Goal: Transaction & Acquisition: Obtain resource

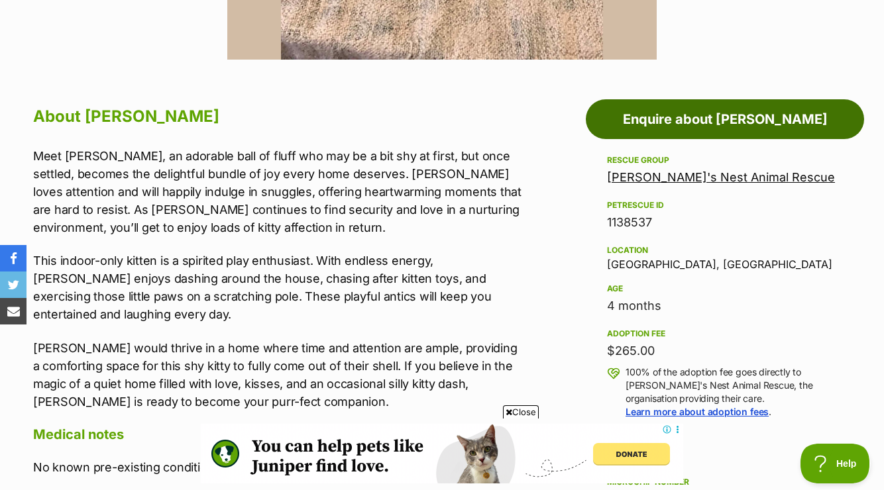
click at [711, 118] on link "Enquire about Shaggy" at bounding box center [725, 119] width 278 height 40
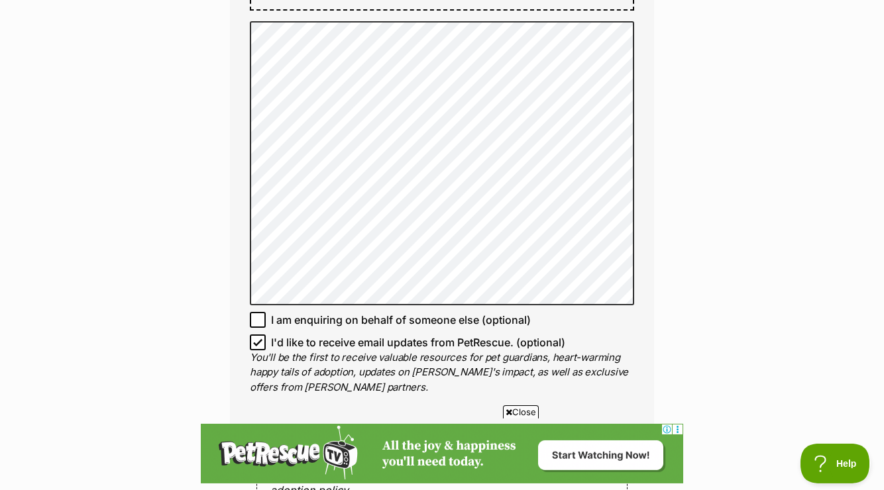
click at [255, 347] on icon at bounding box center [257, 342] width 9 height 9
click at [255, 348] on input "I'd like to receive email updates from PetRescue. (optional)" at bounding box center [258, 343] width 16 height 16
checkbox input "false"
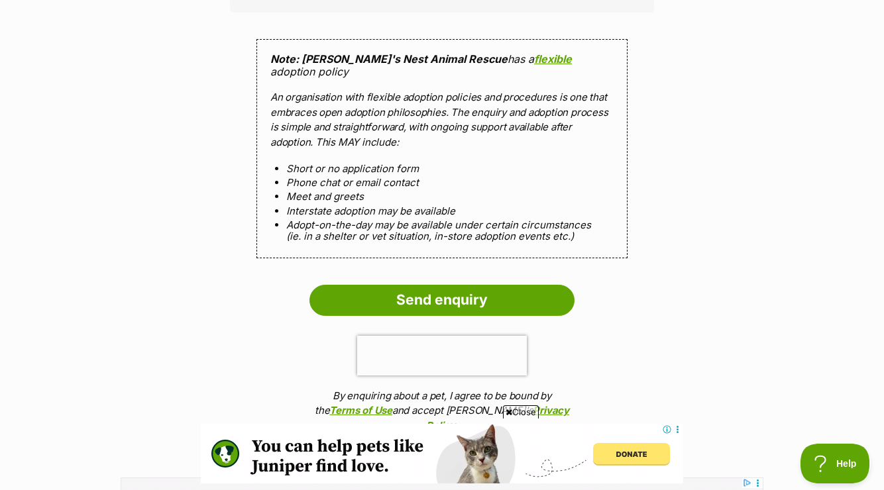
scroll to position [1325, 0]
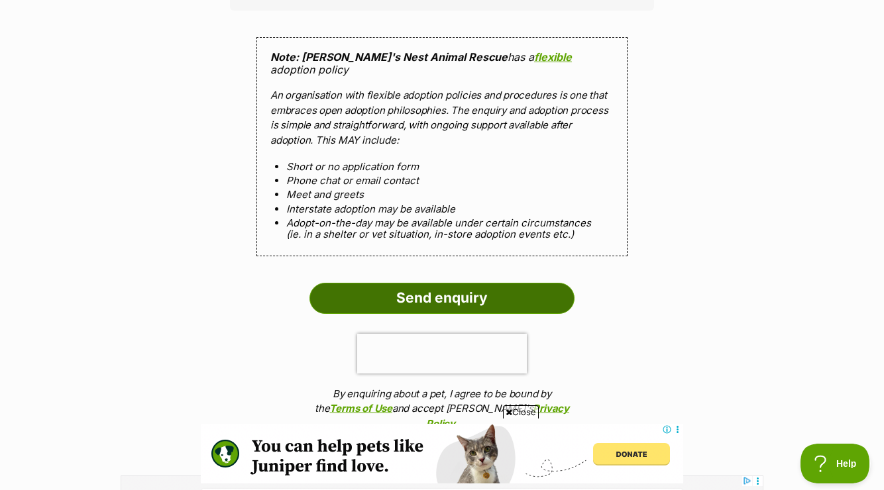
click at [388, 287] on input "Send enquiry" at bounding box center [442, 298] width 265 height 30
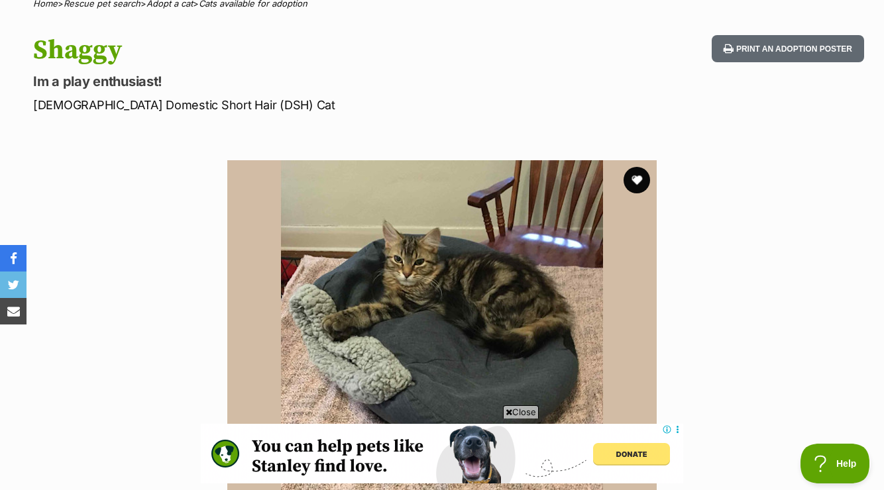
scroll to position [112, 0]
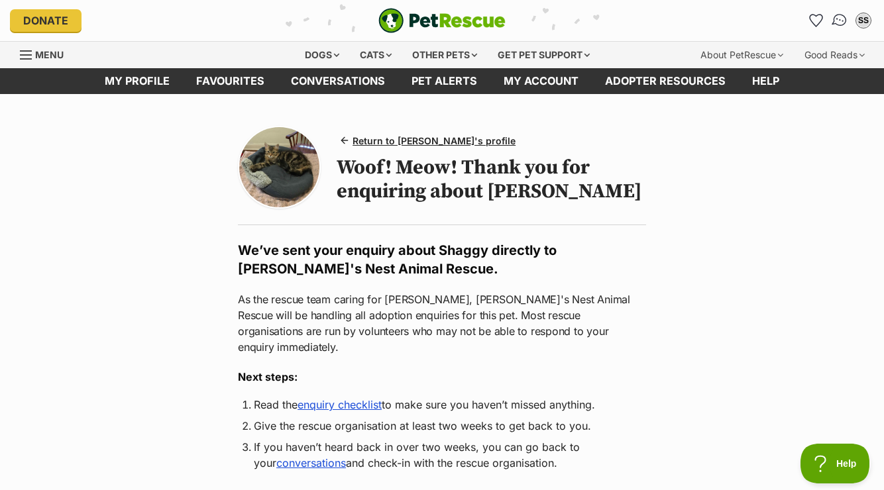
click at [840, 17] on img "Conversations" at bounding box center [840, 20] width 18 height 17
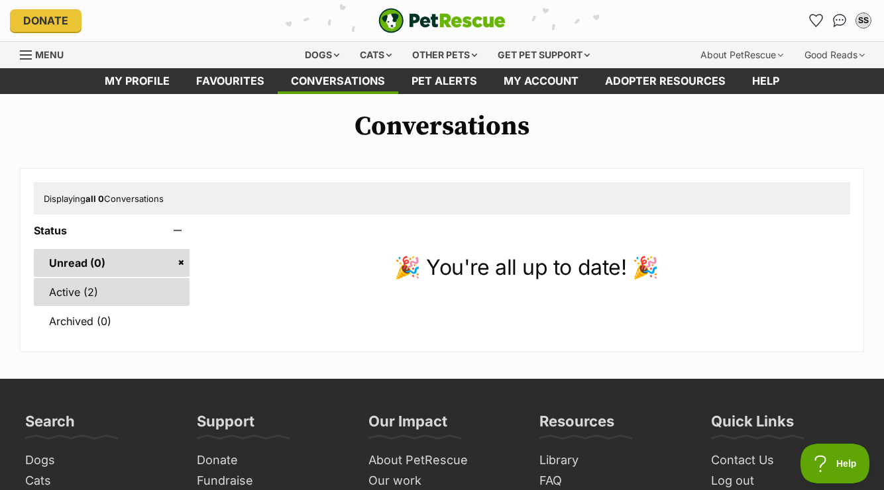
click at [83, 295] on link "Active (2)" at bounding box center [112, 292] width 156 height 28
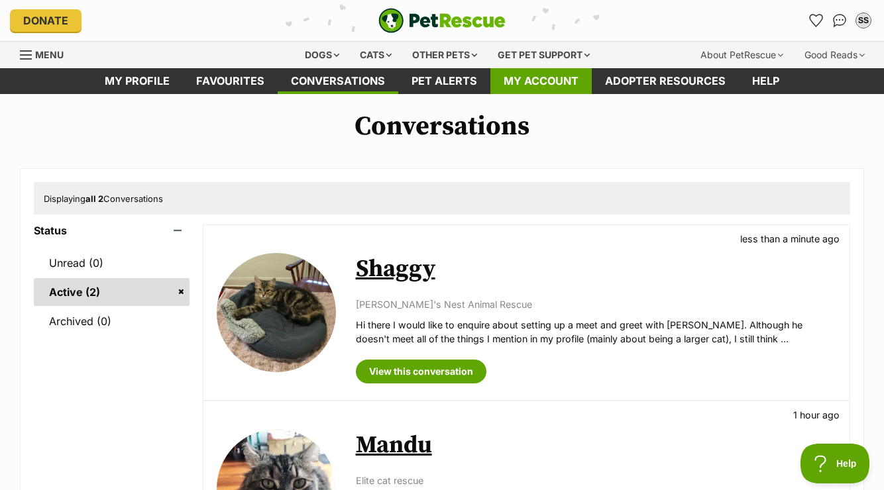
click at [553, 82] on link "My account" at bounding box center [540, 81] width 101 height 26
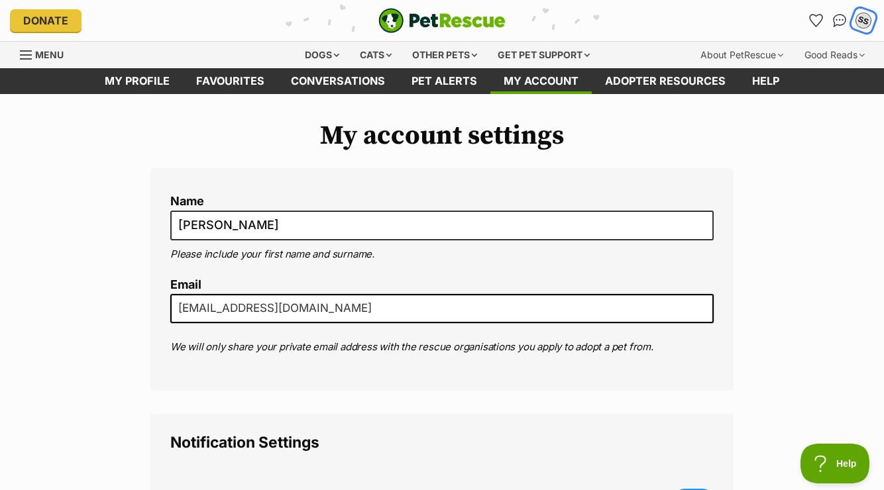
click at [865, 21] on div "SS" at bounding box center [863, 20] width 17 height 17
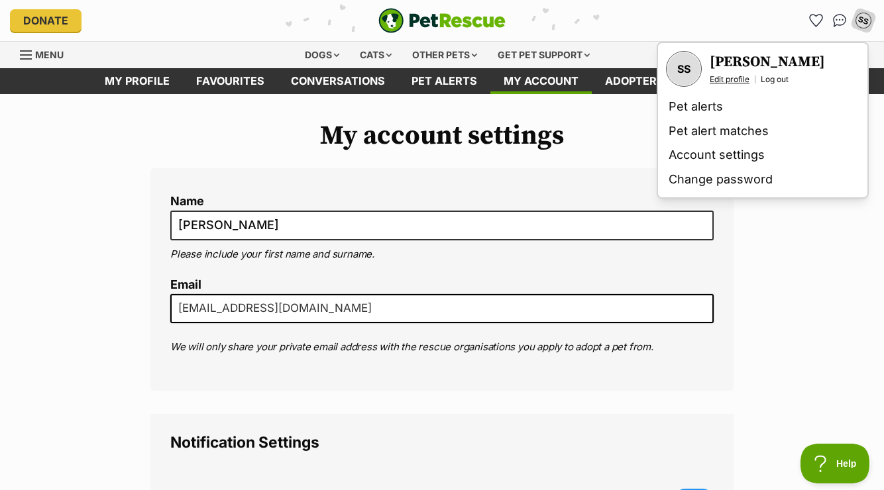
click at [734, 78] on link "Edit profile" at bounding box center [730, 79] width 40 height 11
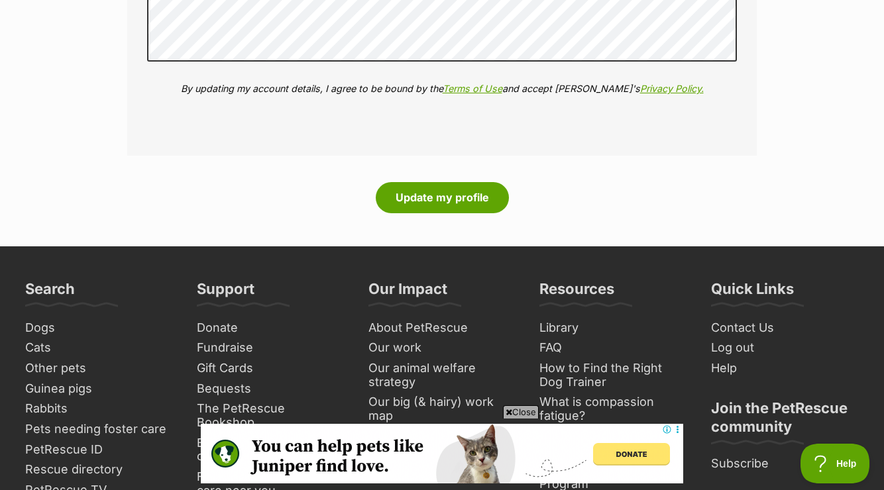
scroll to position [1881, 0]
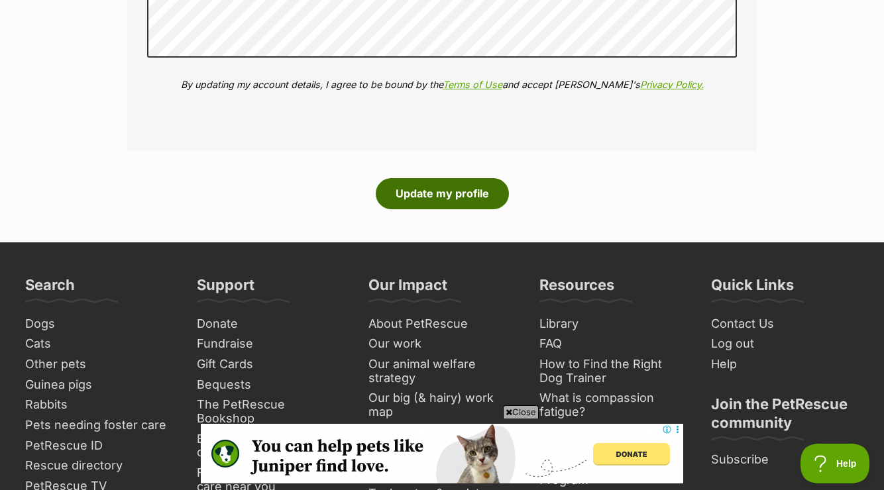
click at [413, 196] on button "Update my profile" at bounding box center [442, 193] width 133 height 30
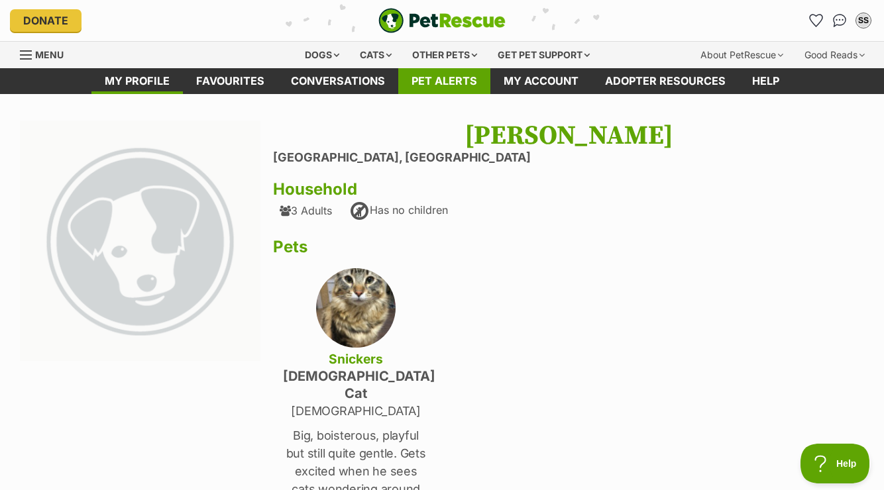
click at [457, 84] on link "Pet alerts" at bounding box center [444, 81] width 92 height 26
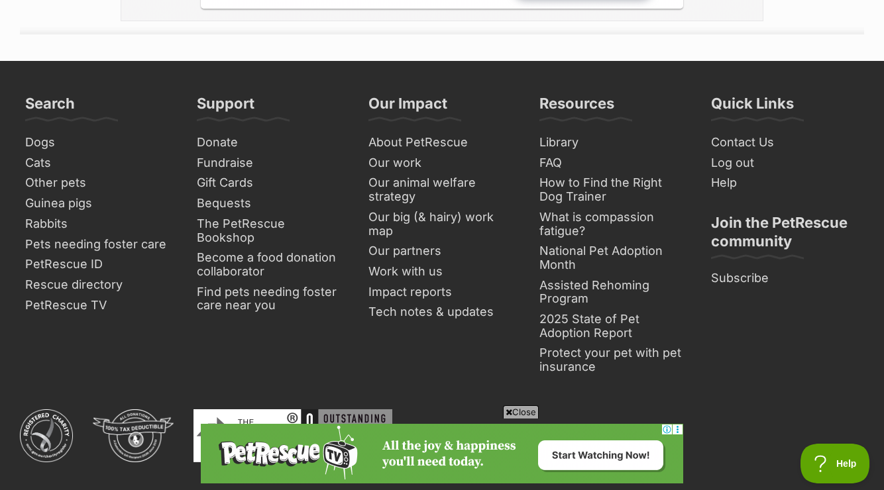
scroll to position [438, 0]
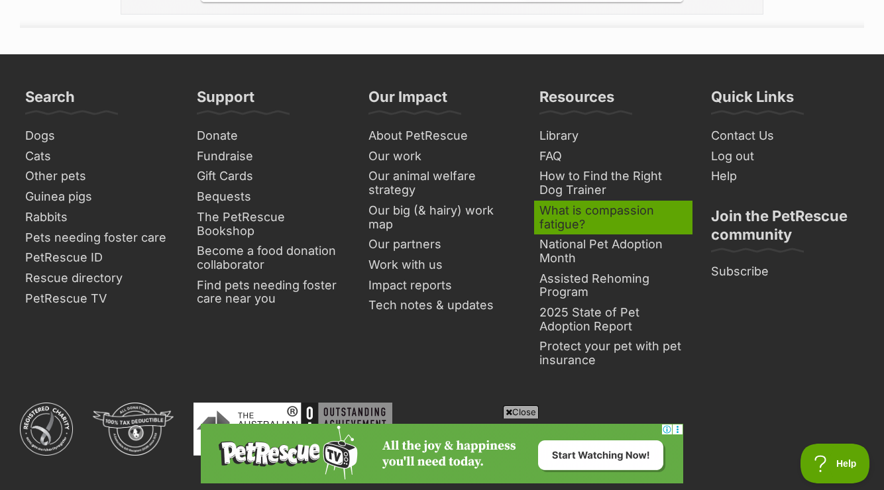
click at [645, 225] on link "What is compassion fatigue?" at bounding box center [613, 218] width 158 height 34
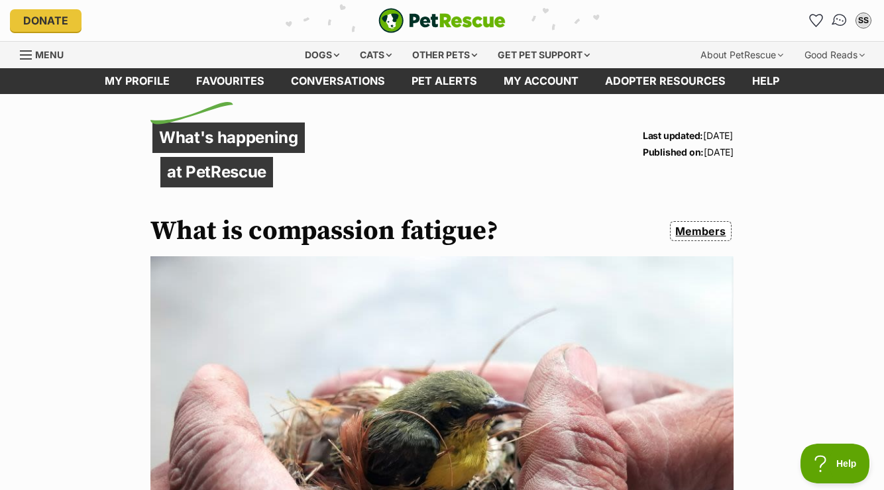
click at [838, 19] on img "Conversations" at bounding box center [840, 20] width 18 height 17
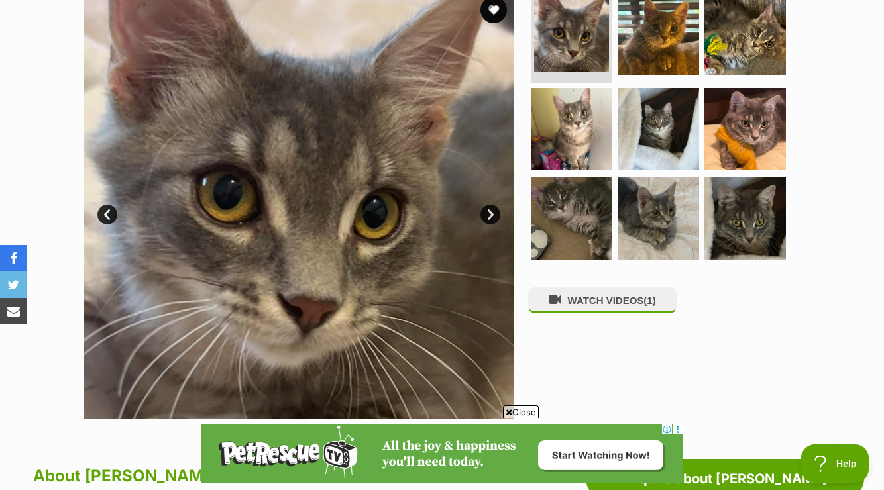
scroll to position [281, 0]
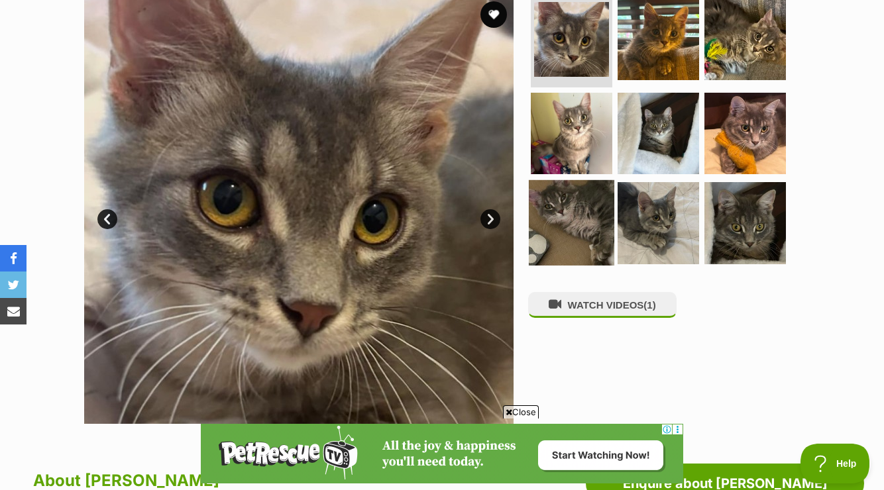
click at [579, 229] on img at bounding box center [571, 222] width 85 height 85
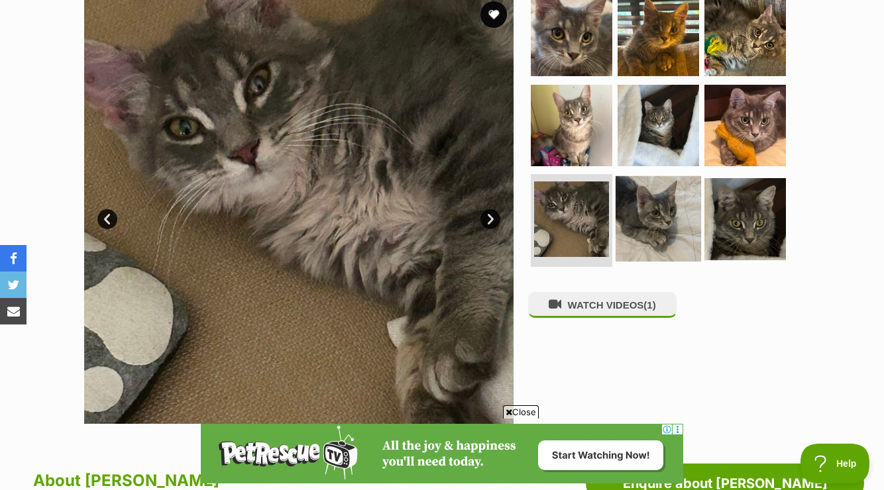
click at [630, 222] on img at bounding box center [658, 218] width 85 height 85
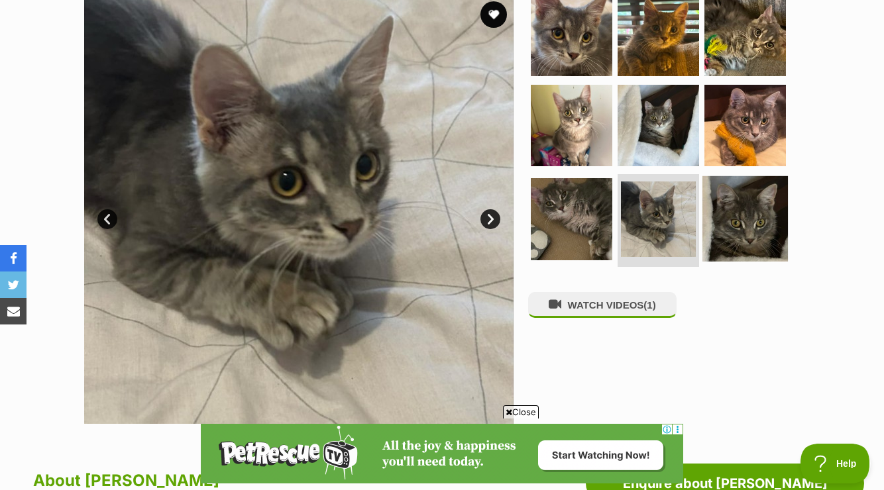
click at [722, 204] on img at bounding box center [745, 218] width 85 height 85
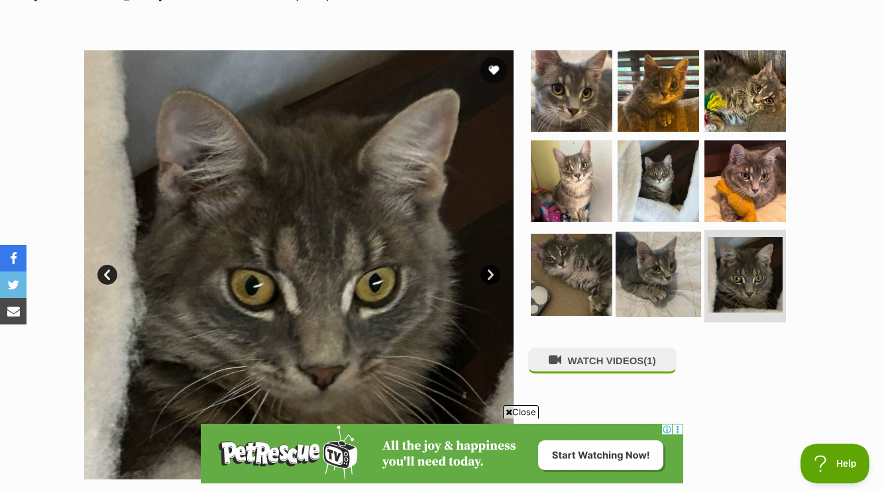
scroll to position [193, 0]
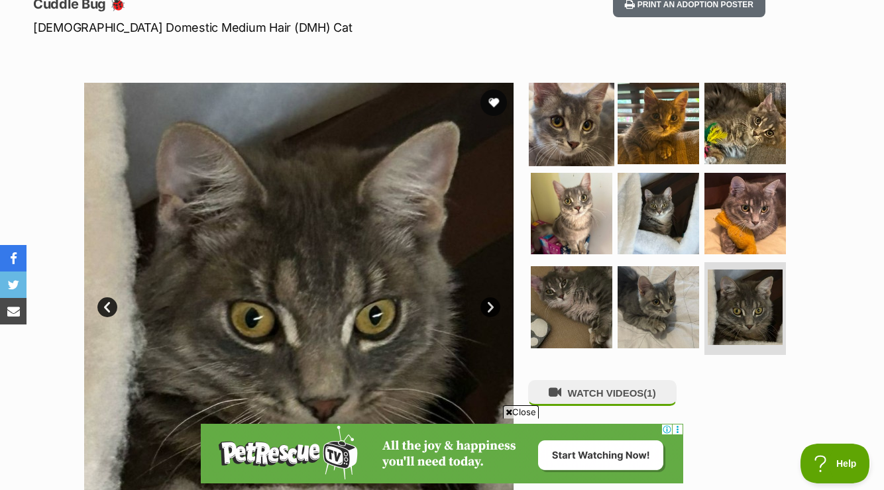
click at [594, 127] on img at bounding box center [571, 123] width 85 height 85
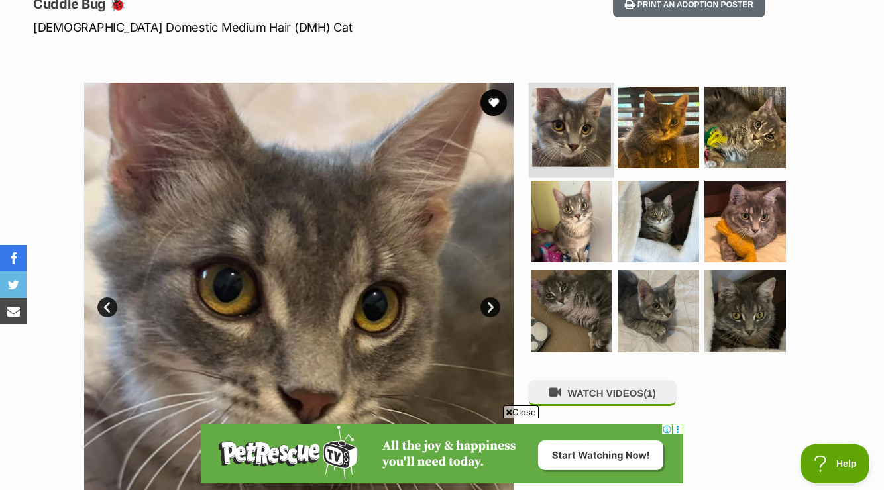
scroll to position [219, 0]
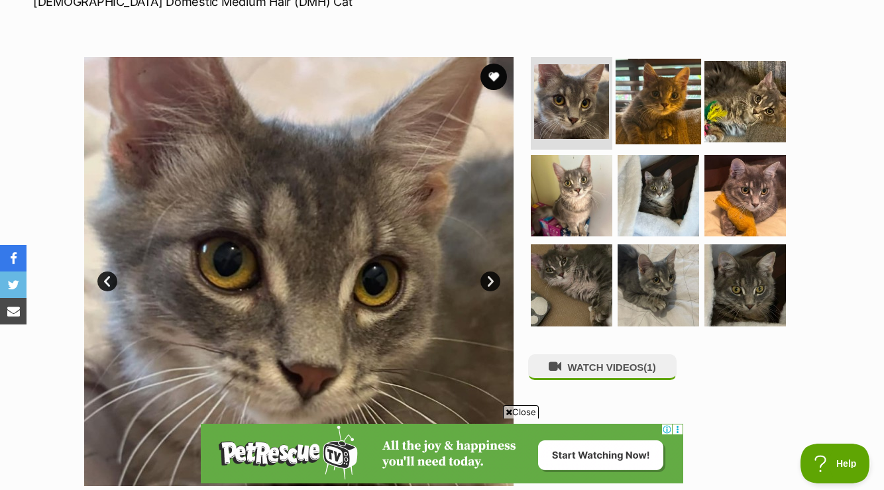
click at [673, 82] on img at bounding box center [658, 101] width 85 height 85
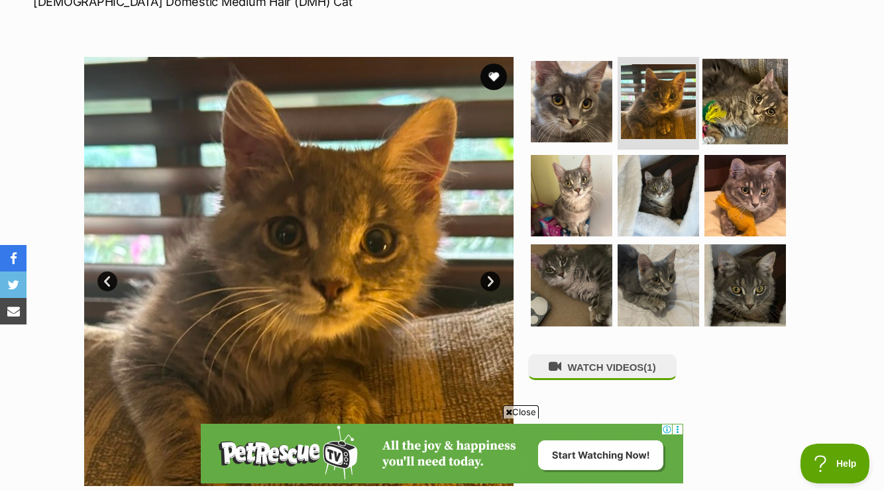
click at [734, 99] on img at bounding box center [745, 101] width 85 height 85
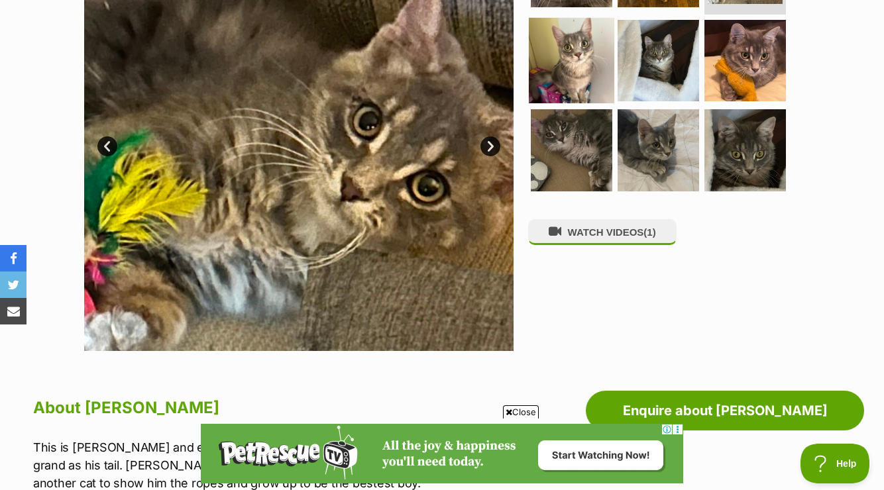
scroll to position [357, 0]
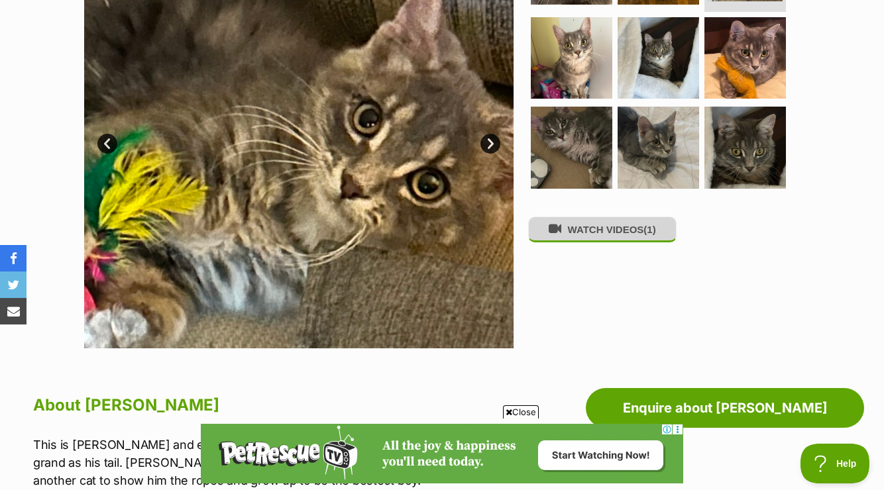
click at [600, 233] on button "WATCH VIDEOS (1)" at bounding box center [602, 230] width 148 height 26
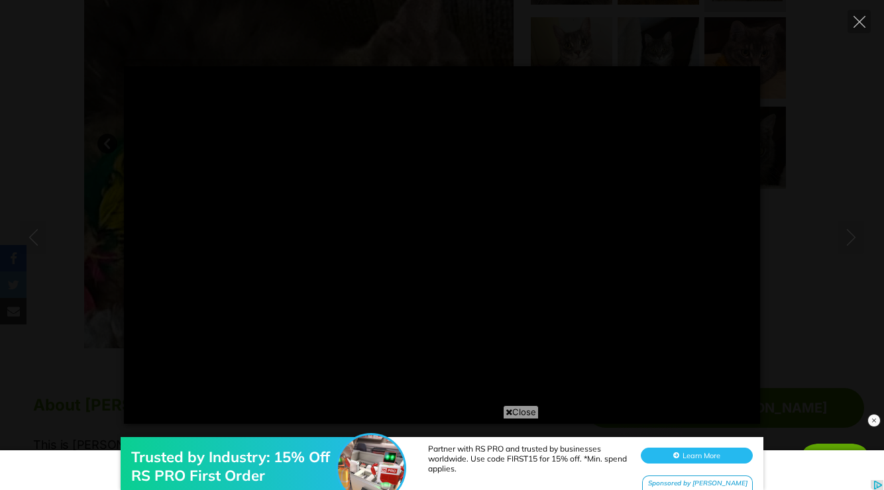
scroll to position [0, 0]
type input "100.00"
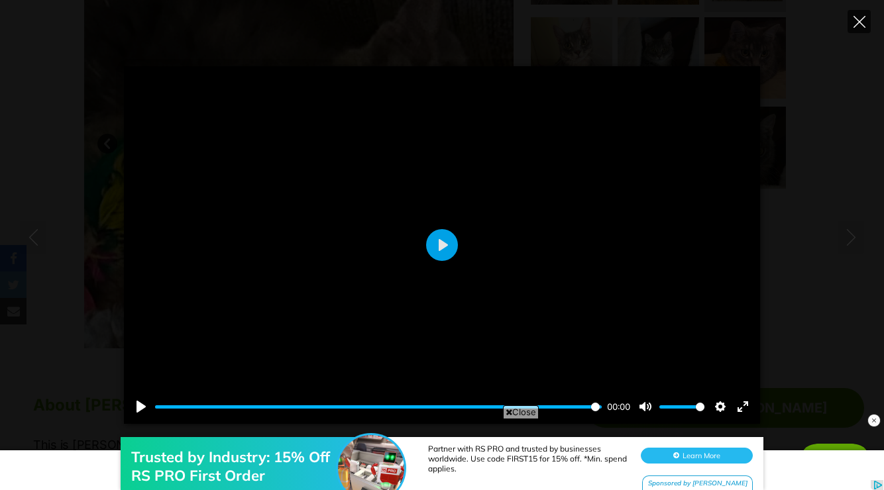
click at [860, 18] on icon "Close" at bounding box center [860, 22] width 12 height 12
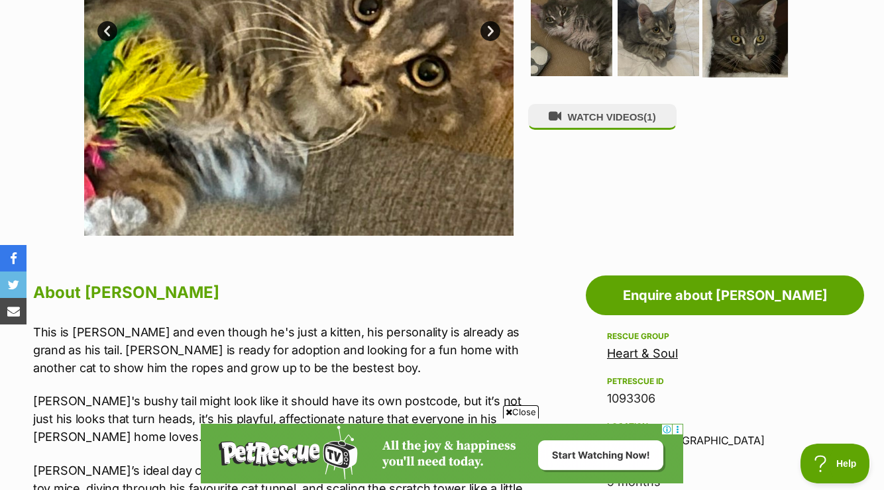
scroll to position [471, 0]
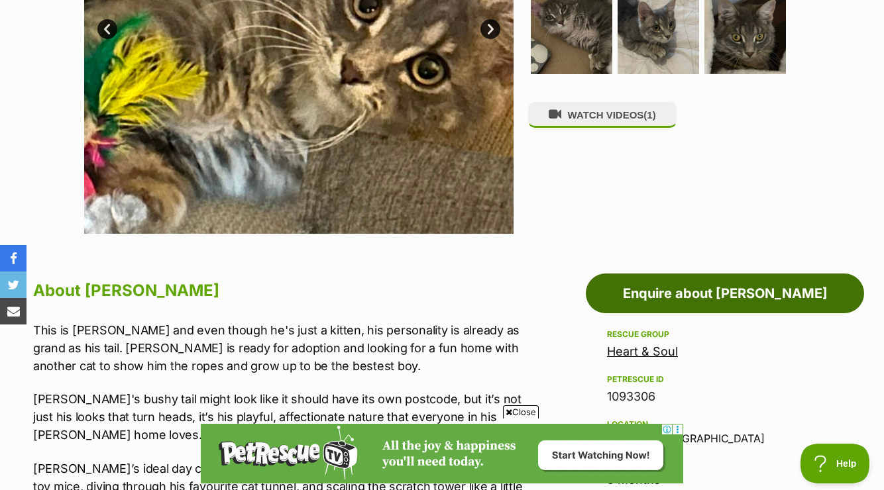
click at [671, 296] on link "Enquire about Shane" at bounding box center [725, 294] width 278 height 40
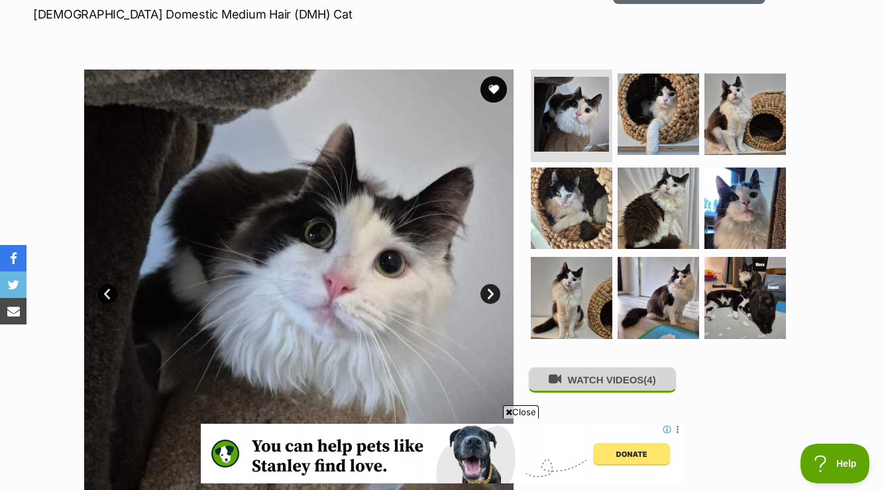
click at [596, 370] on button "WATCH VIDEOS (4)" at bounding box center [602, 380] width 148 height 26
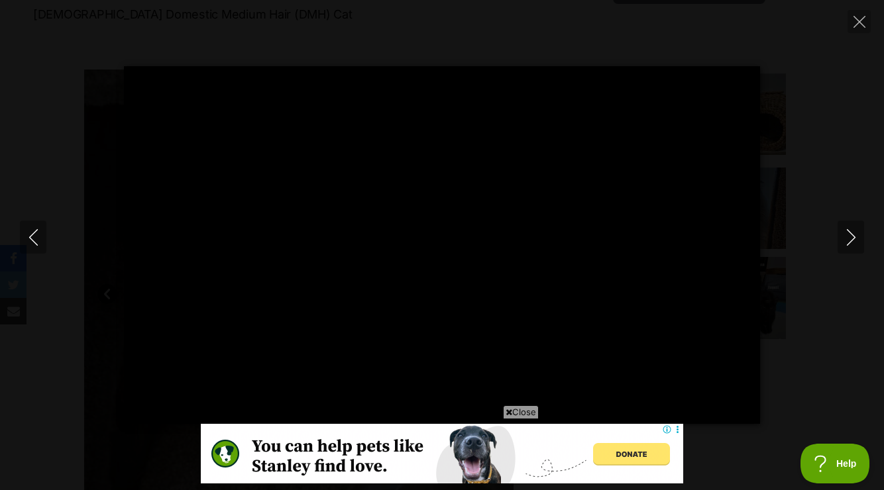
type input "100.00"
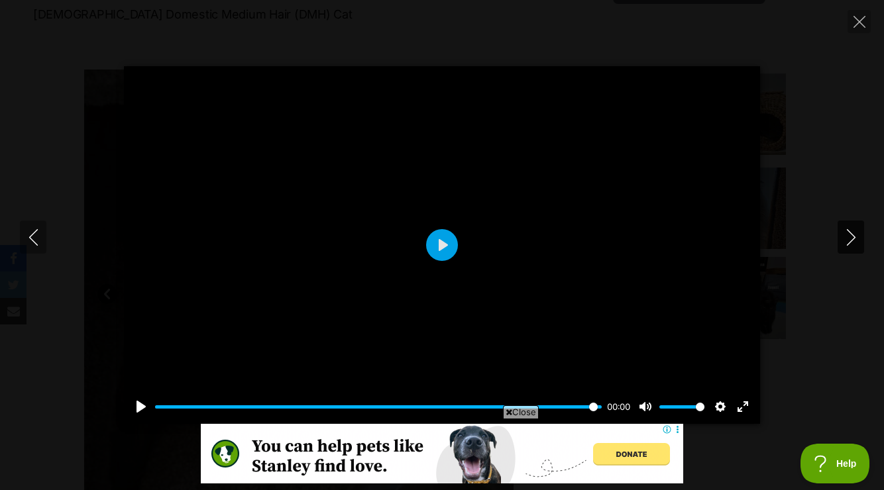
click at [846, 233] on icon "Next" at bounding box center [851, 237] width 17 height 17
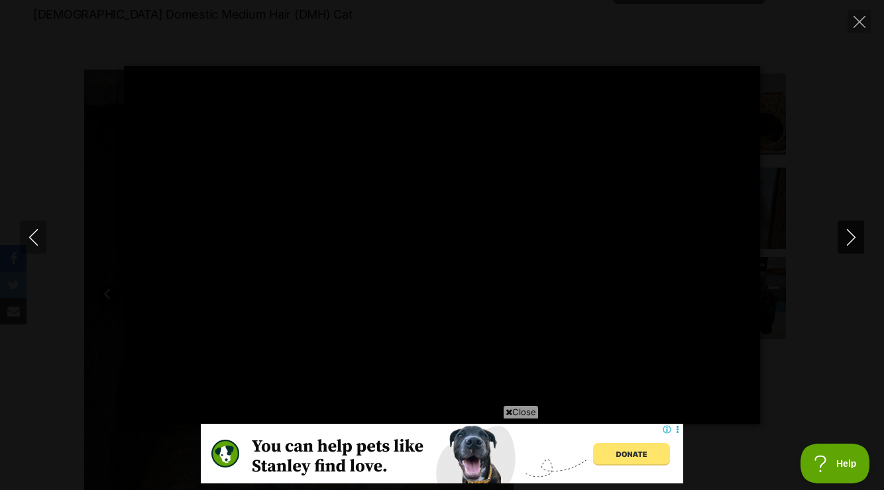
click at [850, 237] on icon "Next" at bounding box center [851, 237] width 17 height 17
type input "81.86"
type input "100.00"
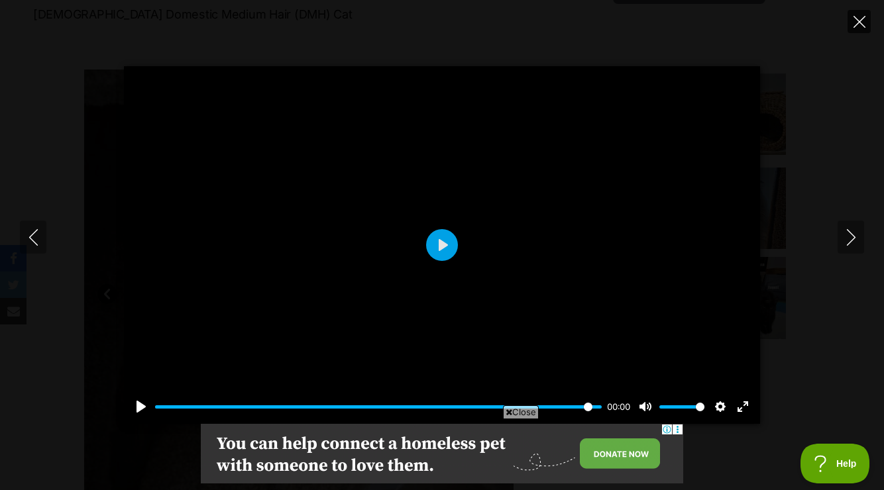
click at [858, 21] on icon "Close" at bounding box center [860, 22] width 12 height 12
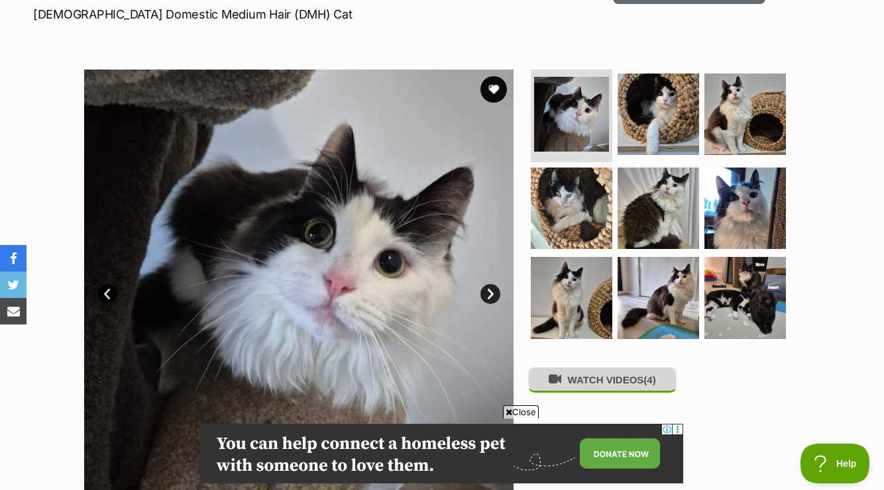
click at [618, 378] on button "WATCH VIDEOS (4)" at bounding box center [602, 380] width 148 height 26
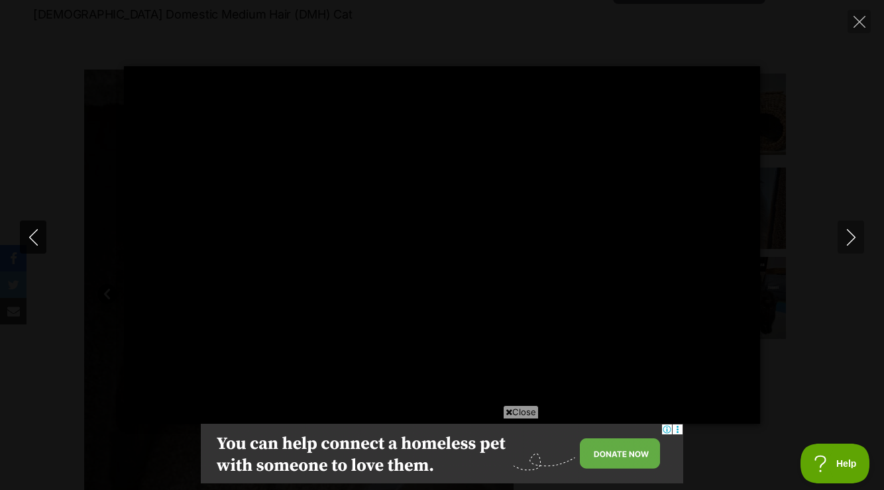
click at [30, 238] on icon "Previous" at bounding box center [32, 237] width 9 height 17
type input "22.77"
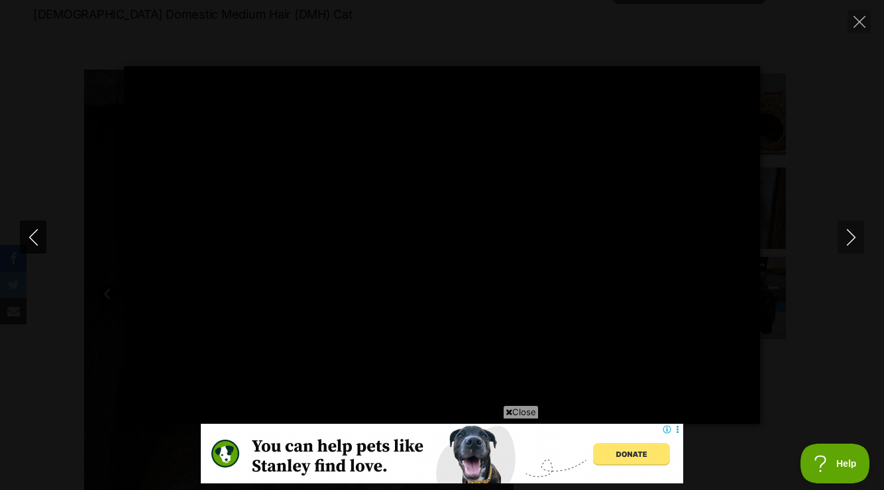
type input "100.00"
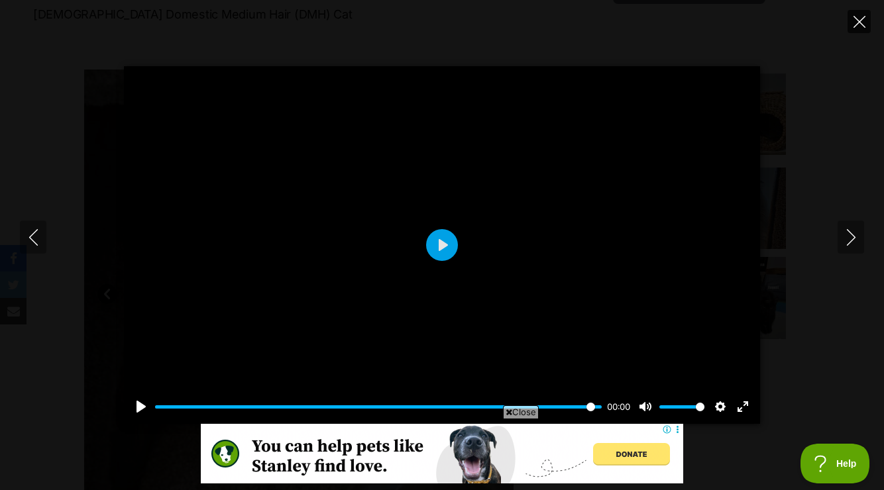
click at [860, 21] on icon "Close" at bounding box center [860, 22] width 12 height 12
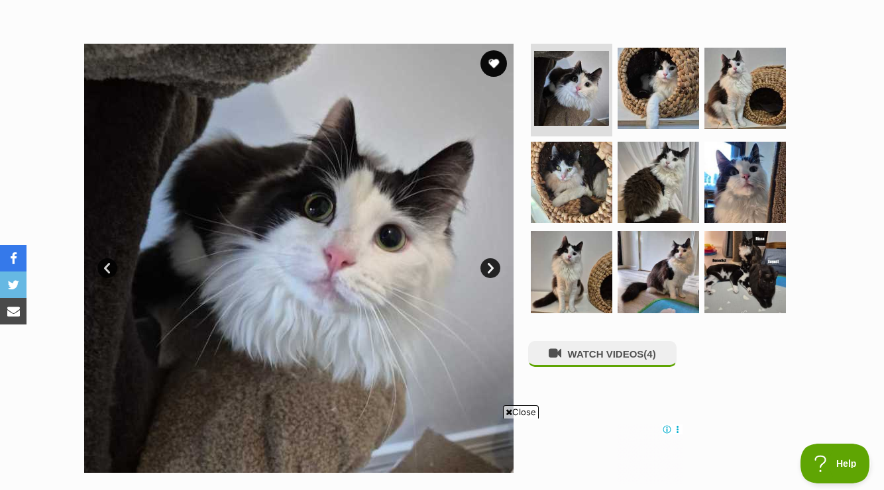
scroll to position [228, 0]
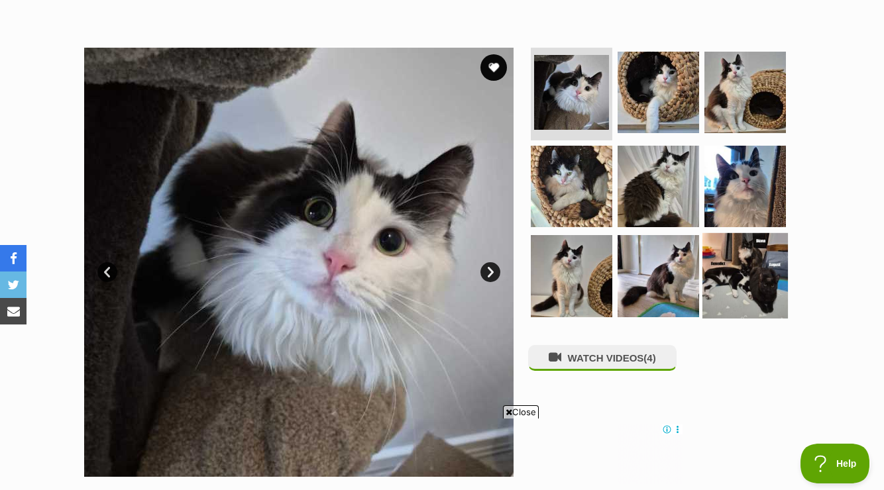
click at [742, 278] on img at bounding box center [745, 275] width 85 height 85
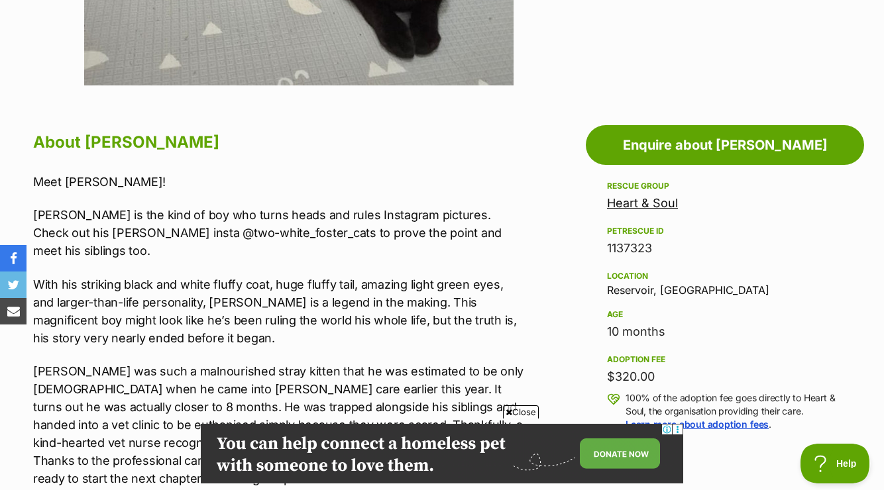
scroll to position [621, 0]
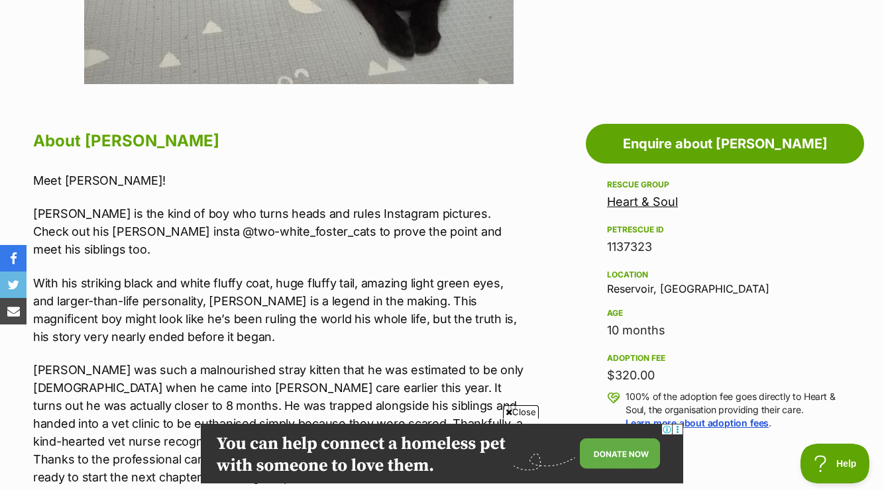
click at [666, 200] on link "Heart & Soul" at bounding box center [642, 202] width 71 height 14
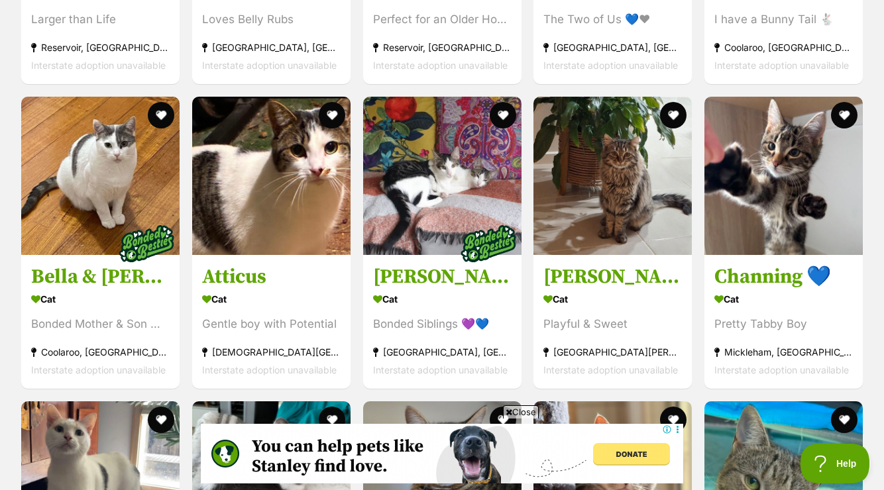
scroll to position [3304, 0]
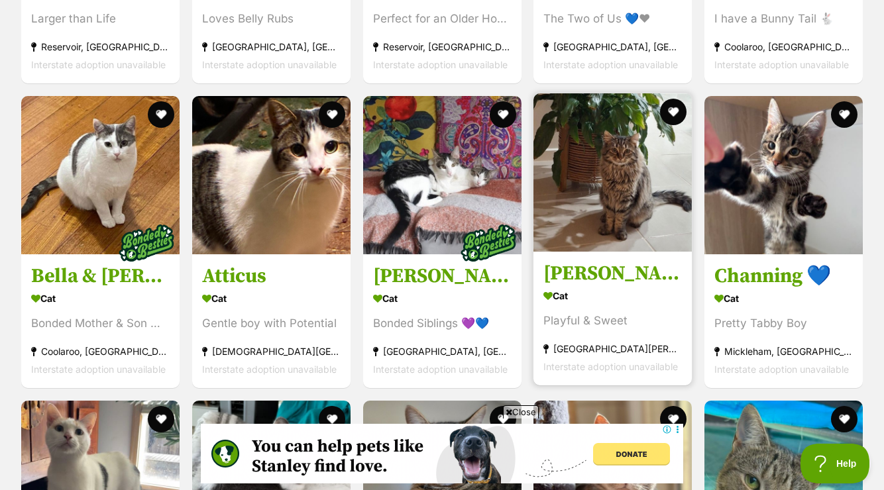
click at [591, 196] on img at bounding box center [613, 172] width 158 height 158
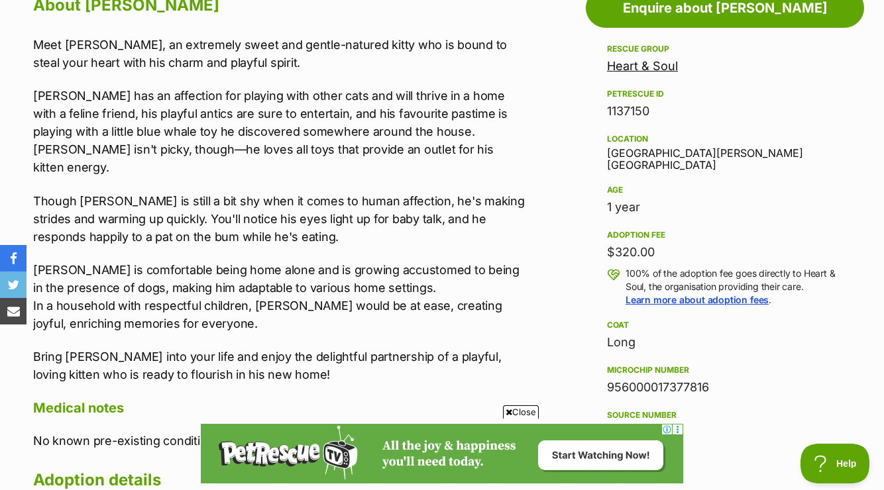
scroll to position [755, 0]
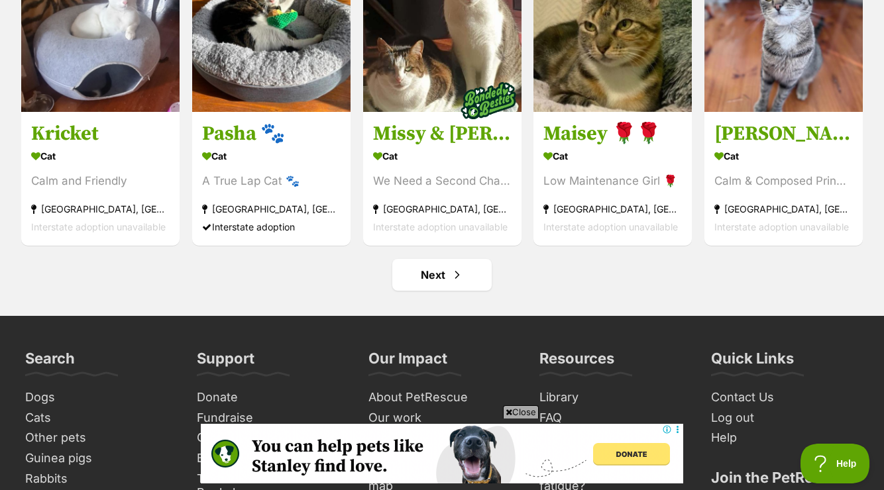
scroll to position [4992, 0]
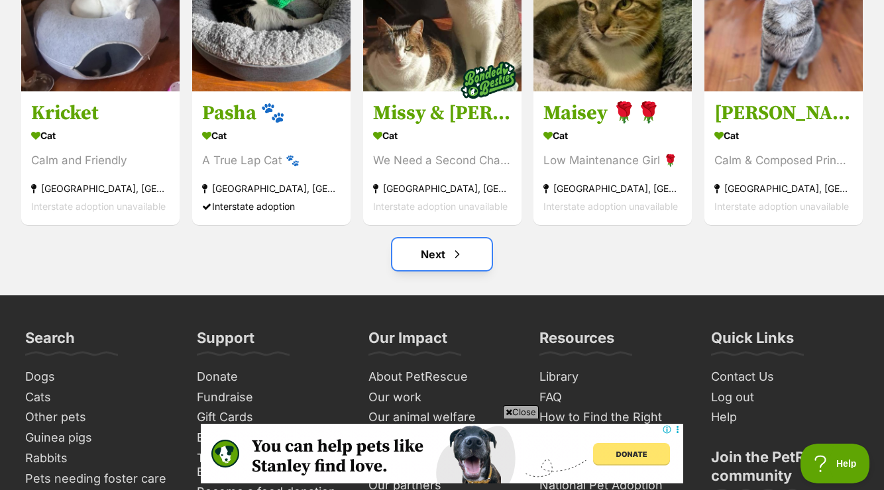
click at [422, 268] on link "Next" at bounding box center [441, 255] width 99 height 32
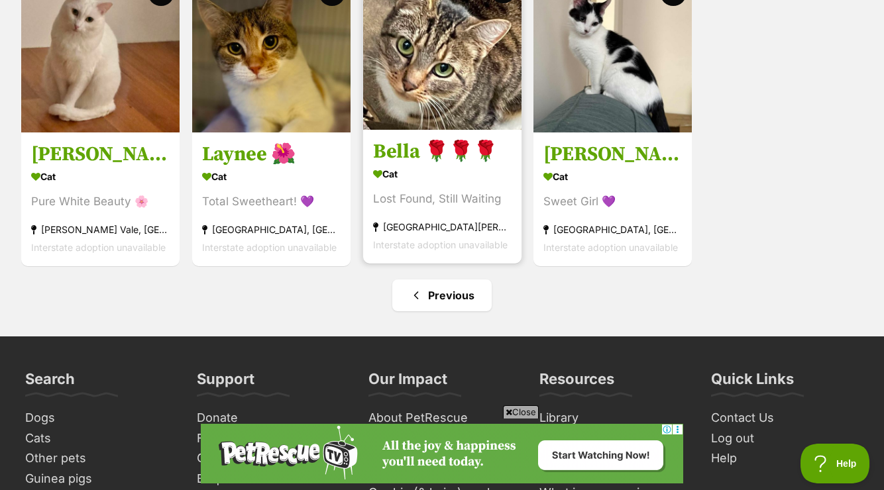
scroll to position [3426, 0]
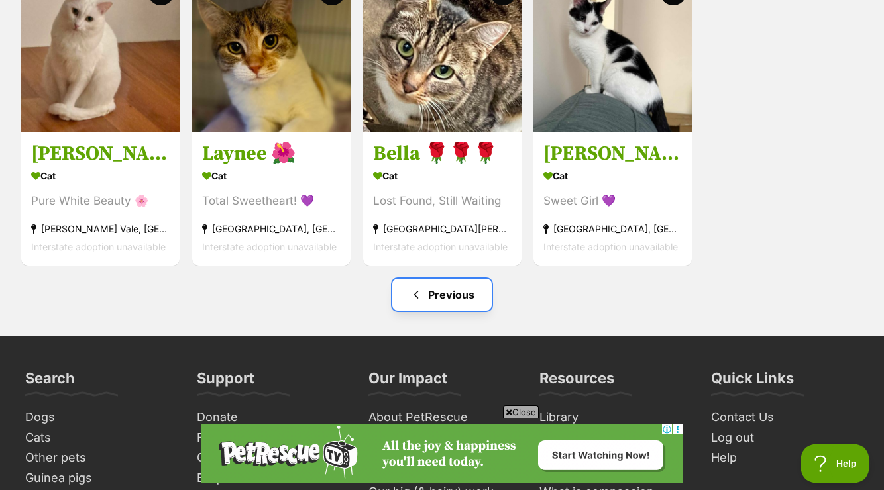
click at [425, 295] on link "Previous" at bounding box center [441, 295] width 99 height 32
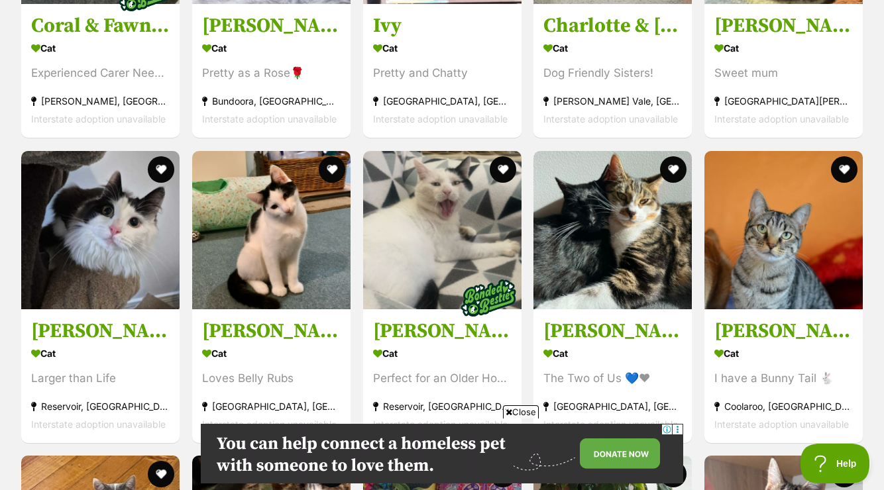
scroll to position [2945, 0]
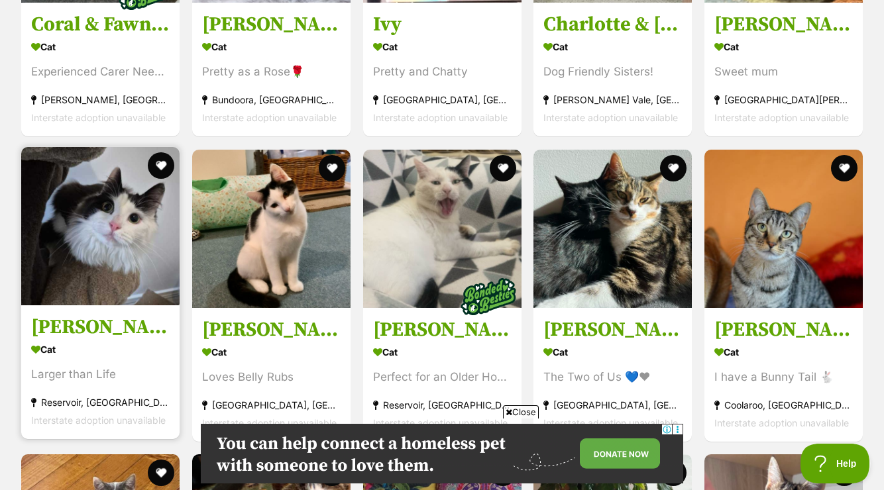
click at [58, 262] on img at bounding box center [100, 226] width 158 height 158
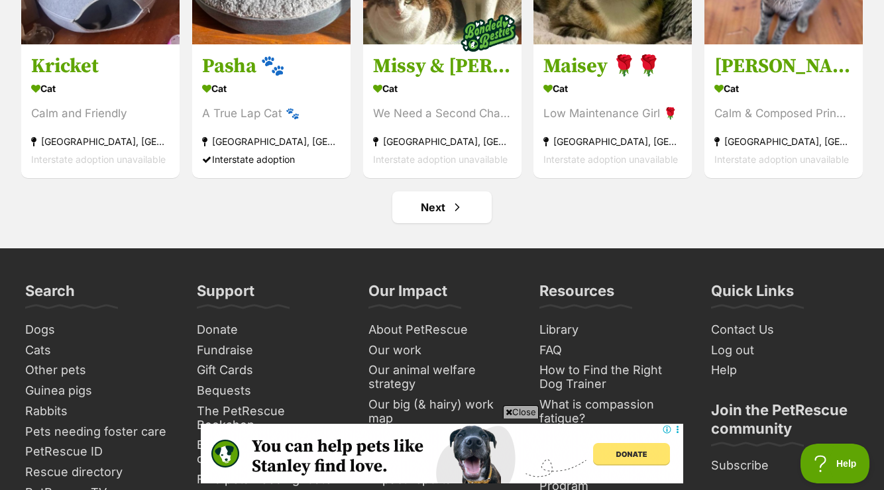
scroll to position [5040, 0]
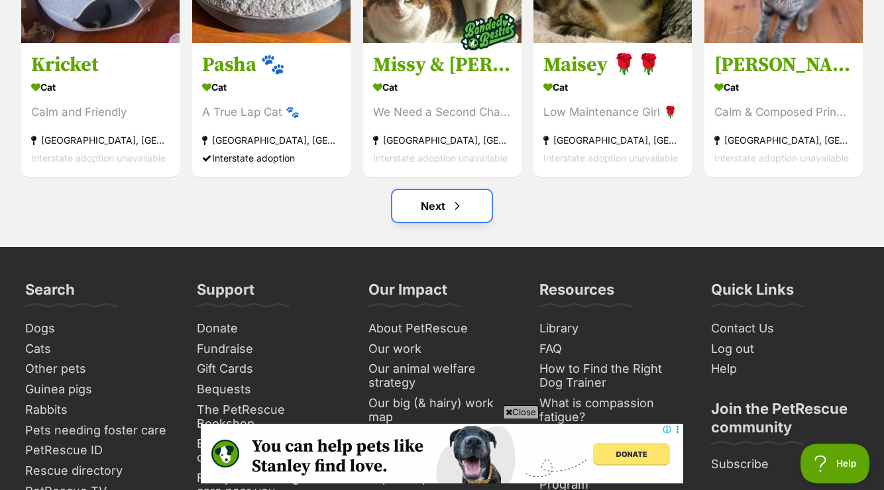
click at [416, 219] on link "Next" at bounding box center [441, 206] width 99 height 32
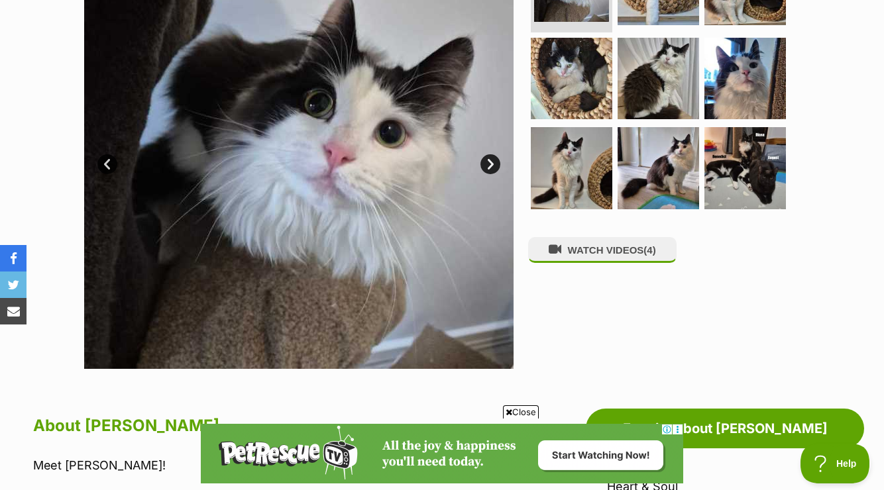
scroll to position [339, 0]
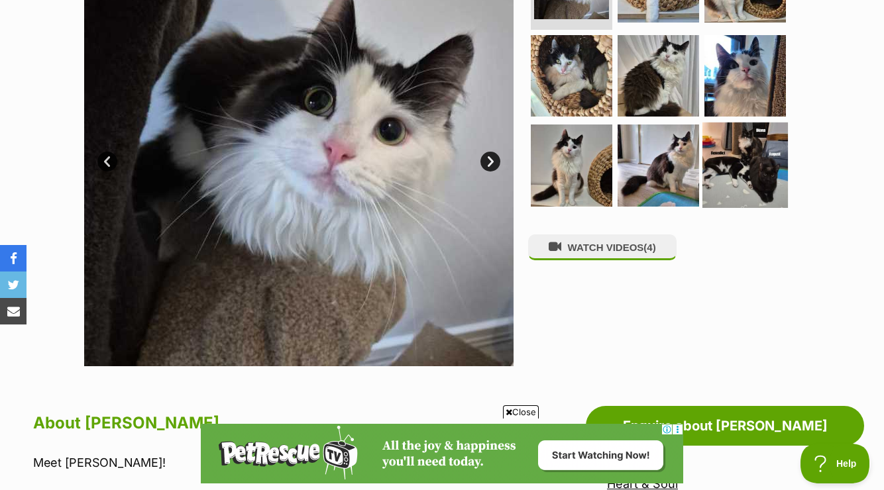
click at [757, 170] on img at bounding box center [745, 165] width 85 height 85
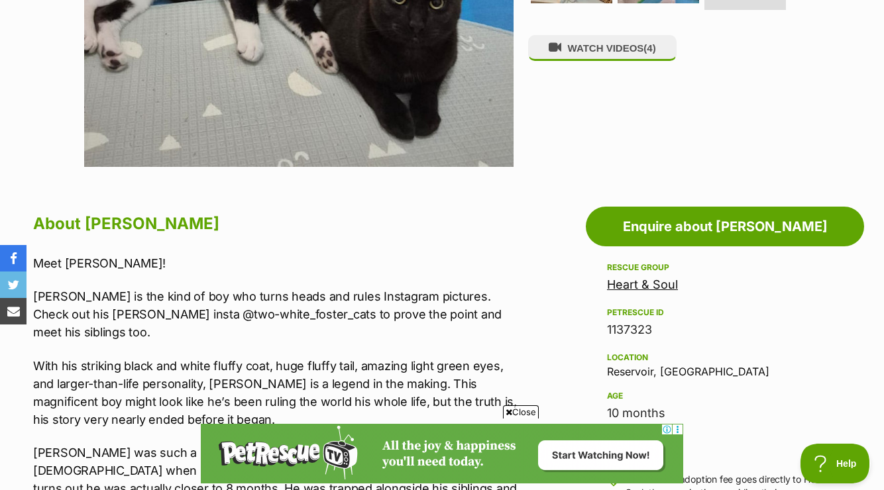
scroll to position [546, 0]
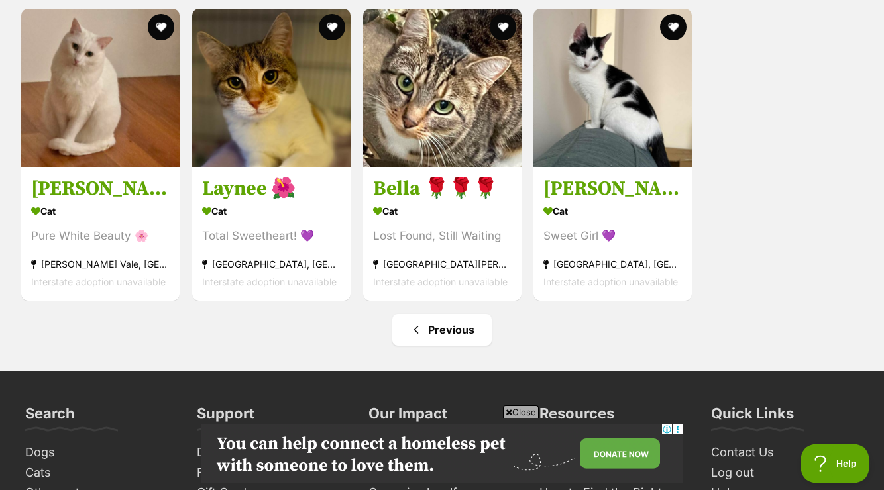
scroll to position [3392, 0]
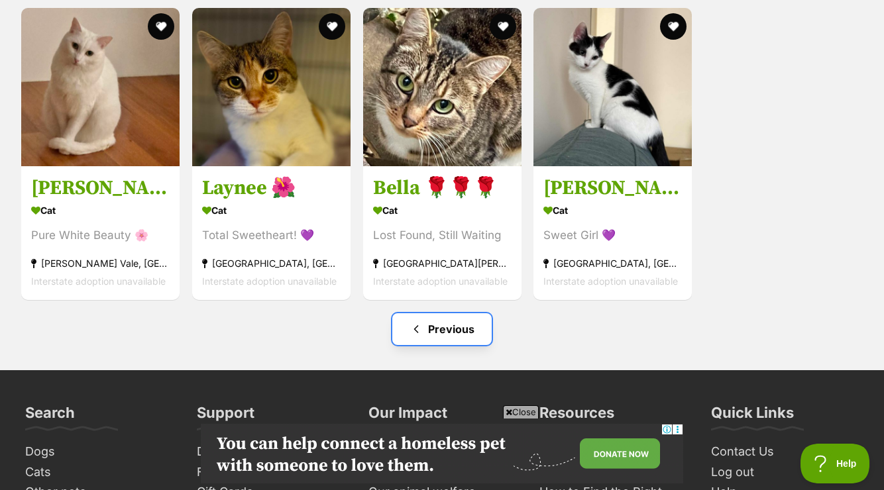
click at [446, 342] on link "Previous" at bounding box center [441, 329] width 99 height 32
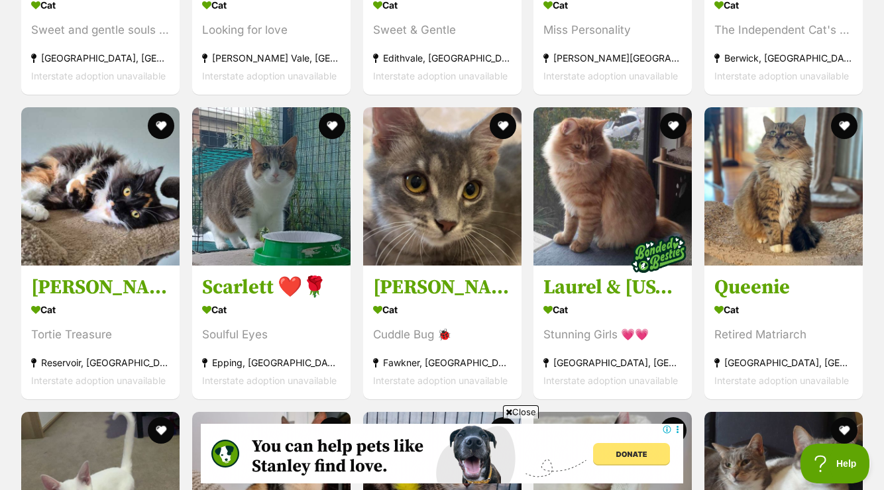
scroll to position [3929, 0]
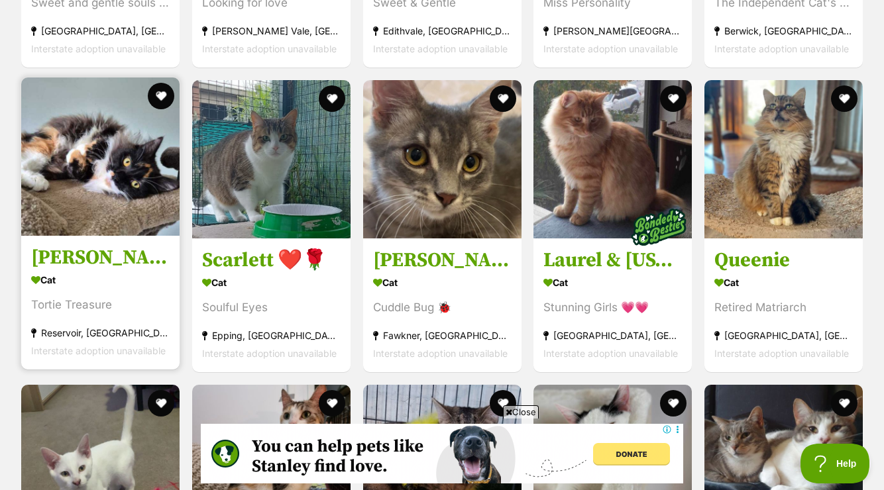
click at [107, 171] on img at bounding box center [100, 157] width 158 height 158
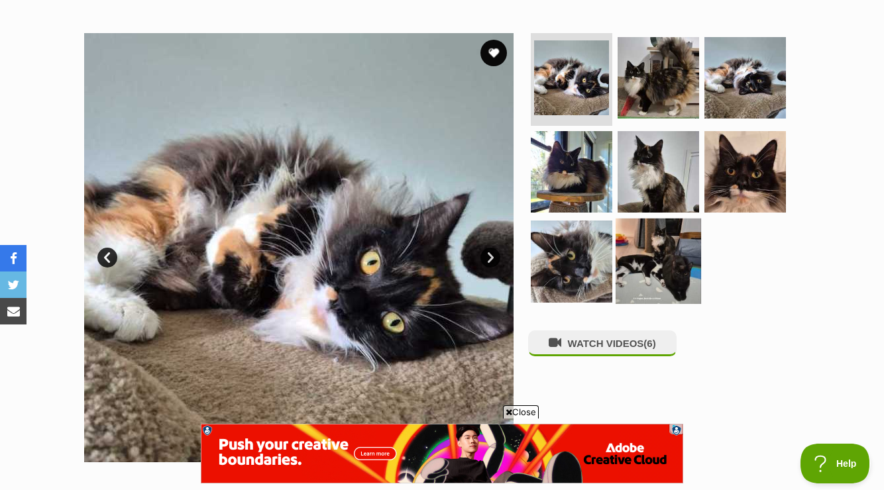
click at [638, 258] on img at bounding box center [658, 261] width 85 height 85
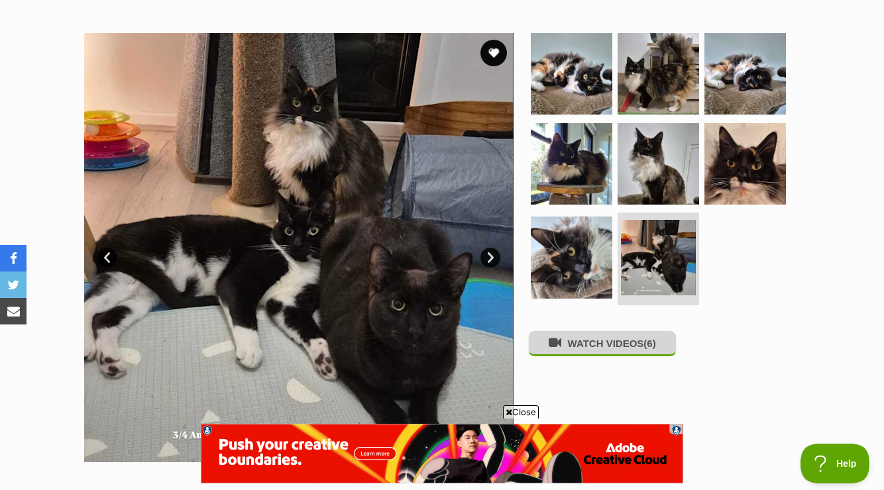
click at [601, 353] on button "WATCH VIDEOS (6)" at bounding box center [602, 344] width 148 height 26
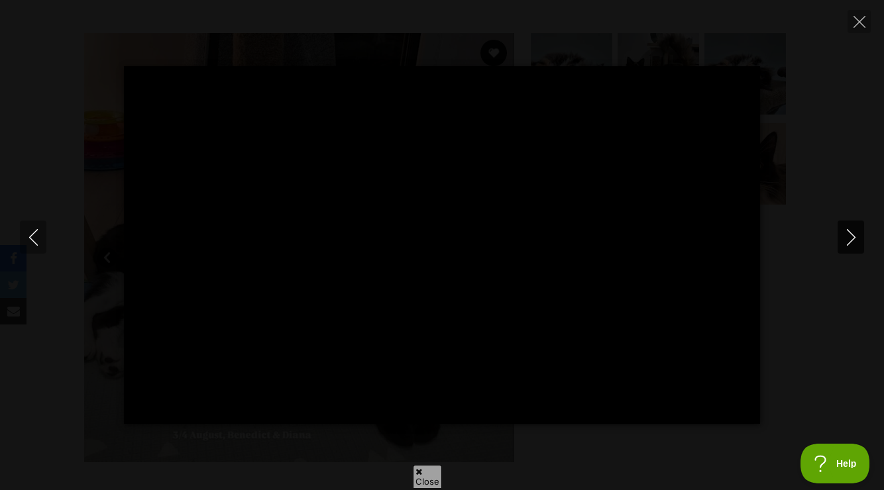
type input "94.34"
click at [854, 233] on icon "Next" at bounding box center [851, 237] width 17 height 17
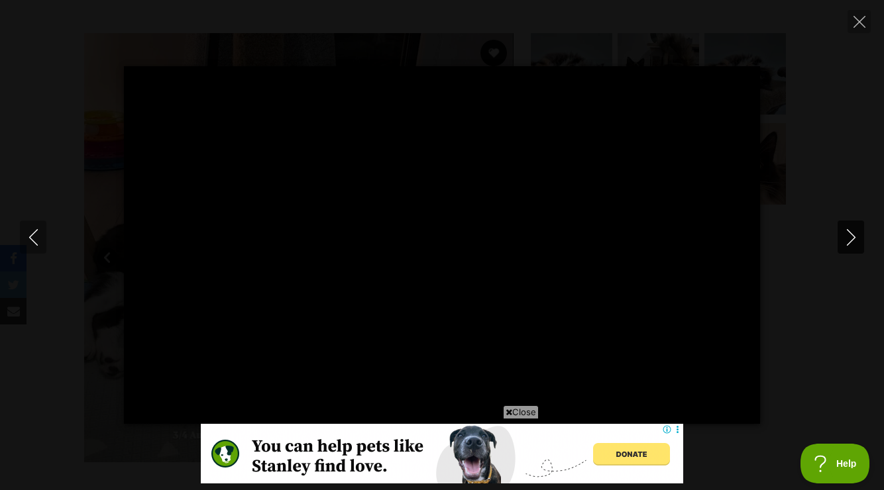
type input "100.00"
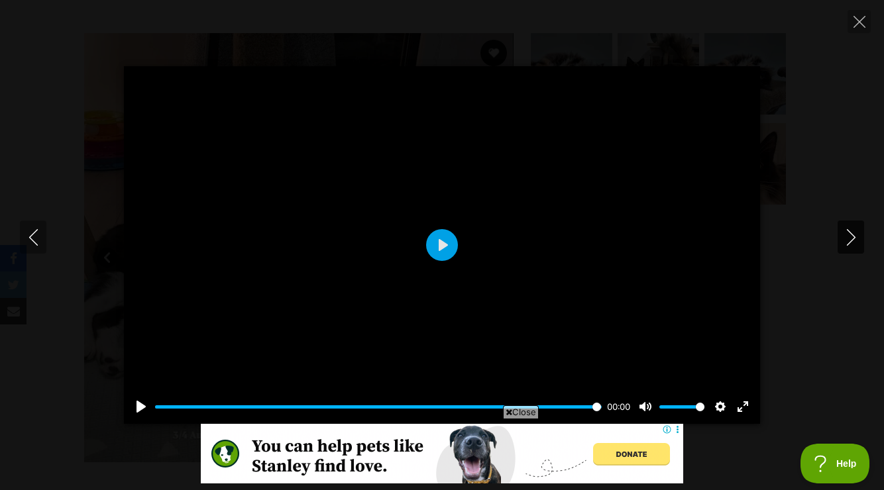
click at [853, 233] on icon "Next" at bounding box center [851, 237] width 17 height 17
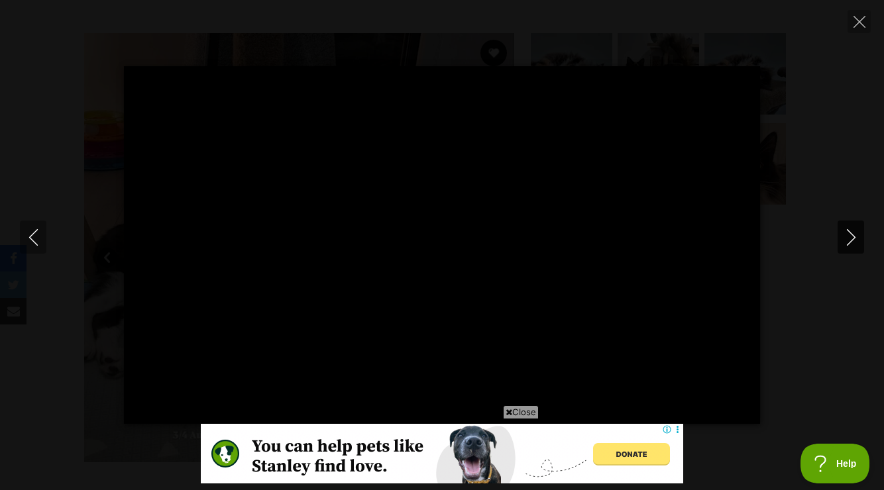
click at [852, 237] on icon "Next" at bounding box center [851, 237] width 17 height 17
type input "77.51"
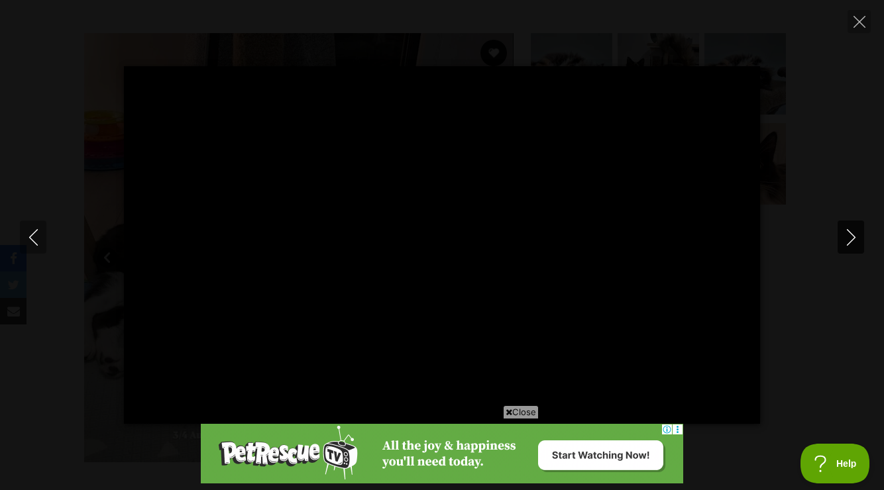
type input "100.00"
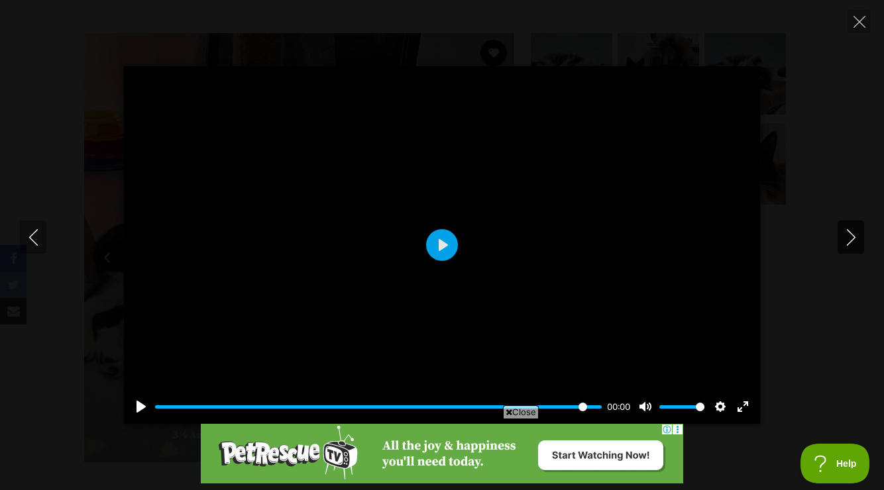
click at [850, 238] on icon "Next" at bounding box center [851, 237] width 17 height 17
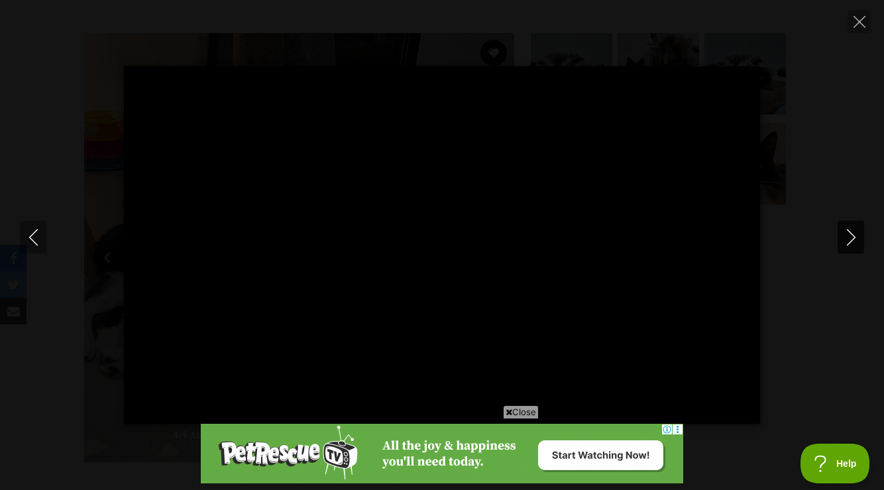
type input "67.66"
click at [850, 238] on icon "Next" at bounding box center [851, 237] width 17 height 17
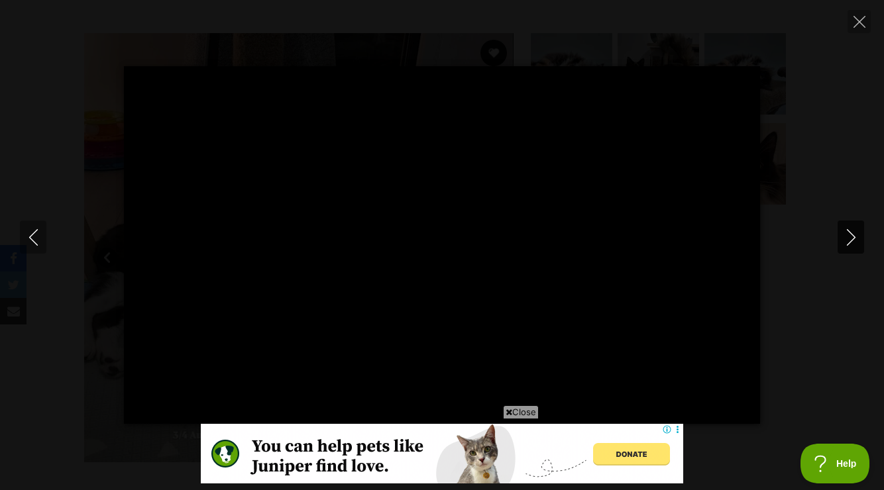
type input "100.00"
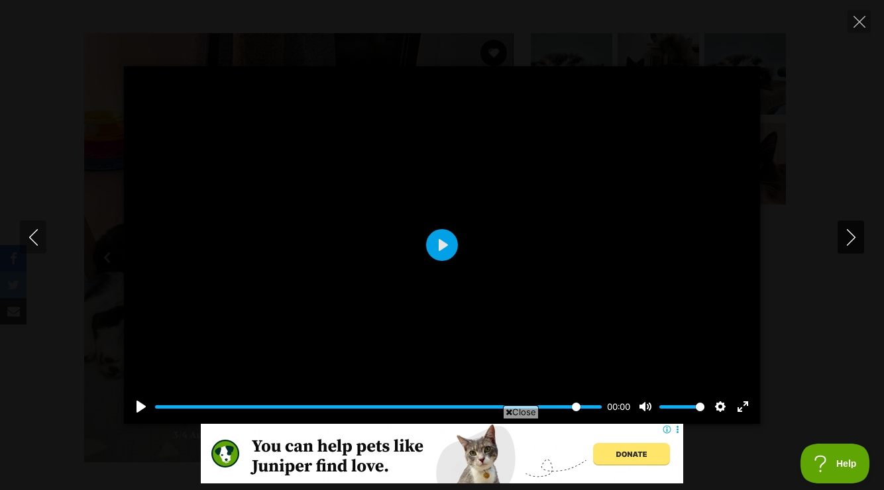
click at [852, 232] on icon "Next" at bounding box center [851, 237] width 17 height 17
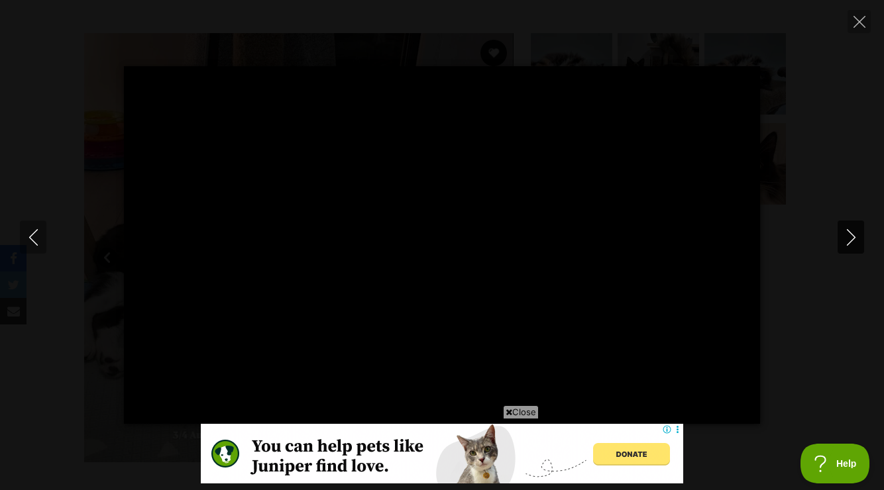
type input "100.00"
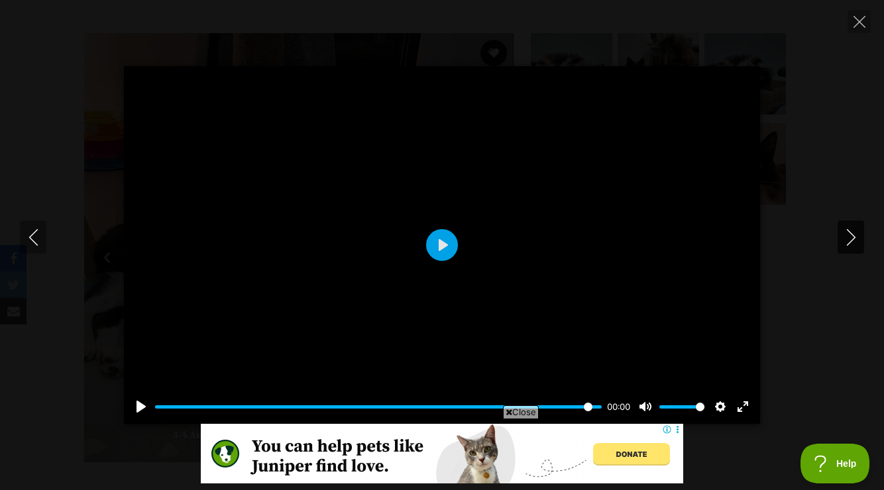
click at [847, 237] on icon "Next" at bounding box center [851, 237] width 17 height 17
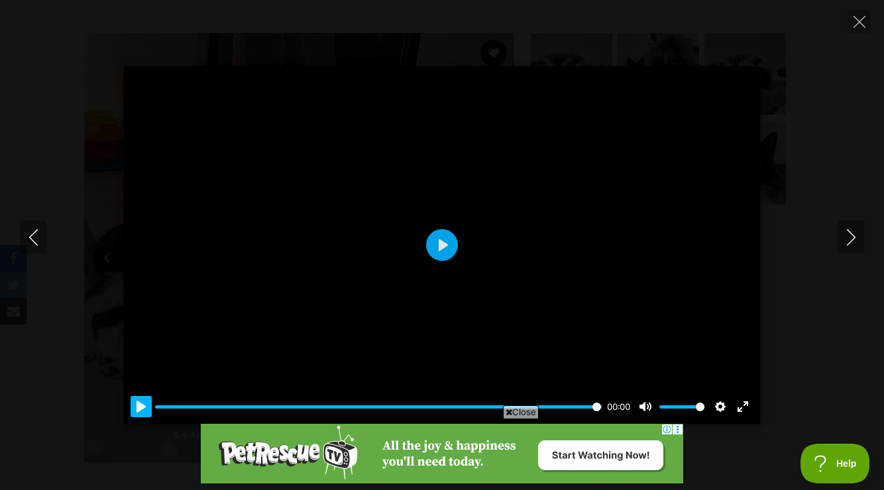
click at [142, 407] on button "Pause Play" at bounding box center [141, 406] width 21 height 21
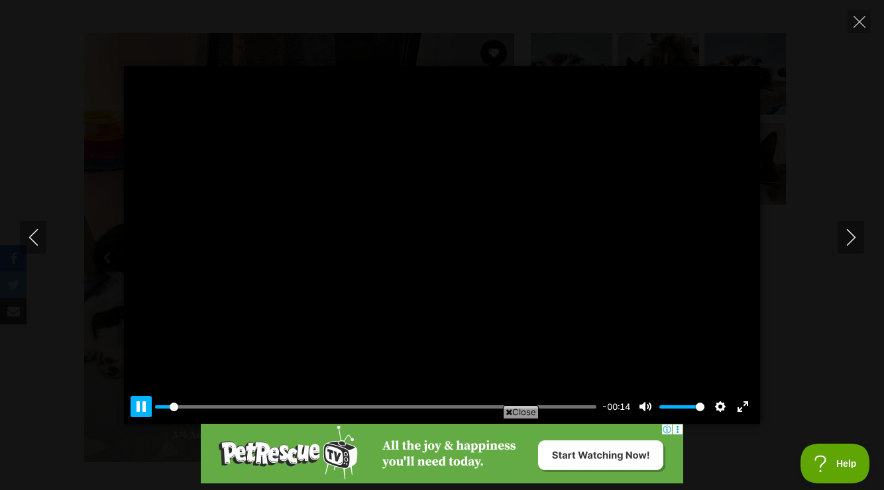
click at [142, 407] on button "Pause Play" at bounding box center [141, 406] width 21 height 21
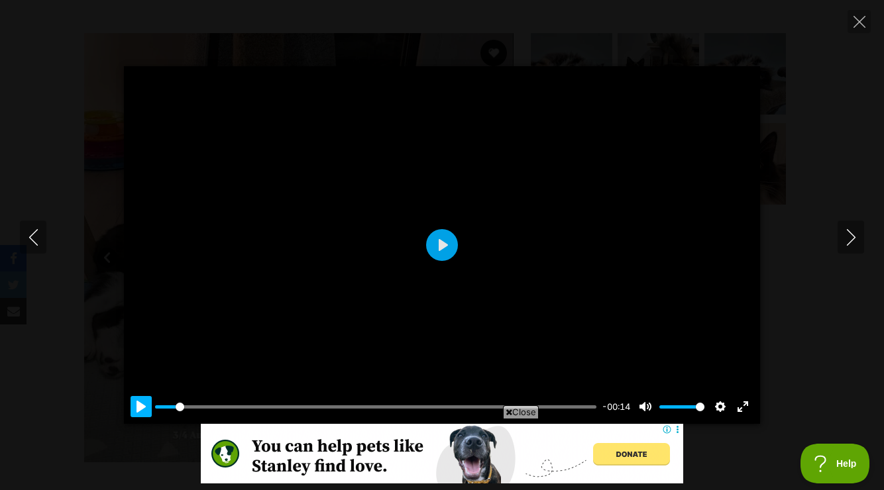
click at [142, 407] on button "Pause Play" at bounding box center [141, 406] width 21 height 21
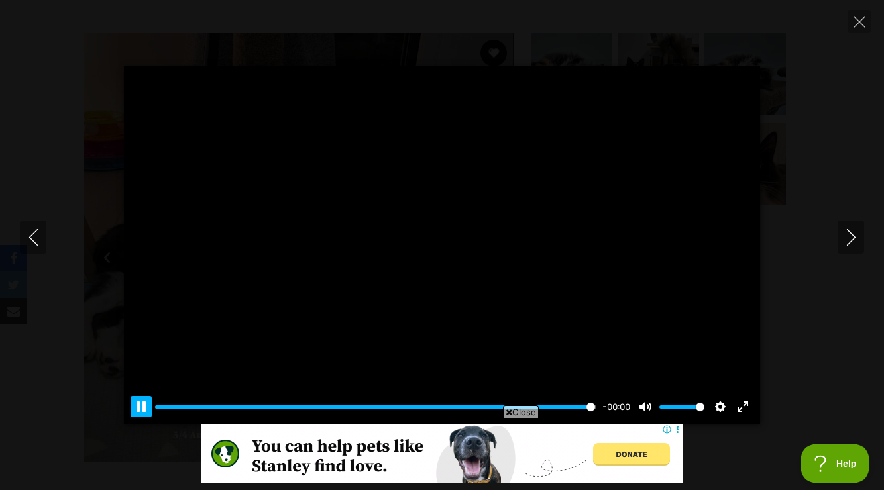
type input "100.00"
click at [850, 236] on icon "Next" at bounding box center [851, 237] width 17 height 17
click at [437, 250] on button "Play" at bounding box center [442, 245] width 32 height 32
type input "100.00"
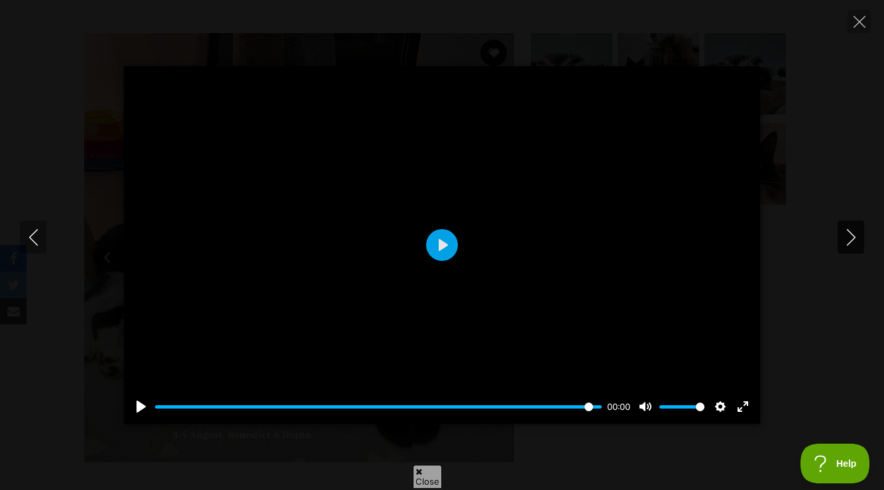
click at [850, 237] on icon "Next" at bounding box center [851, 237] width 17 height 17
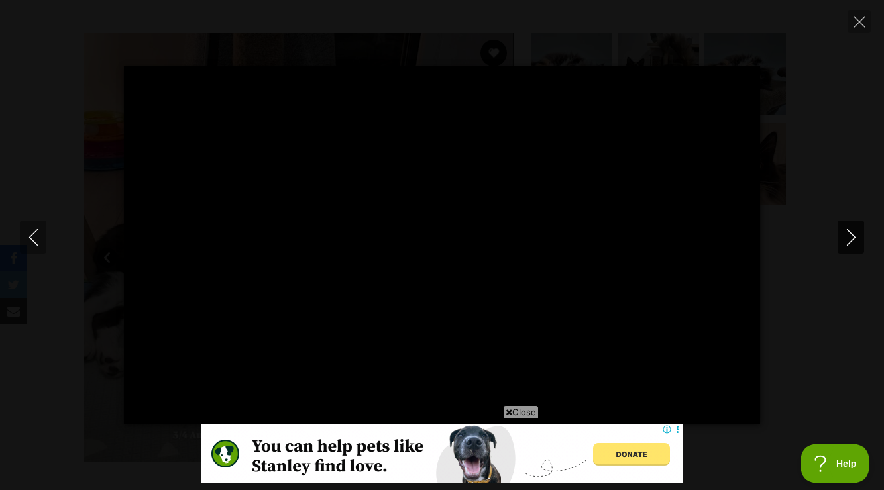
type input "100.00"
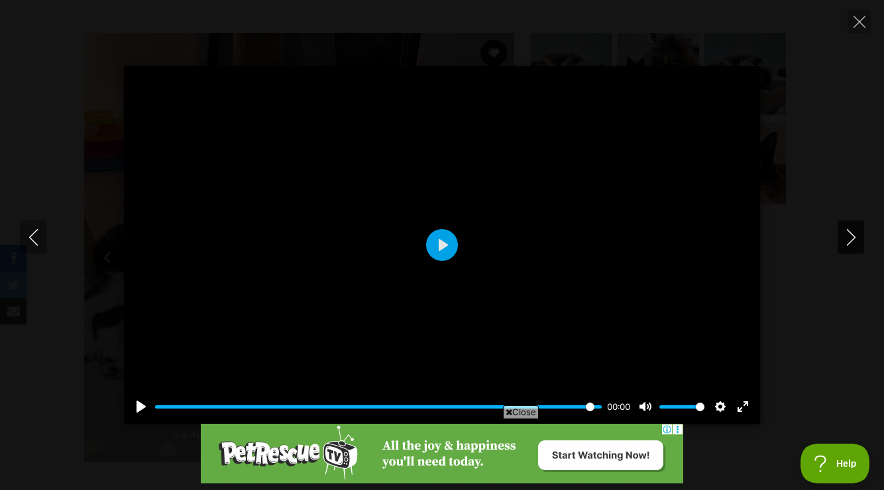
click at [850, 237] on icon "Next" at bounding box center [851, 237] width 17 height 17
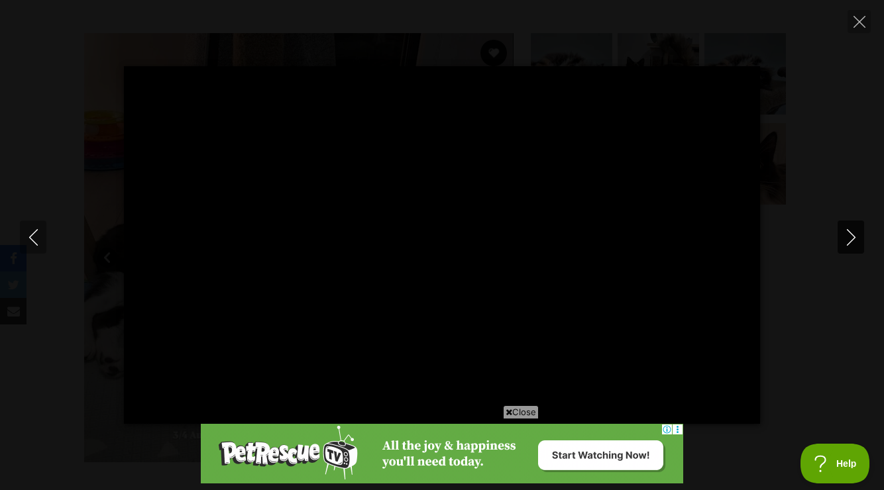
type input "100.00"
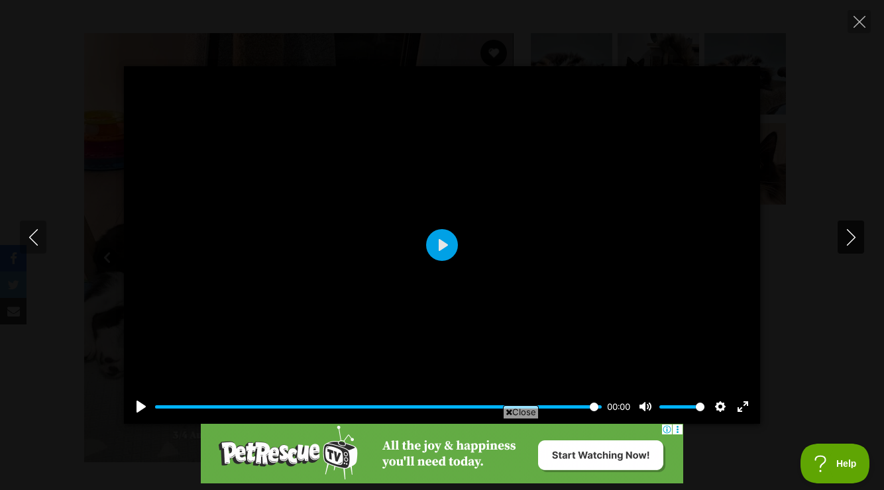
click at [850, 237] on icon "Next" at bounding box center [851, 237] width 17 height 17
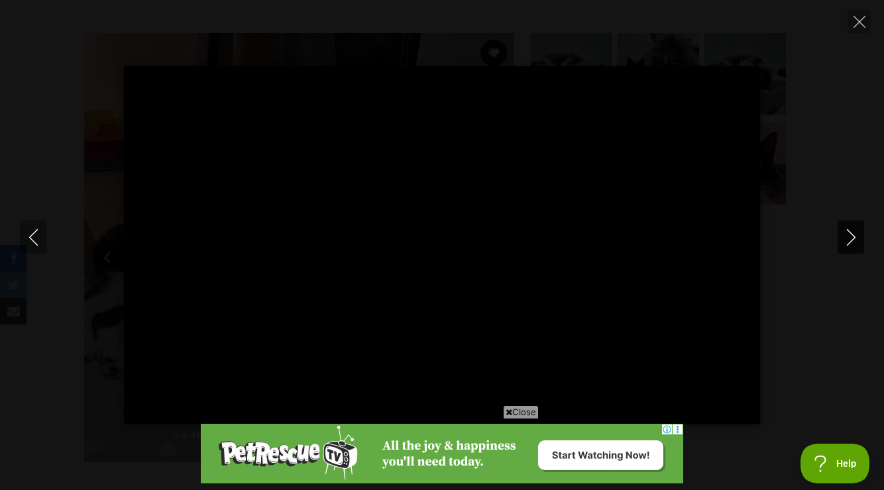
type input "100.00"
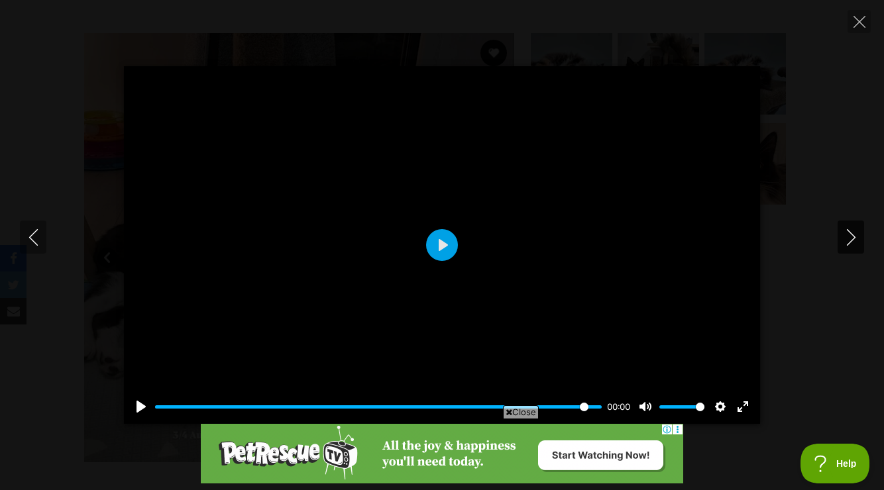
click at [850, 237] on icon "Next" at bounding box center [851, 237] width 17 height 17
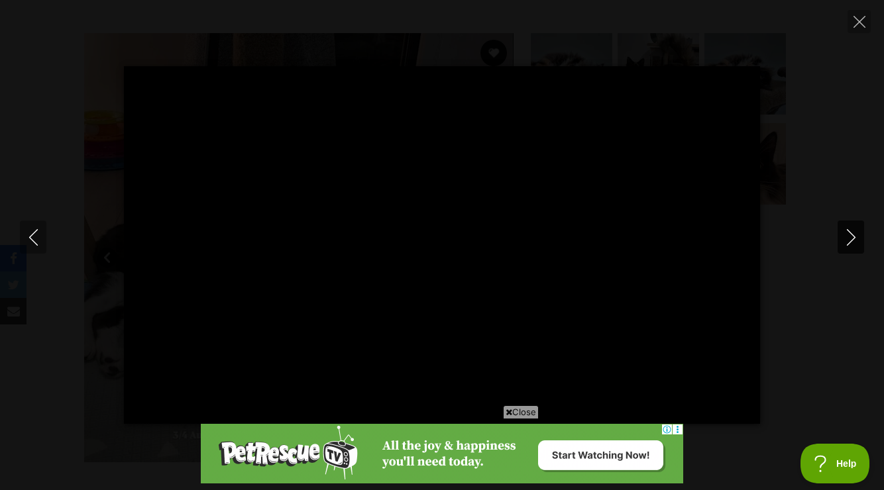
type input "100.00"
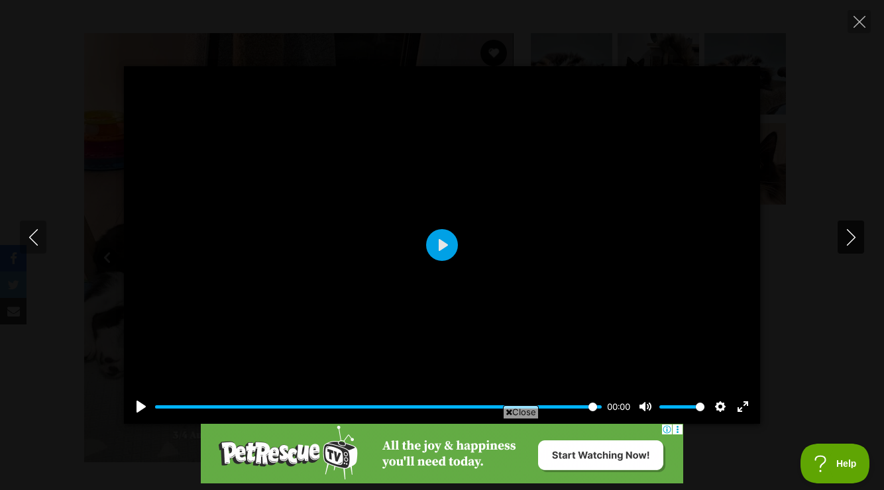
click at [850, 237] on icon "Next" at bounding box center [851, 237] width 17 height 17
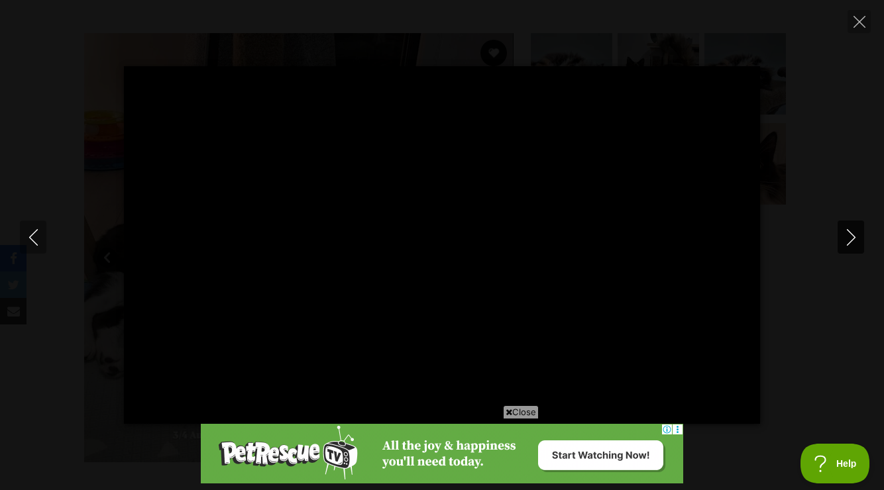
type input "100.00"
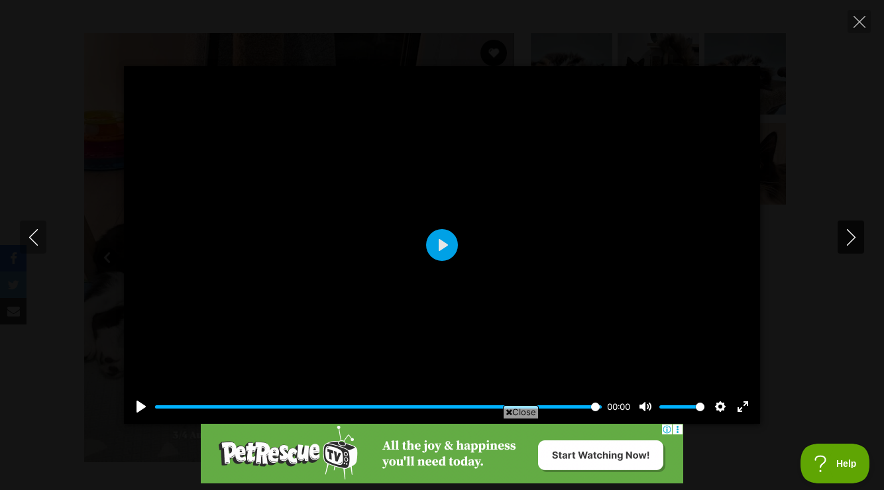
click at [850, 237] on icon "Next" at bounding box center [851, 237] width 17 height 17
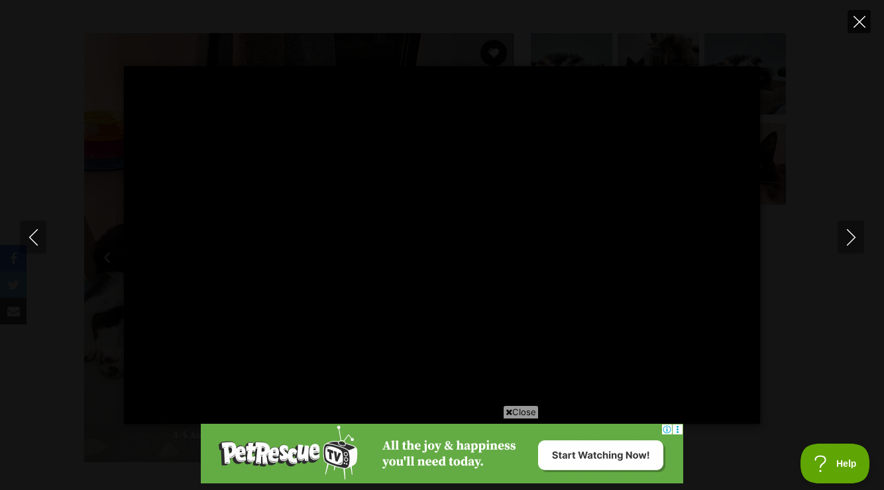
type input "100.00"
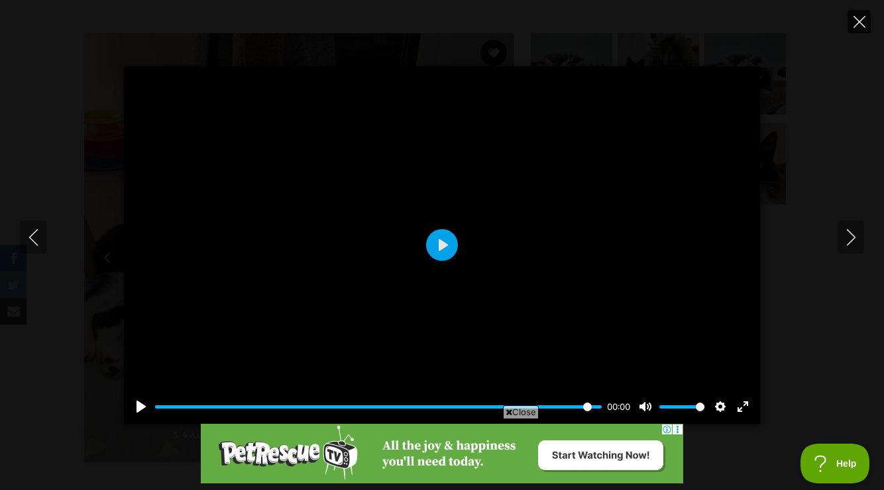
click at [858, 21] on icon "Close" at bounding box center [860, 22] width 12 height 12
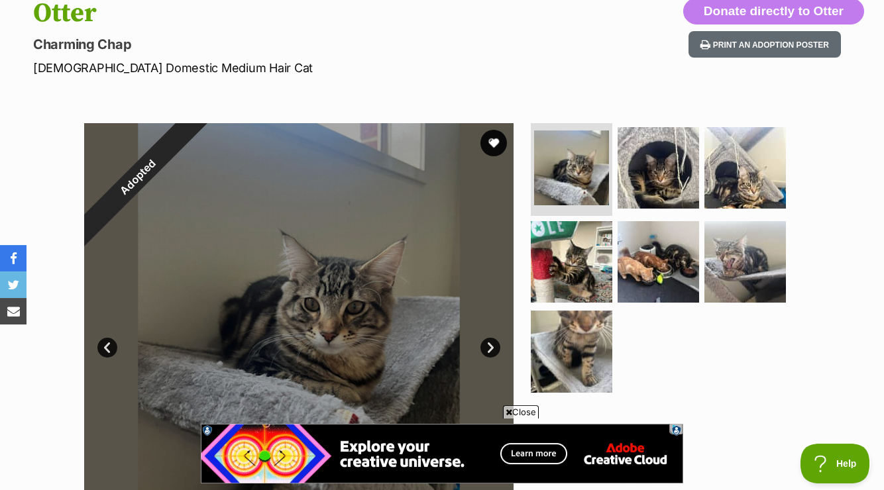
scroll to position [287, 0]
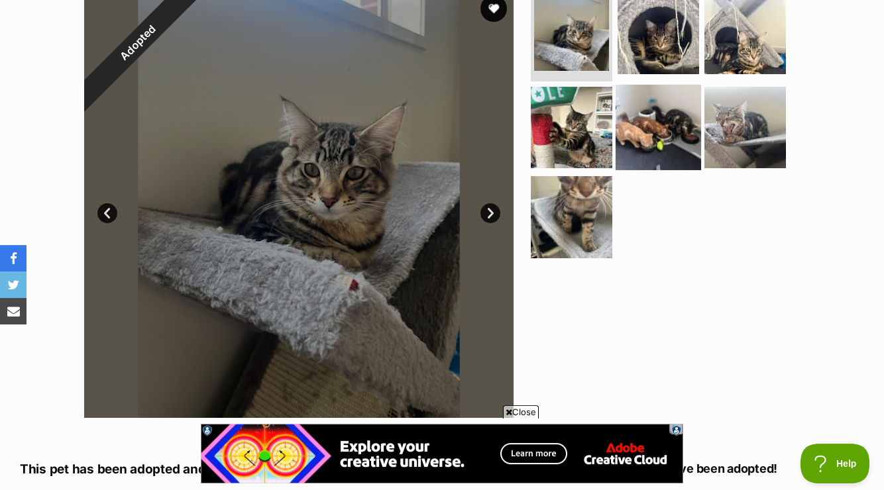
click at [659, 127] on img at bounding box center [658, 126] width 85 height 85
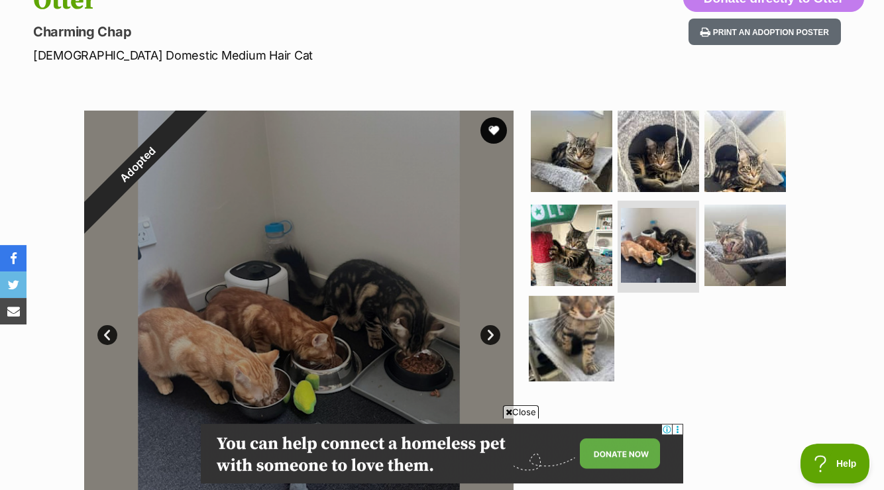
scroll to position [162, 0]
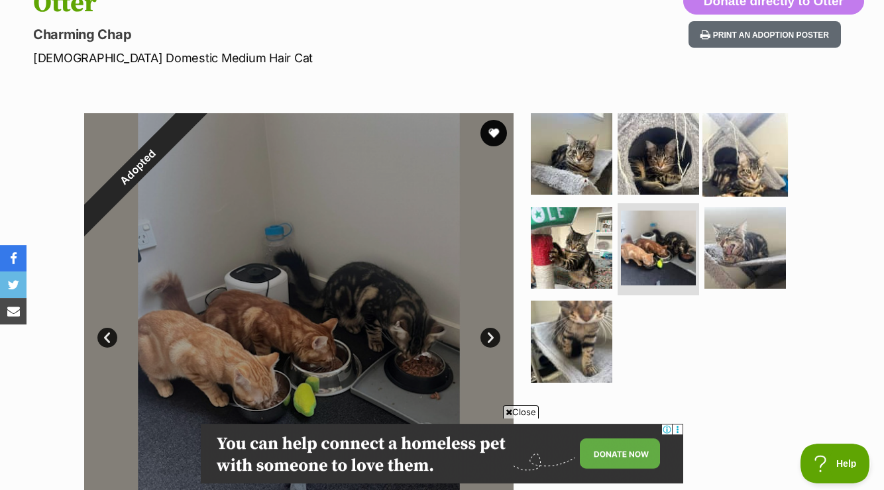
click at [758, 164] on img at bounding box center [745, 153] width 85 height 85
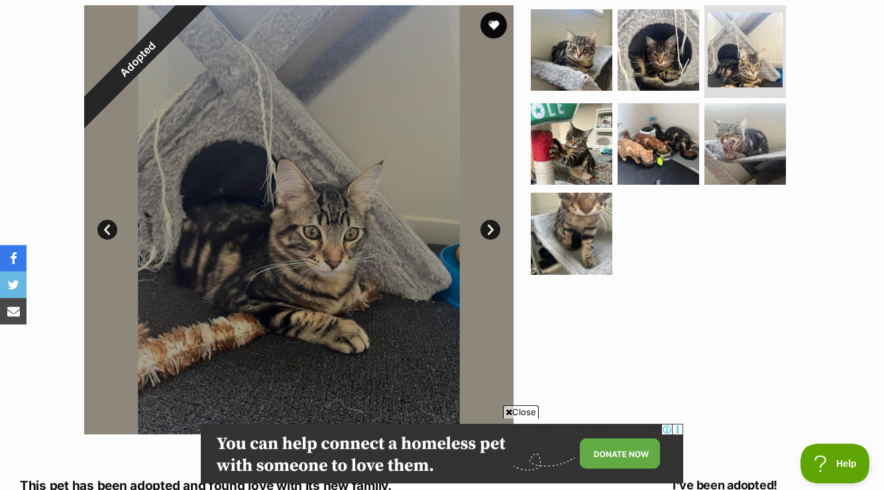
scroll to position [272, 0]
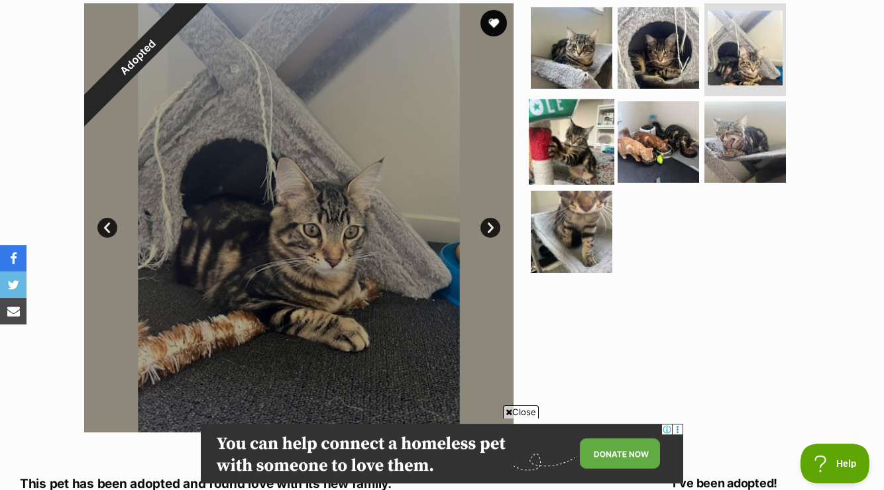
click at [579, 142] on img at bounding box center [571, 141] width 85 height 85
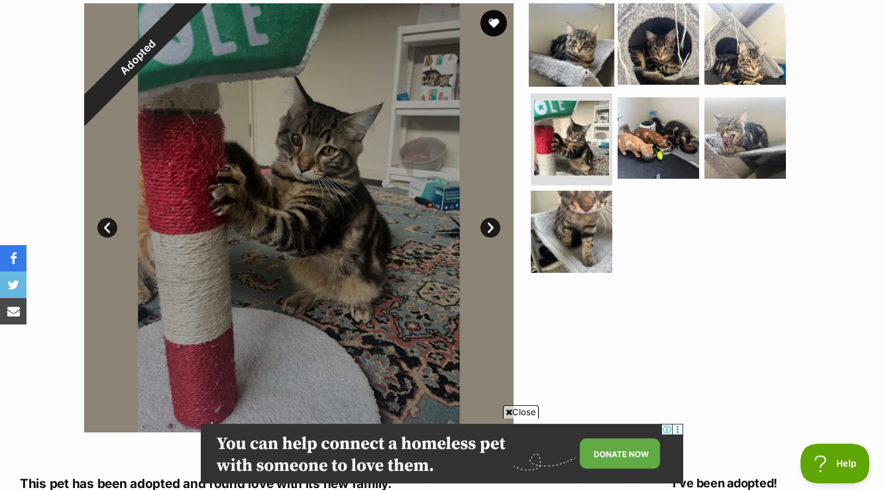
click at [566, 58] on img at bounding box center [571, 43] width 85 height 85
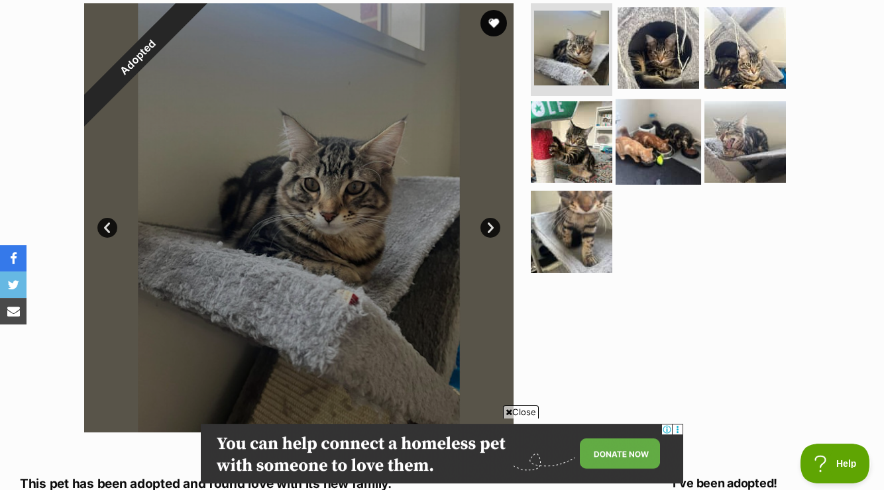
click at [648, 143] on img at bounding box center [658, 141] width 85 height 85
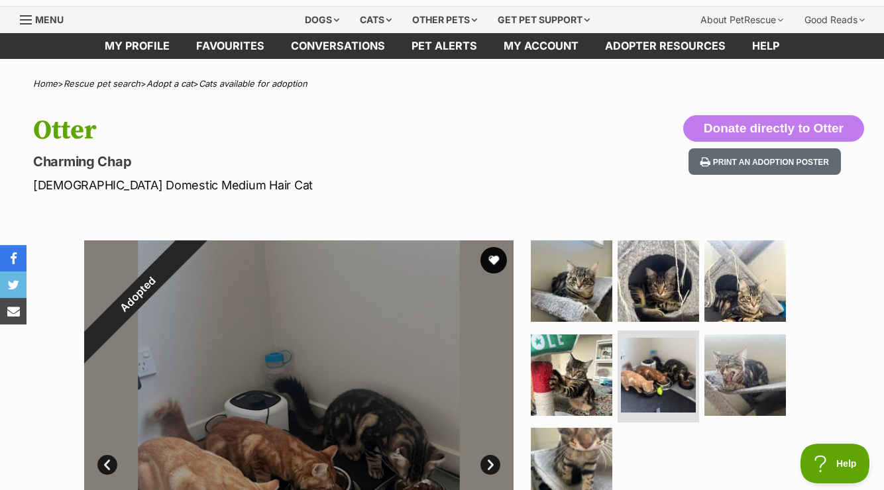
scroll to position [0, 0]
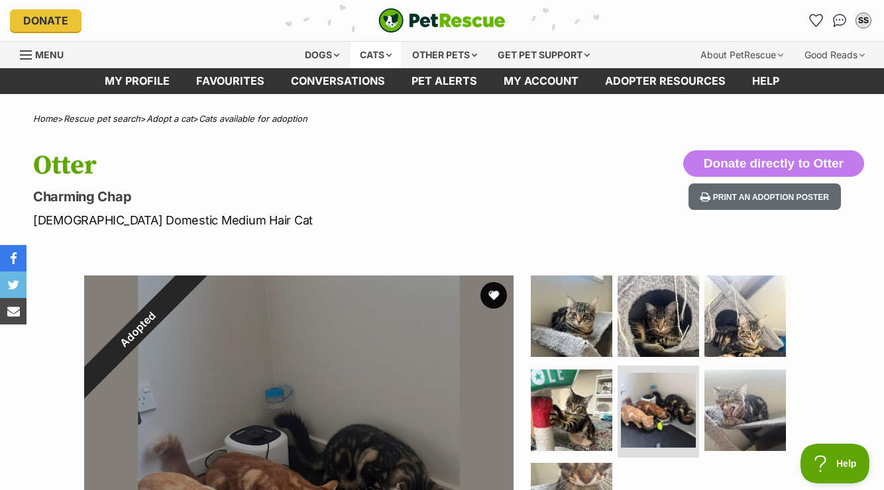
click at [357, 52] on div "Cats" at bounding box center [376, 55] width 50 height 27
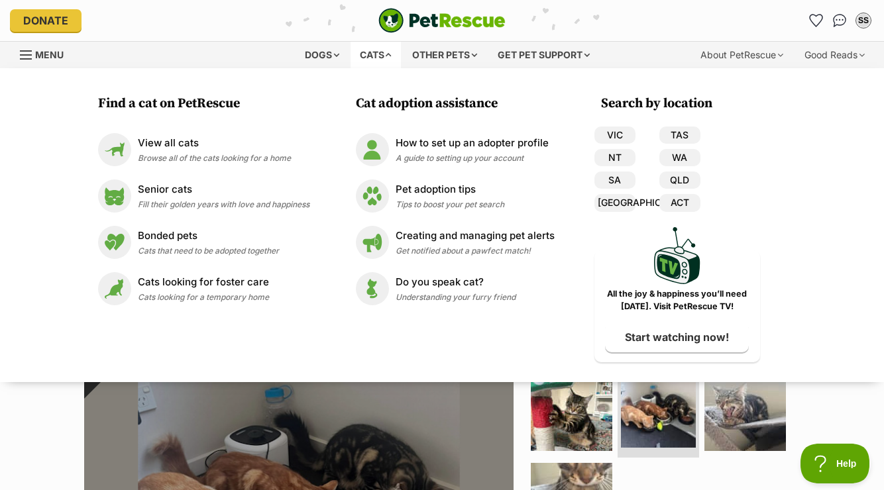
click at [362, 56] on div "Cats" at bounding box center [376, 55] width 50 height 27
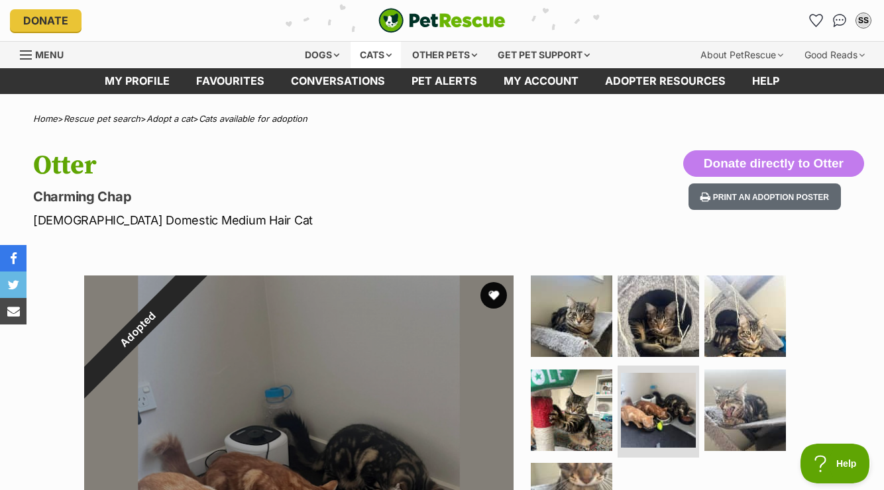
click at [362, 56] on div "Cats" at bounding box center [376, 55] width 50 height 27
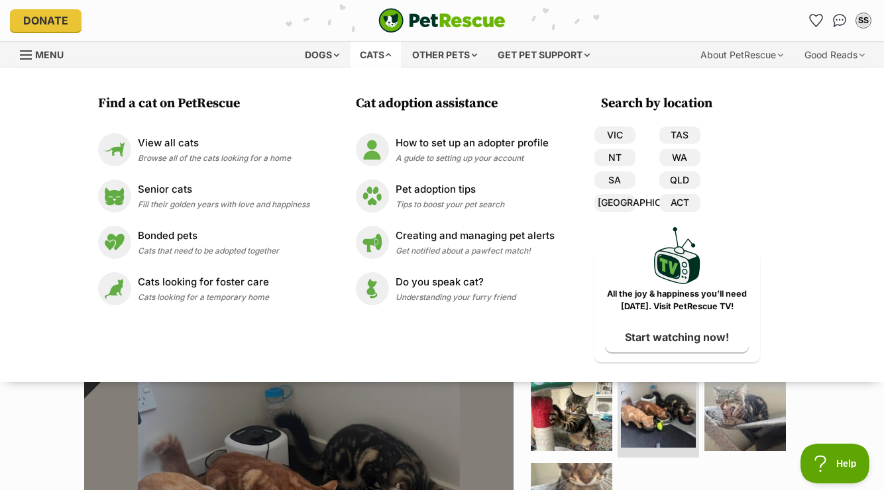
click at [362, 56] on div "Cats" at bounding box center [376, 55] width 50 height 27
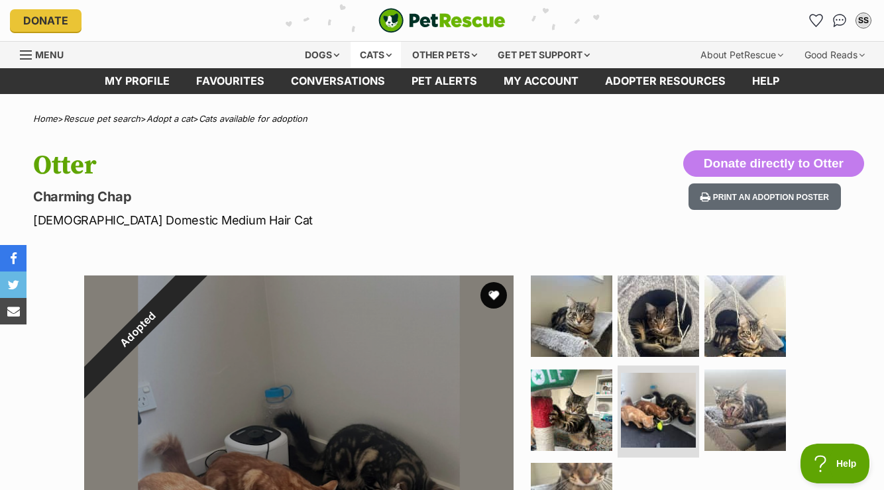
click at [386, 56] on div "Cats" at bounding box center [376, 55] width 50 height 27
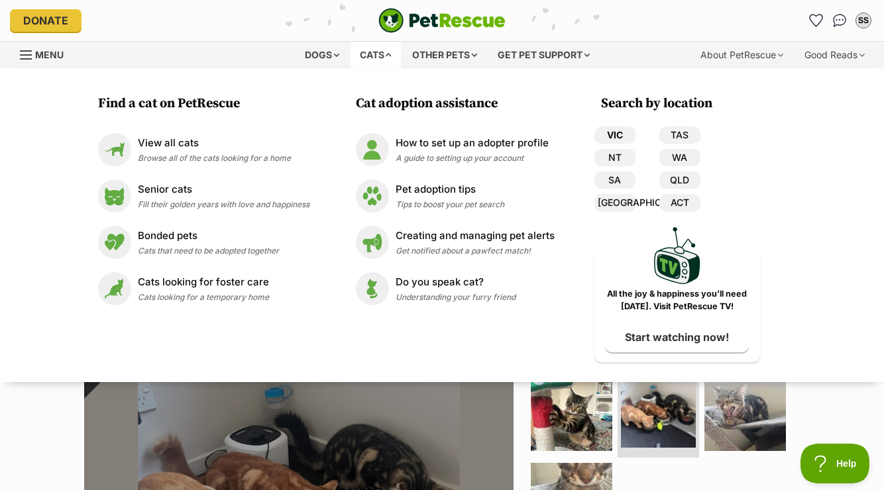
click at [624, 132] on link "VIC" at bounding box center [614, 135] width 41 height 17
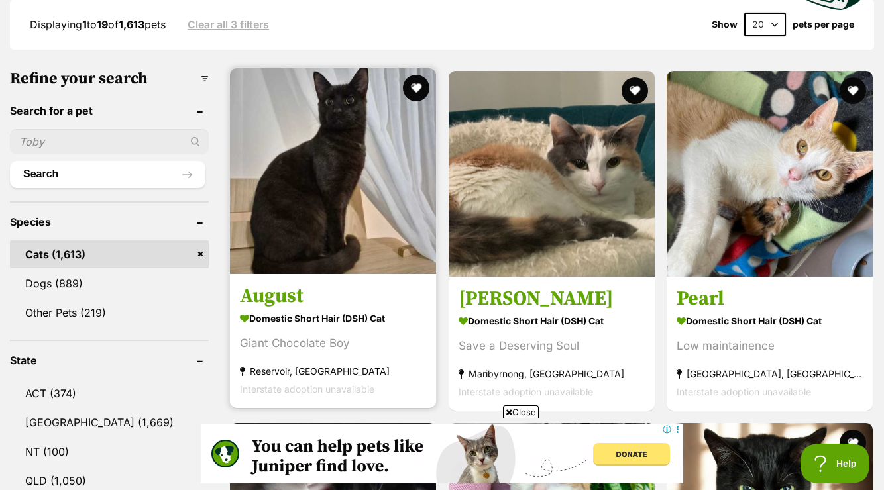
click at [294, 178] on img at bounding box center [333, 171] width 206 height 206
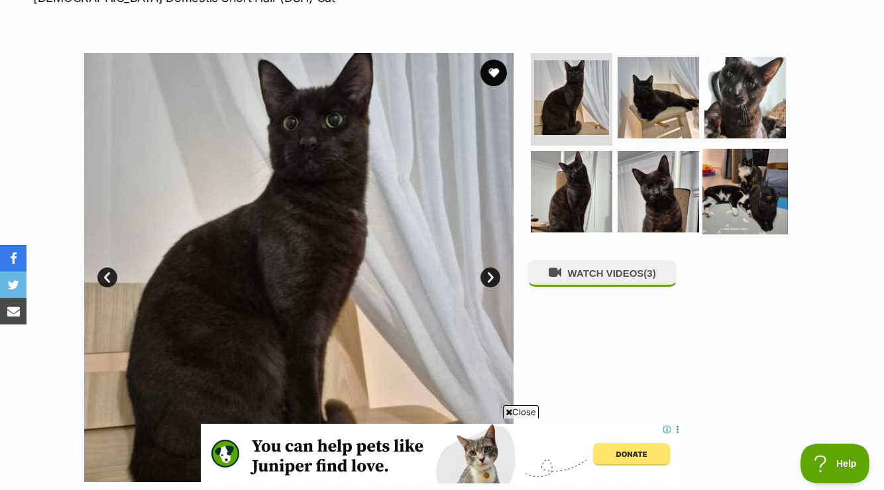
click at [737, 194] on img at bounding box center [745, 190] width 85 height 85
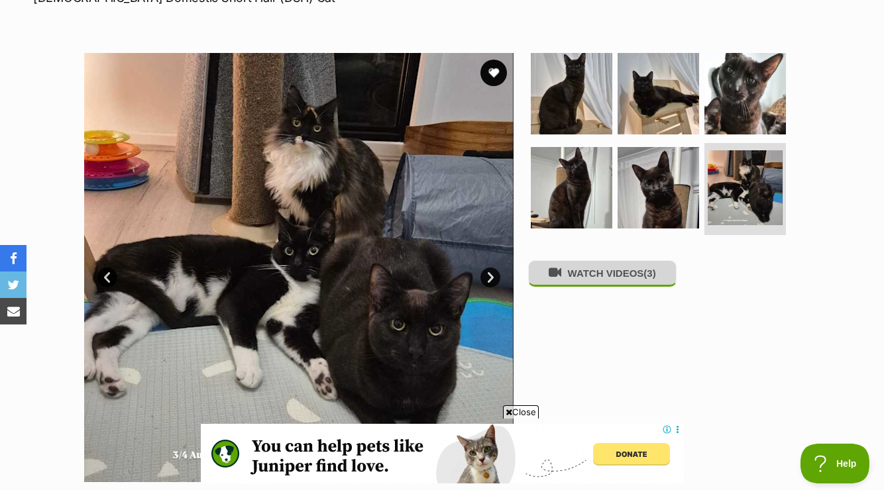
click at [573, 270] on button "WATCH VIDEOS (3)" at bounding box center [602, 273] width 148 height 26
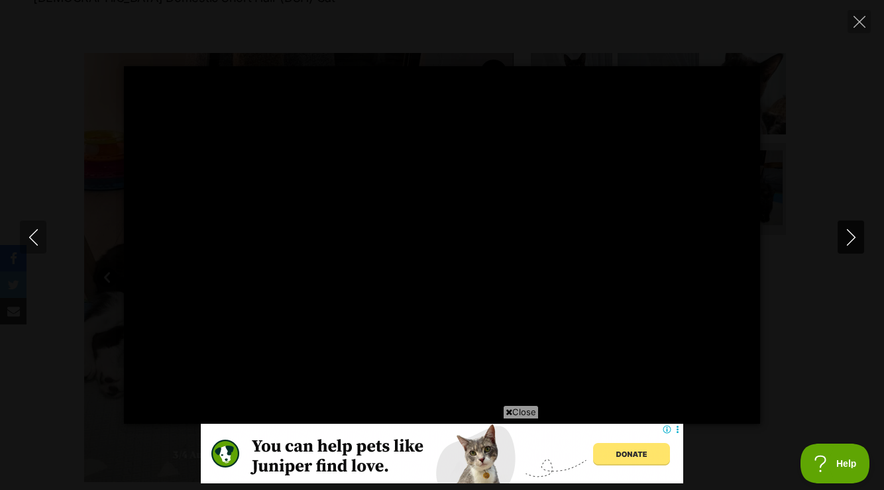
click at [849, 233] on icon "Next" at bounding box center [851, 237] width 17 height 17
type input "97.81"
type input "100.00"
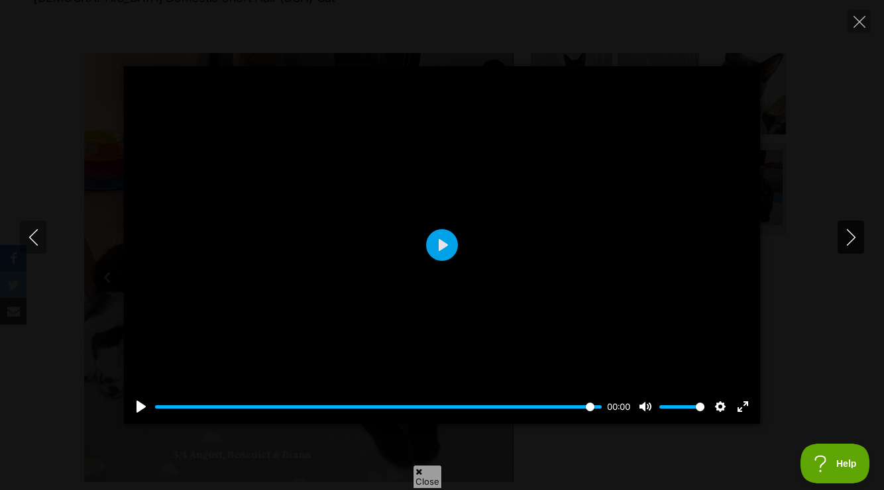
click at [849, 233] on icon "Next" at bounding box center [851, 237] width 17 height 17
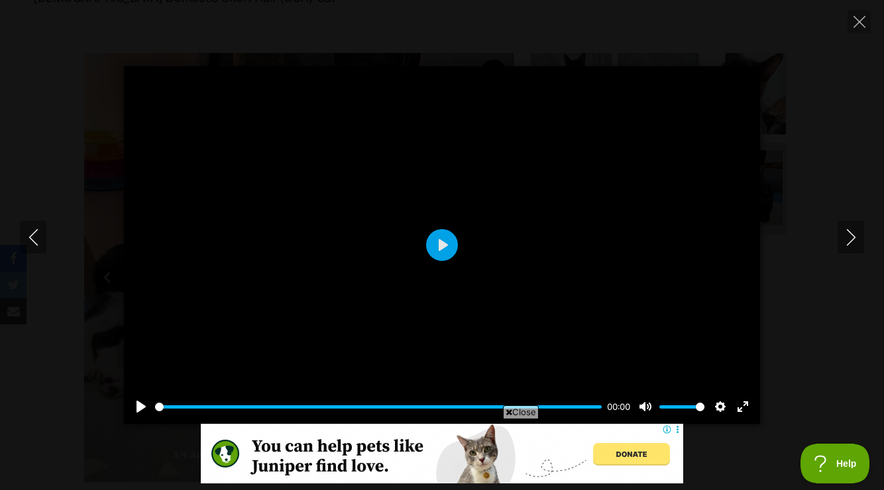
click at [454, 256] on div at bounding box center [442, 245] width 636 height 358
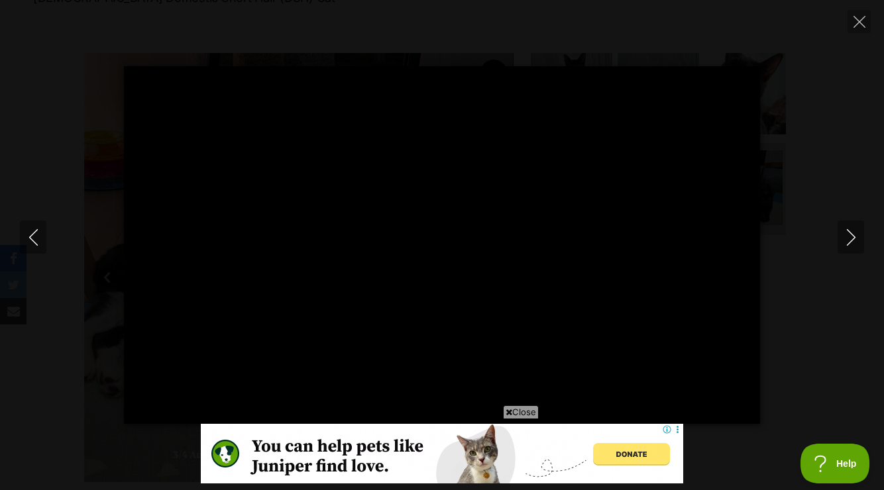
type input "100.00"
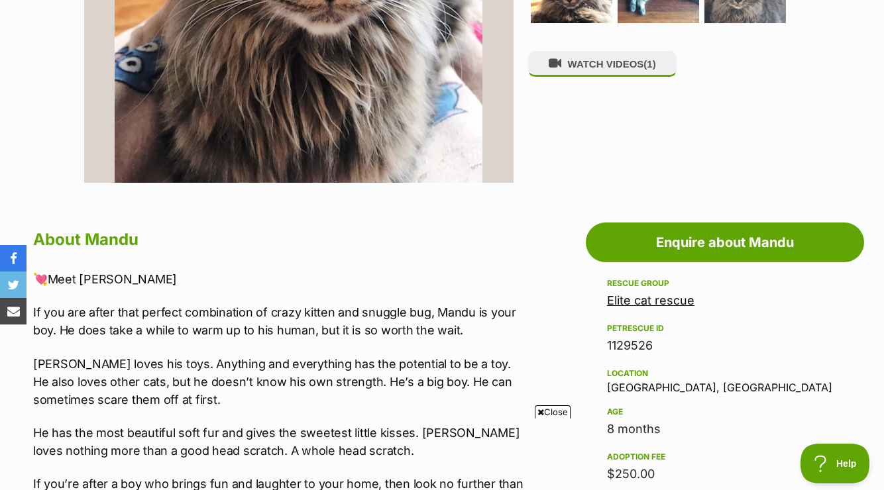
click at [646, 302] on link "Elite cat rescue" at bounding box center [650, 301] width 87 height 14
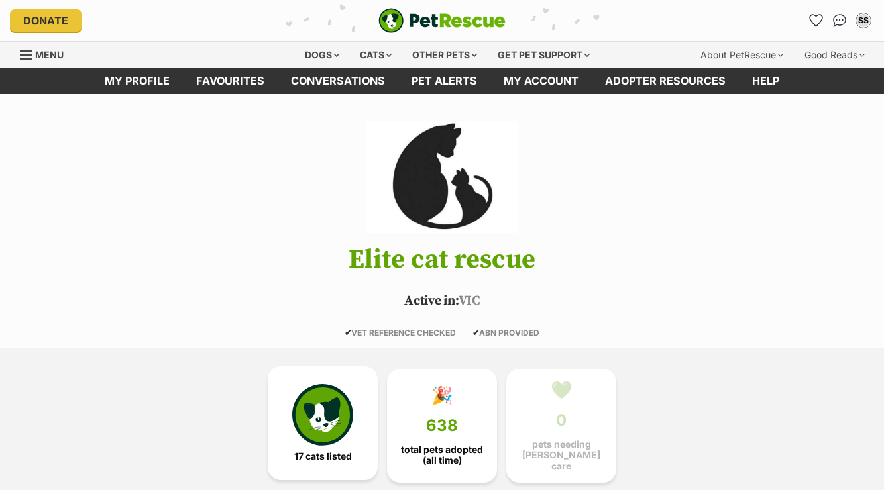
click at [323, 398] on img at bounding box center [322, 414] width 61 height 61
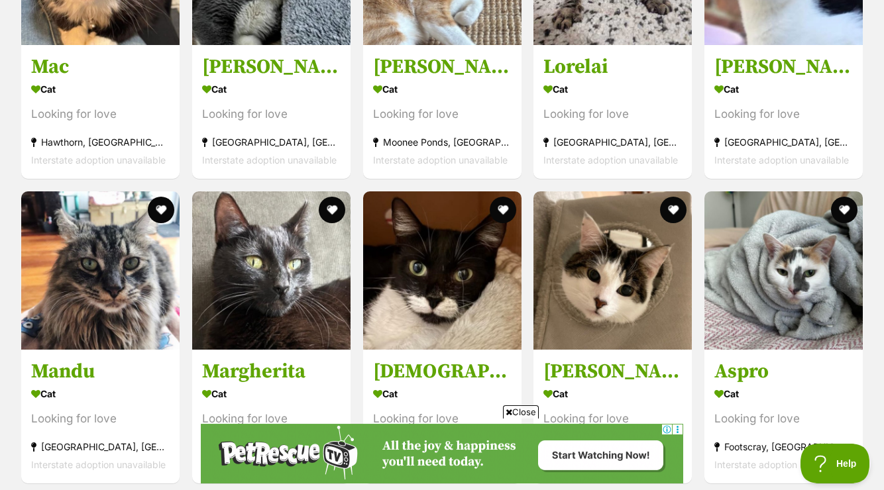
scroll to position [1671, 0]
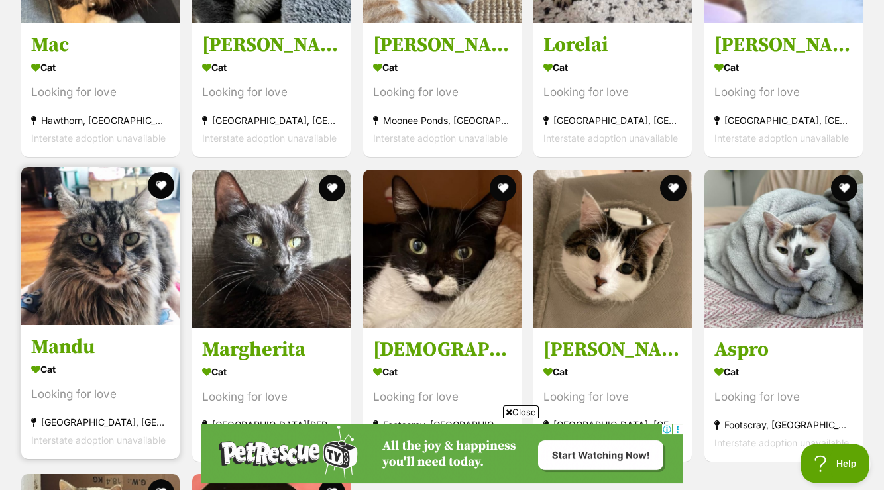
click at [130, 223] on img at bounding box center [100, 246] width 158 height 158
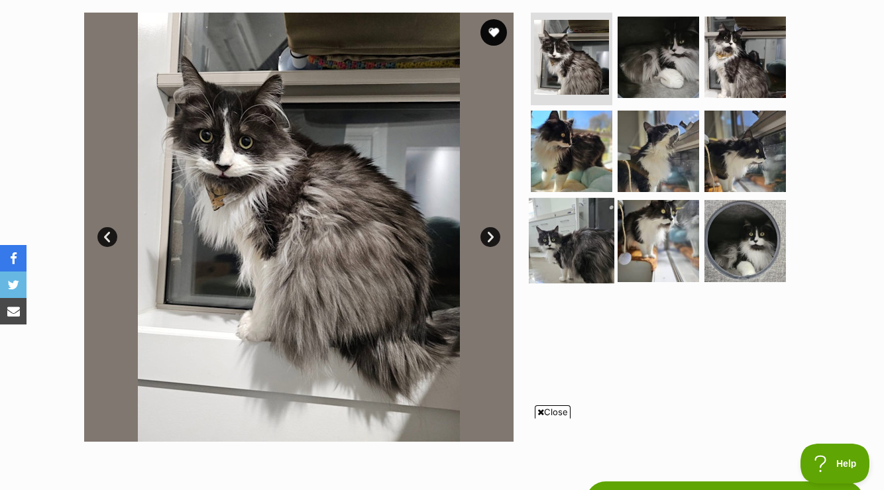
scroll to position [262, 0]
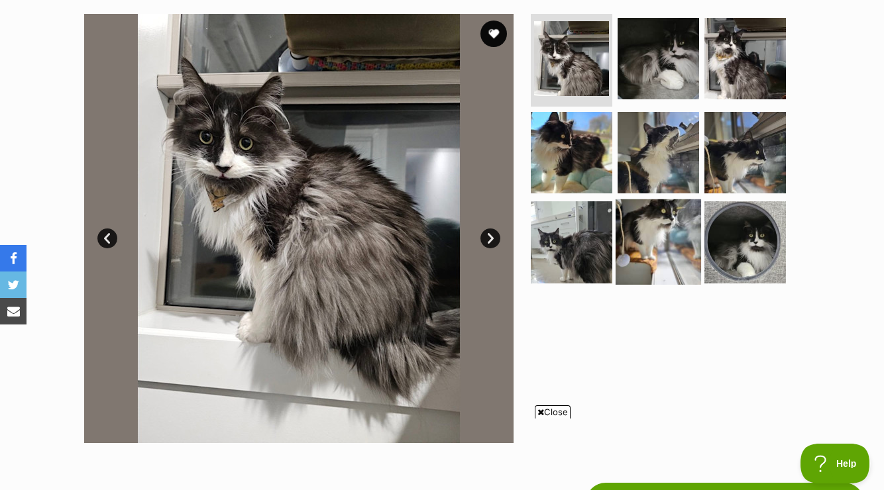
click at [656, 233] on img at bounding box center [658, 241] width 85 height 85
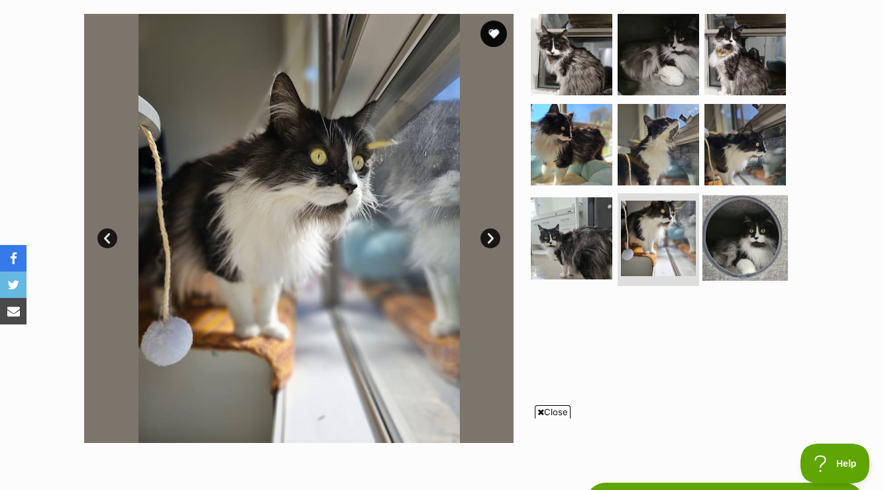
click at [732, 232] on img at bounding box center [745, 238] width 85 height 85
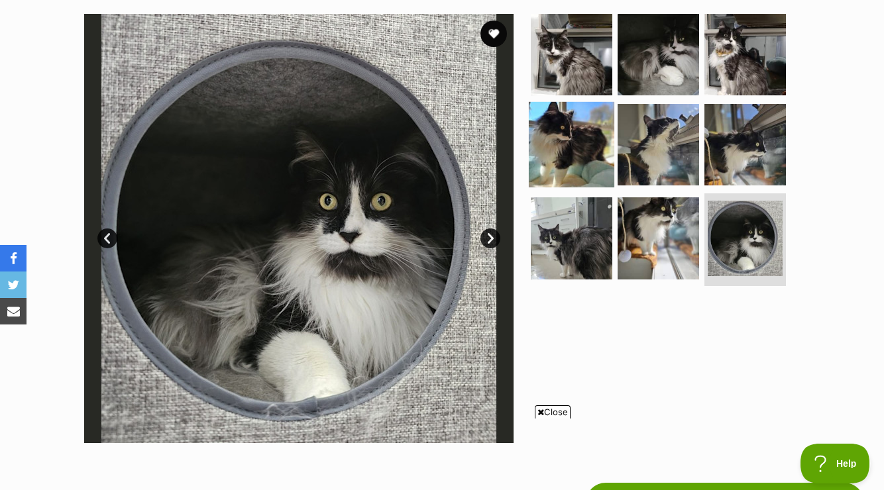
click at [567, 124] on img at bounding box center [571, 143] width 85 height 85
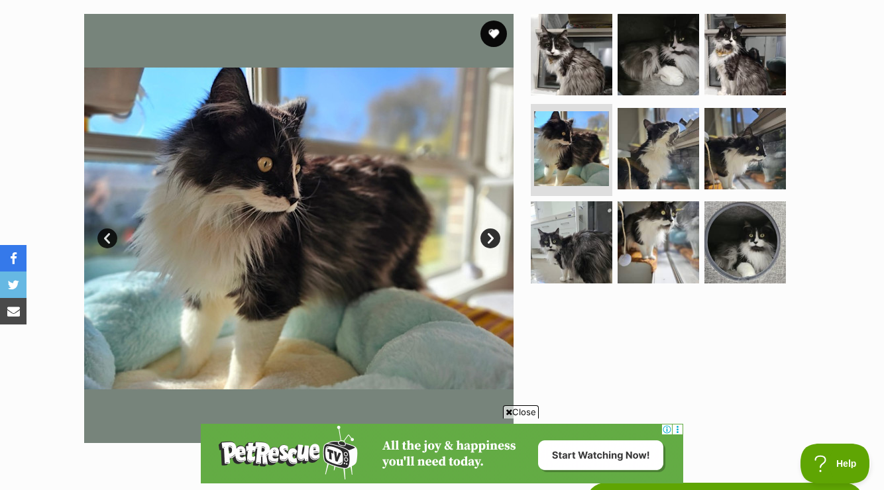
scroll to position [0, 0]
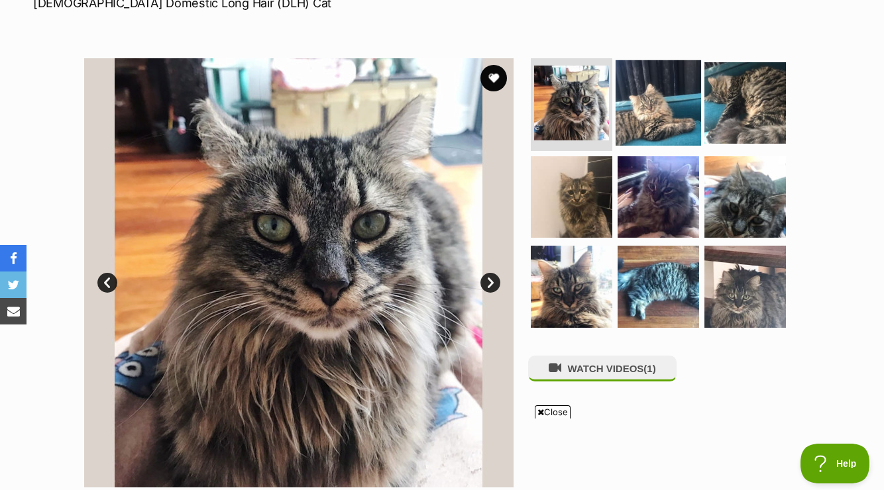
click at [653, 105] on img at bounding box center [658, 102] width 85 height 85
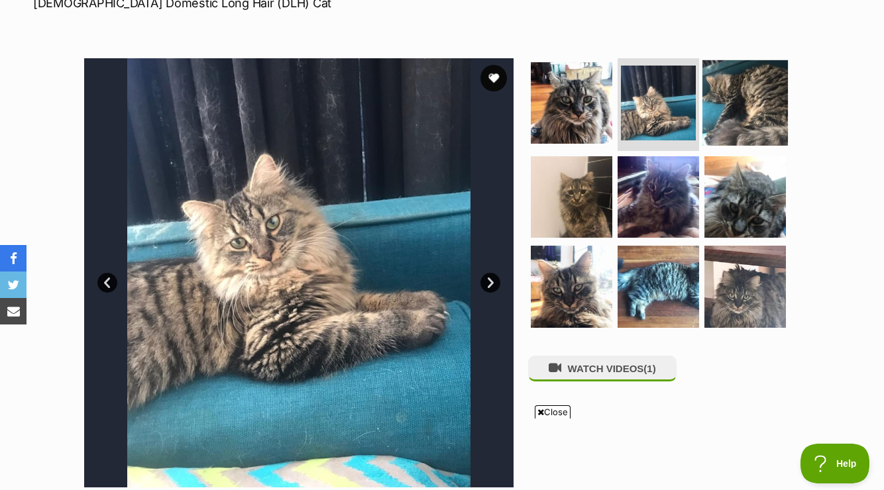
click at [740, 115] on img at bounding box center [745, 102] width 85 height 85
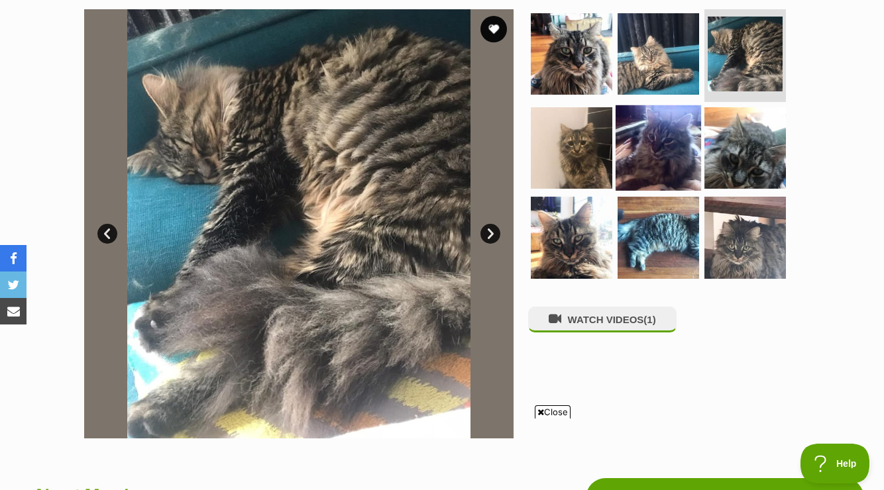
scroll to position [269, 0]
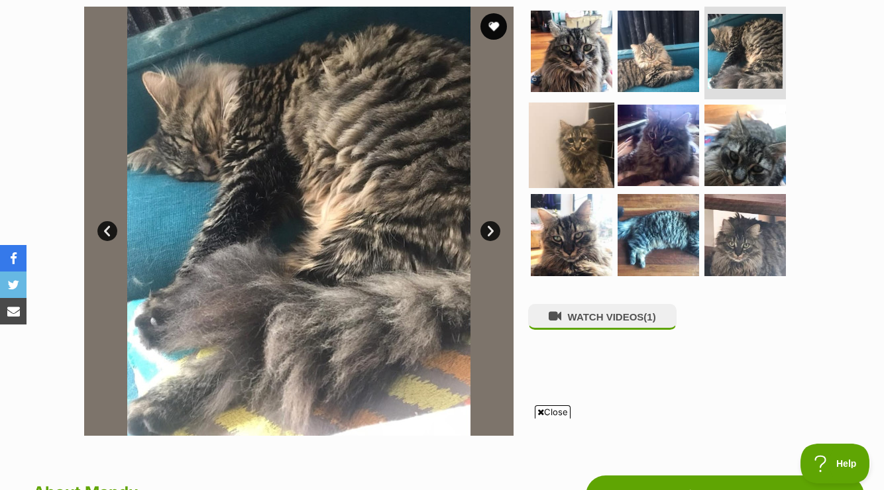
click at [564, 150] on img at bounding box center [571, 144] width 85 height 85
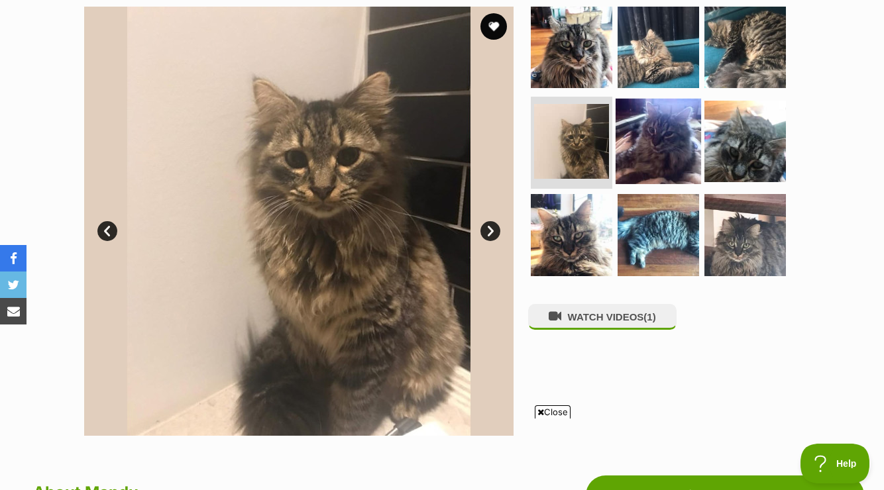
click at [648, 129] on img at bounding box center [658, 140] width 85 height 85
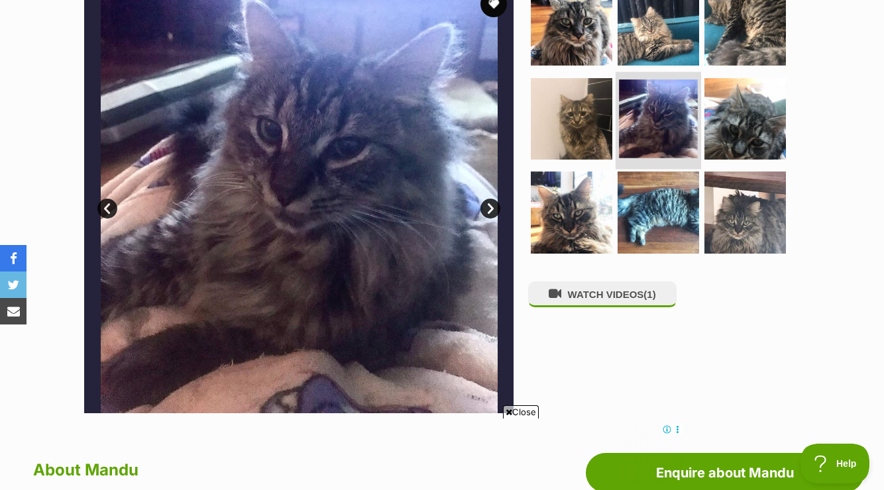
scroll to position [289, 0]
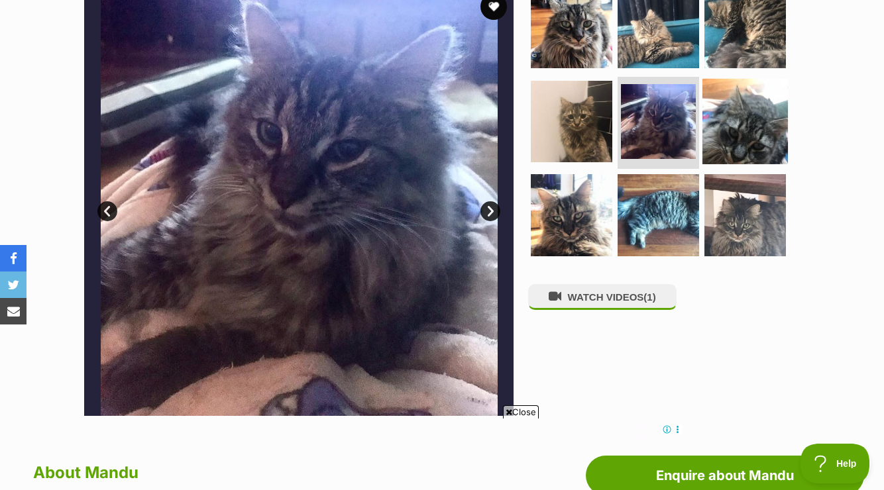
click at [740, 121] on img at bounding box center [745, 120] width 85 height 85
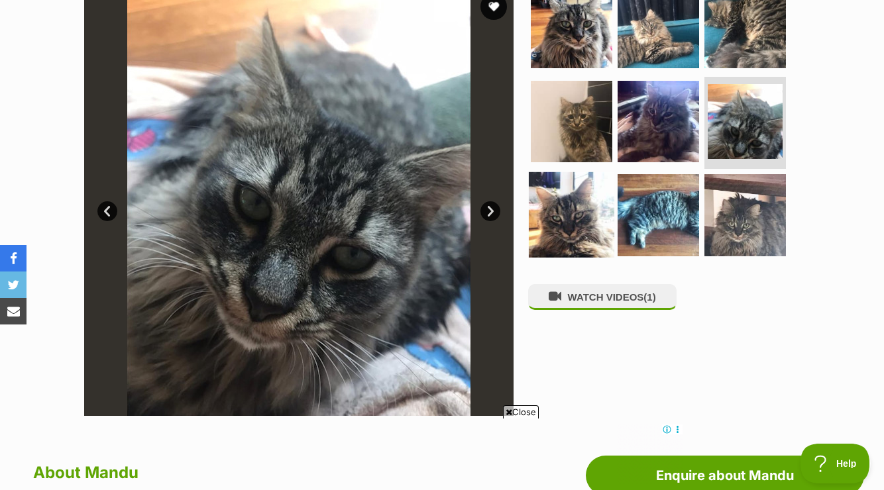
click at [567, 204] on img at bounding box center [571, 214] width 85 height 85
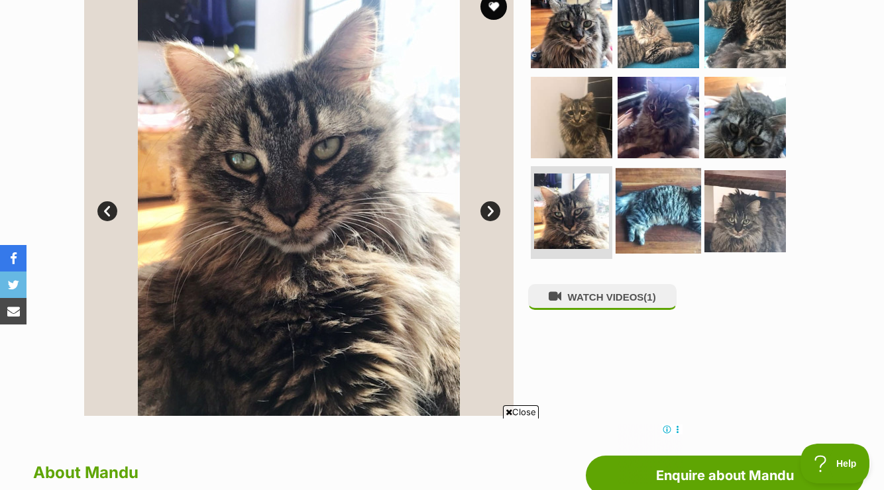
click at [679, 211] on img at bounding box center [658, 210] width 85 height 85
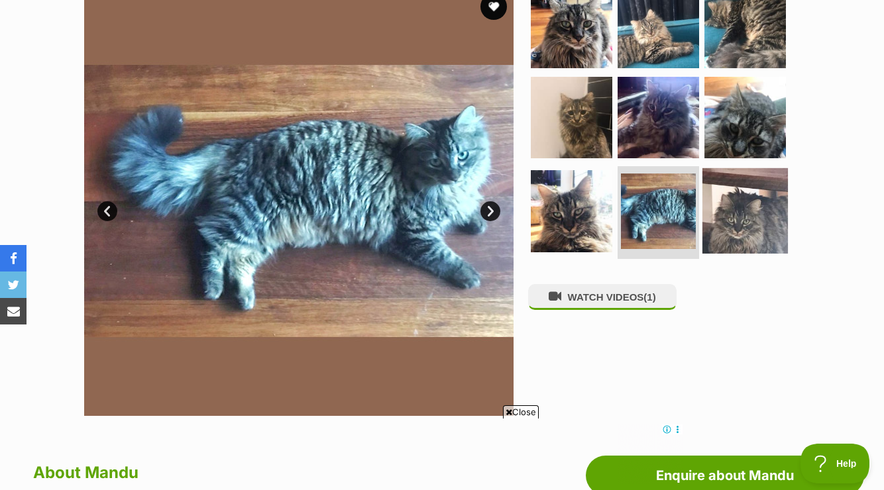
click at [763, 214] on img at bounding box center [745, 210] width 85 height 85
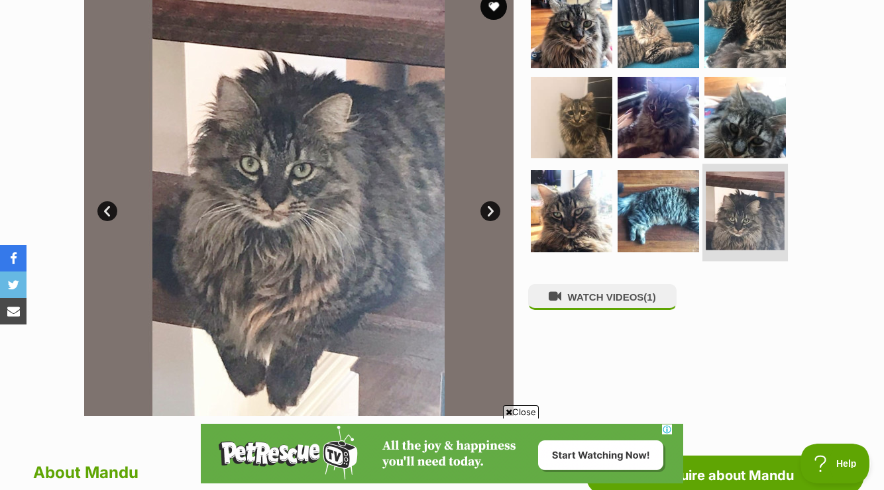
scroll to position [0, 0]
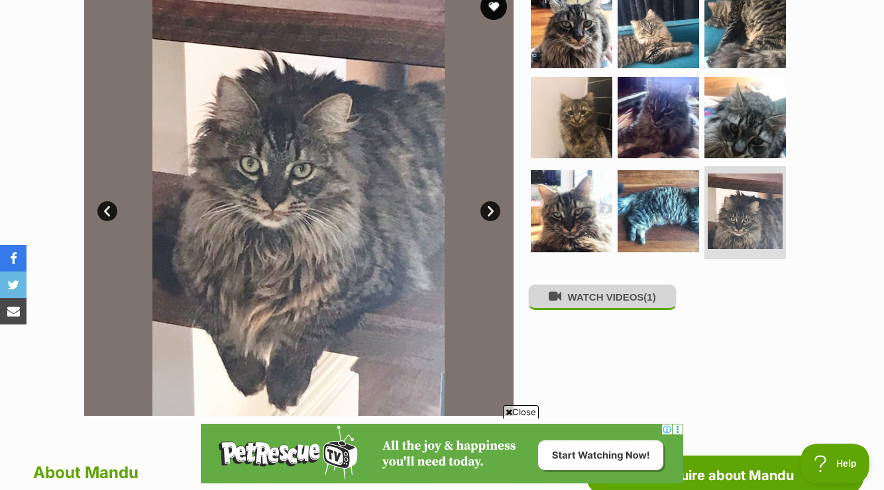
click at [627, 303] on button "WATCH VIDEOS (1)" at bounding box center [602, 297] width 148 height 26
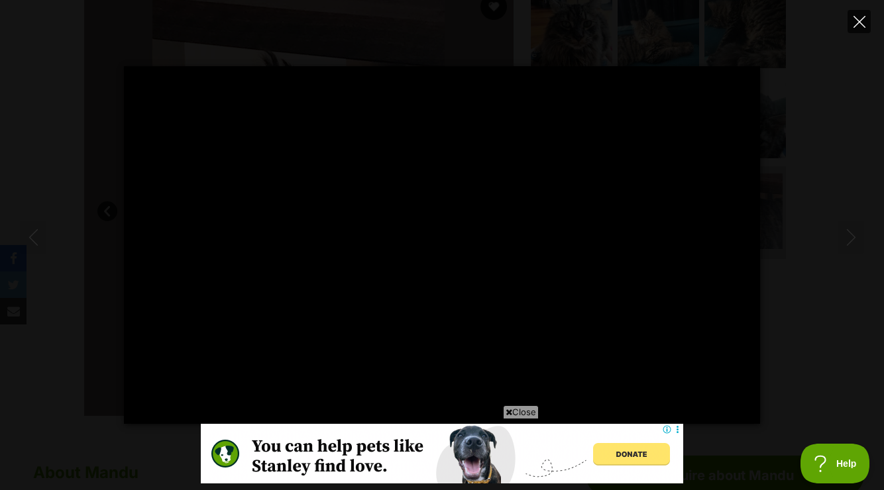
click at [866, 21] on button "Close" at bounding box center [859, 21] width 23 height 23
type input "70.30"
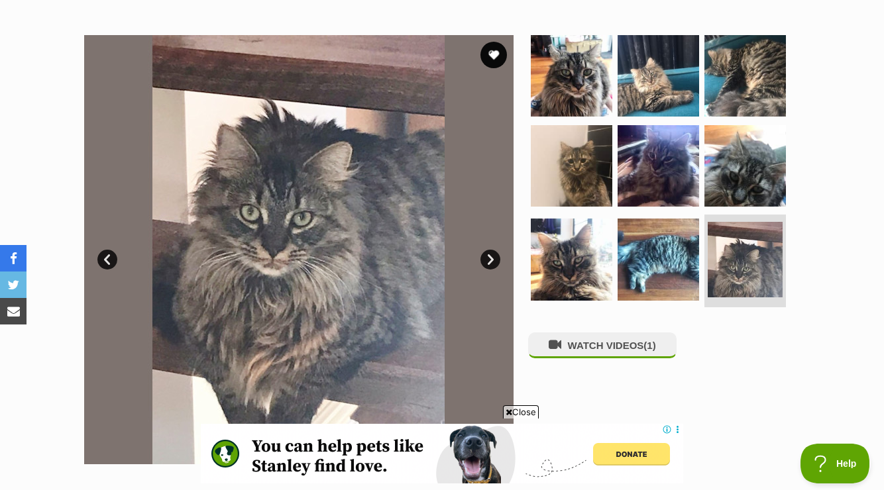
scroll to position [192, 0]
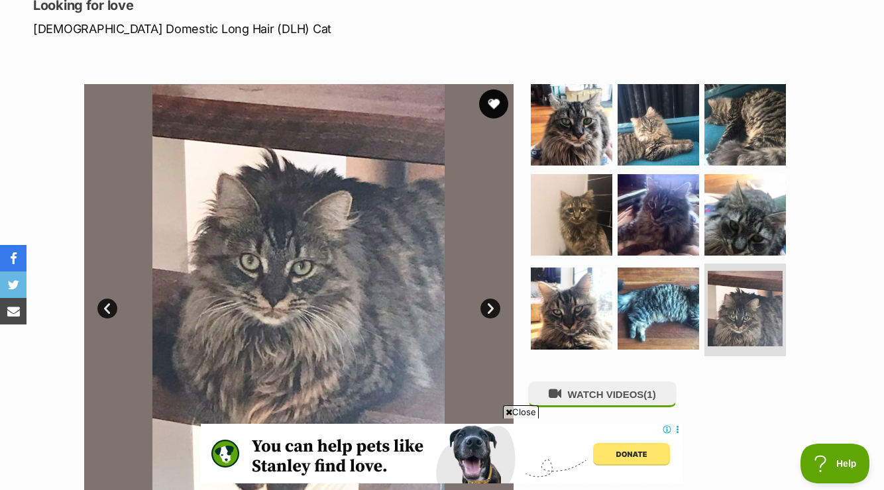
click at [494, 103] on button "favourite" at bounding box center [493, 103] width 29 height 29
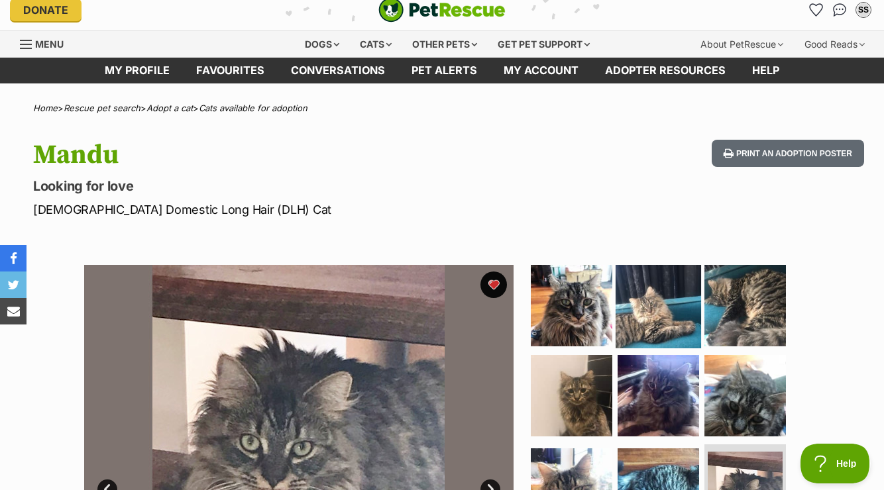
scroll to position [0, 0]
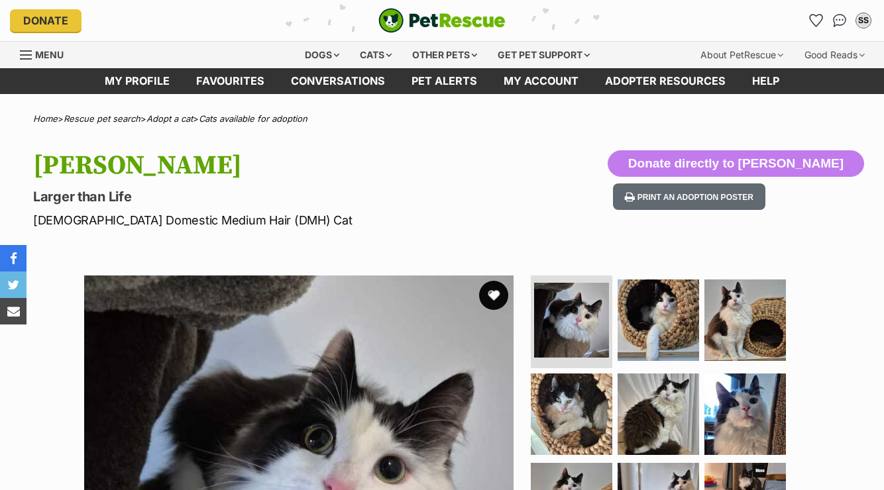
click at [492, 292] on button "favourite" at bounding box center [493, 295] width 29 height 29
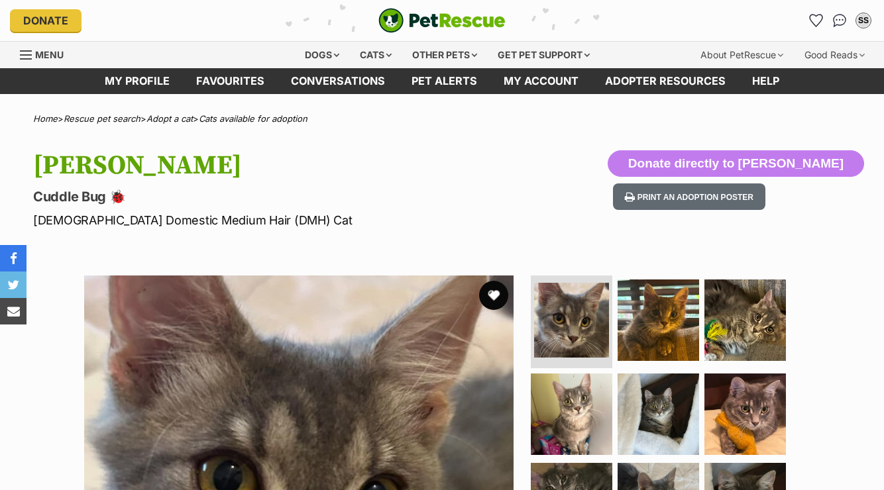
click at [500, 297] on button "favourite" at bounding box center [493, 295] width 29 height 29
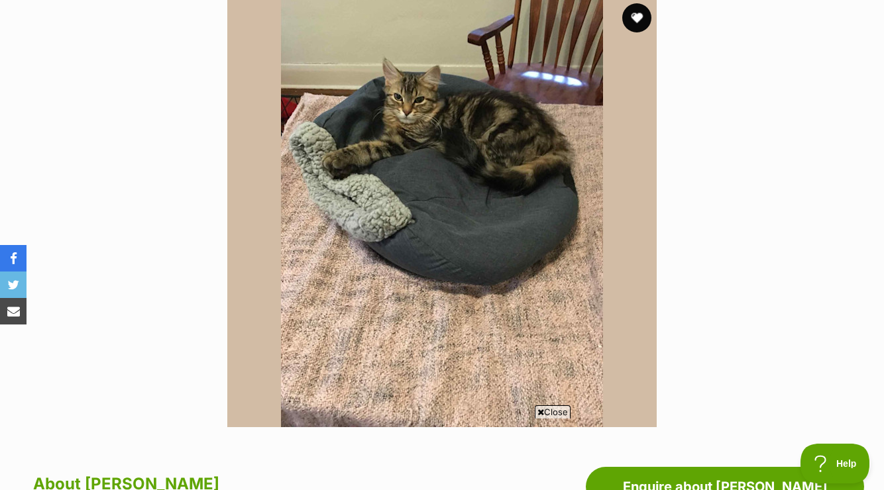
click at [637, 13] on button "favourite" at bounding box center [636, 17] width 29 height 29
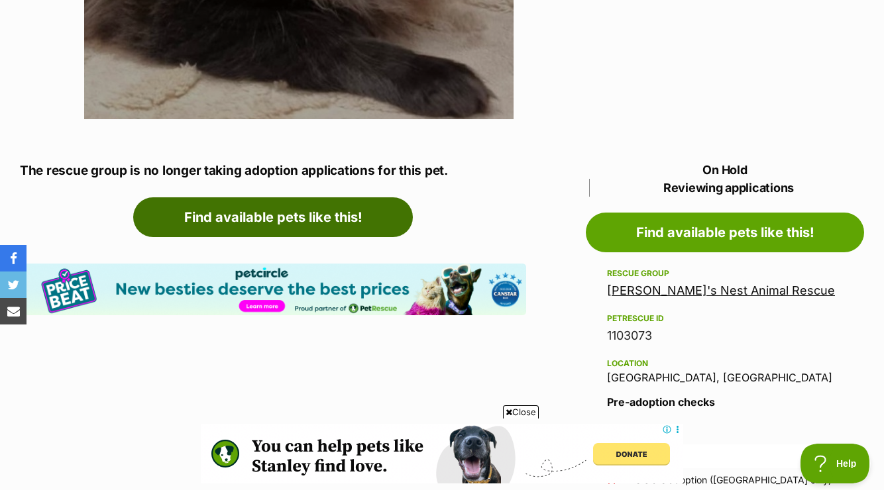
click at [347, 214] on link "Find available pets like this!" at bounding box center [273, 218] width 280 height 40
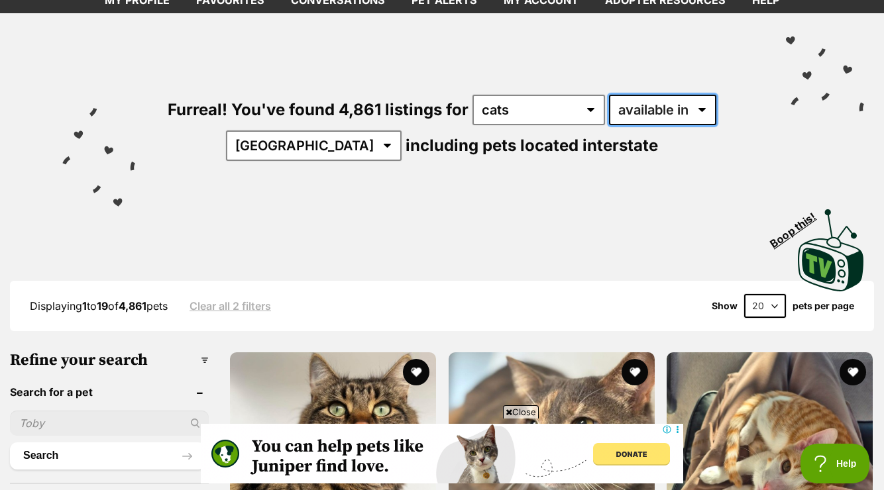
select select "disabled"
click option "located in" at bounding box center [0, 0] width 0 height 0
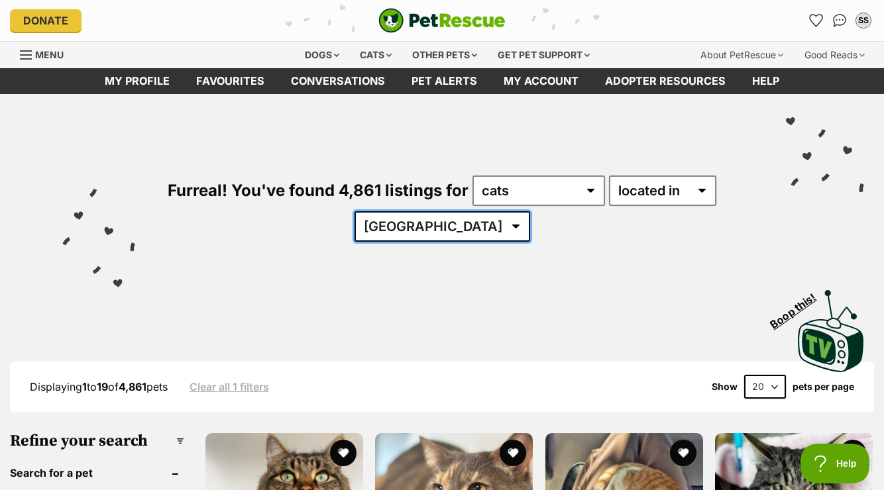
select select "VIC"
click option "VIC" at bounding box center [0, 0] width 0 height 0
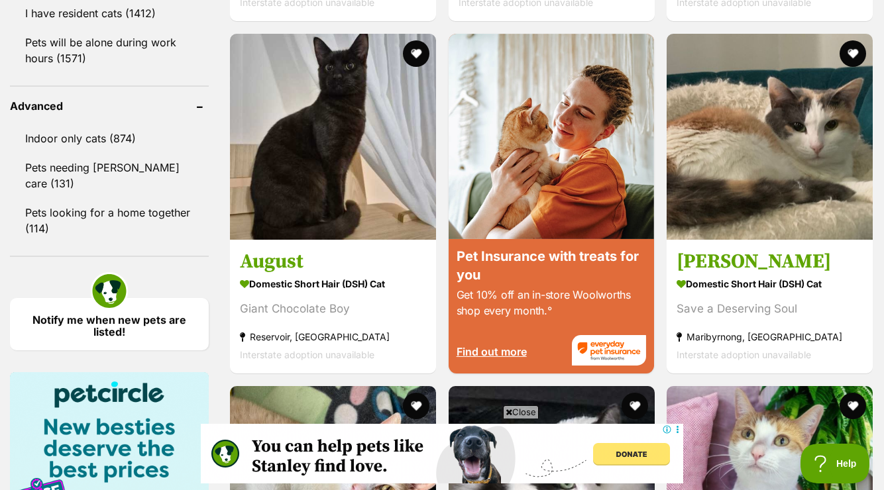
scroll to position [1689, 0]
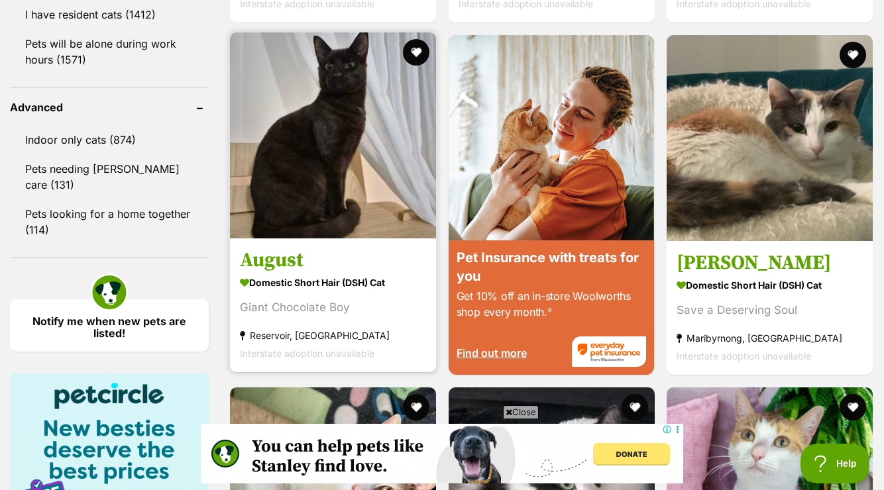
click at [276, 166] on img at bounding box center [333, 135] width 206 height 206
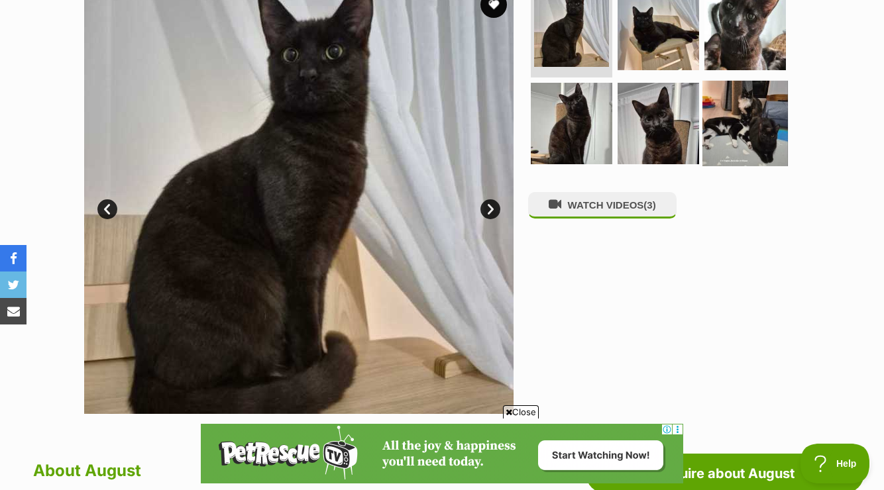
click at [742, 132] on img at bounding box center [745, 122] width 85 height 85
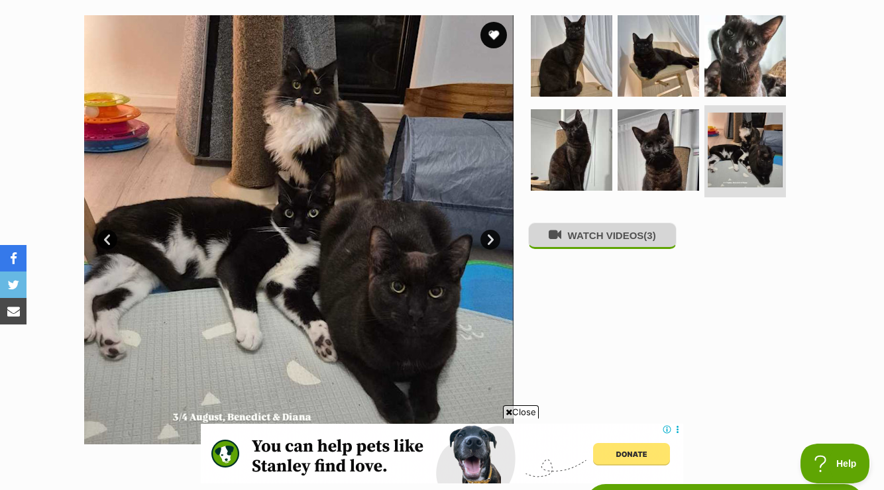
click at [607, 243] on button "WATCH VIDEOS (3)" at bounding box center [602, 236] width 148 height 26
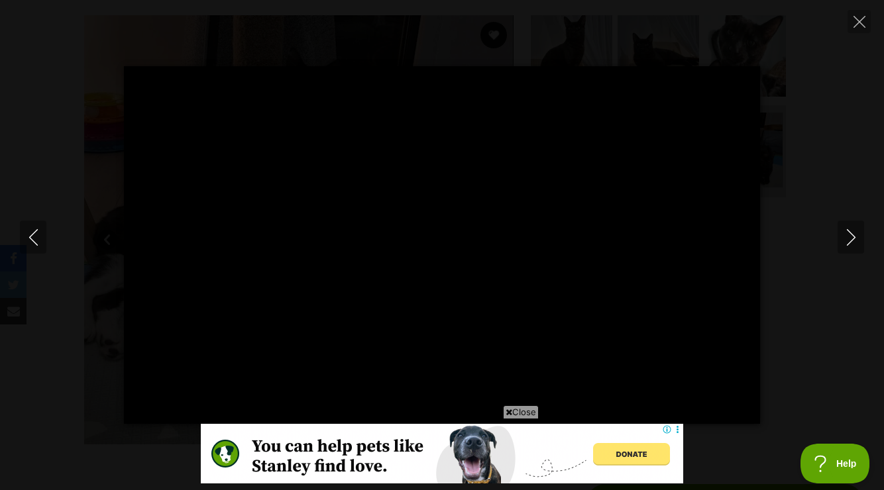
type input "100.00"
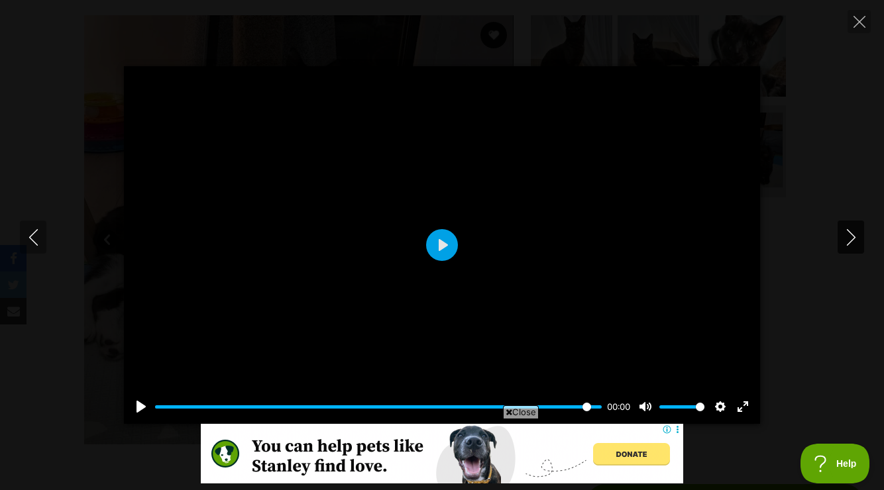
click at [862, 237] on button "Next" at bounding box center [851, 237] width 27 height 33
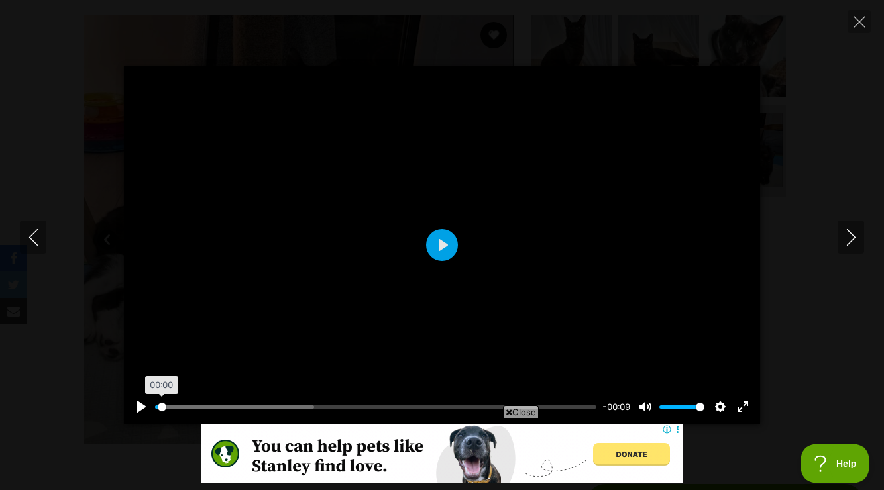
click at [162, 405] on input "Seek" at bounding box center [375, 407] width 441 height 13
click at [443, 245] on button "Play" at bounding box center [442, 245] width 32 height 32
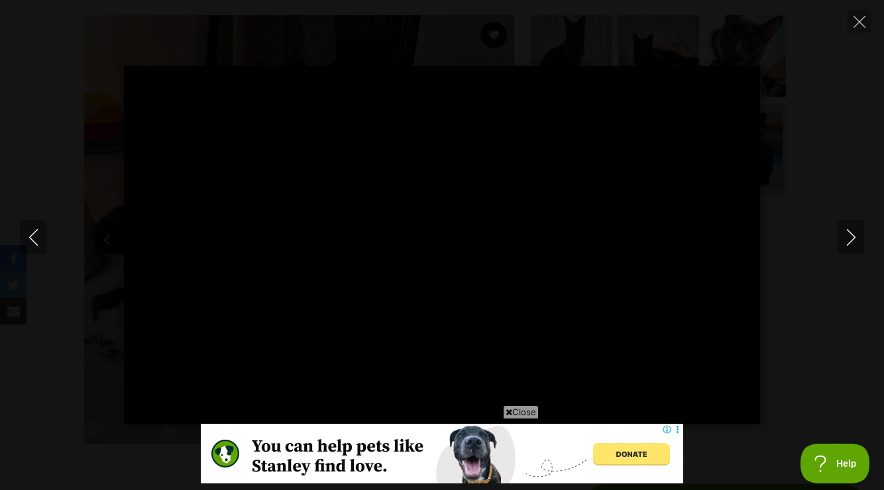
type input "100.00"
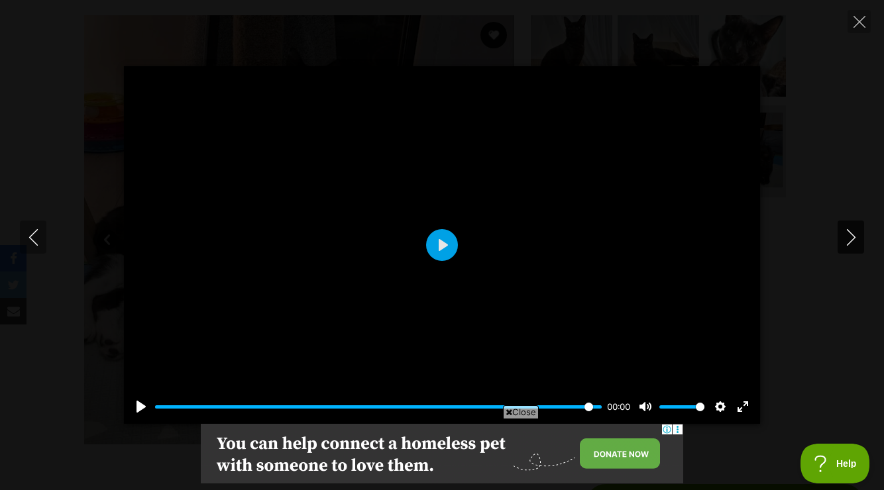
click at [849, 237] on icon "Next" at bounding box center [851, 237] width 17 height 17
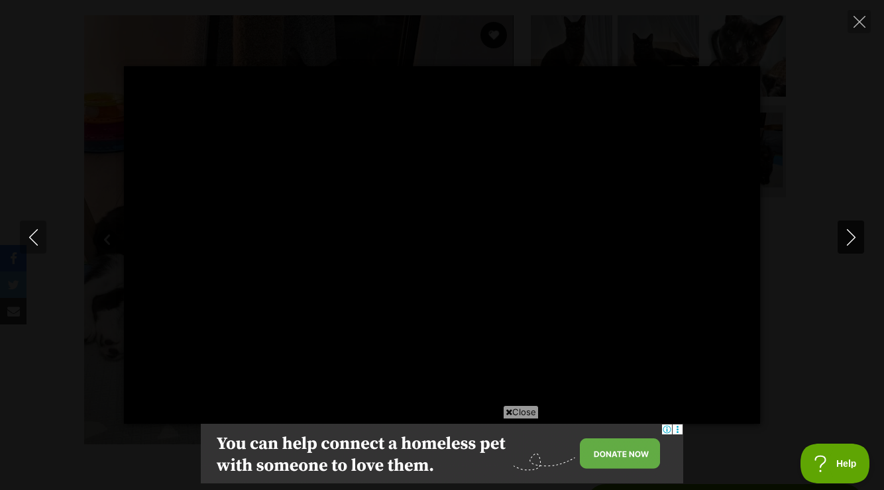
click at [849, 237] on icon "Next" at bounding box center [851, 237] width 17 height 17
type input "24.32"
type input "100.00"
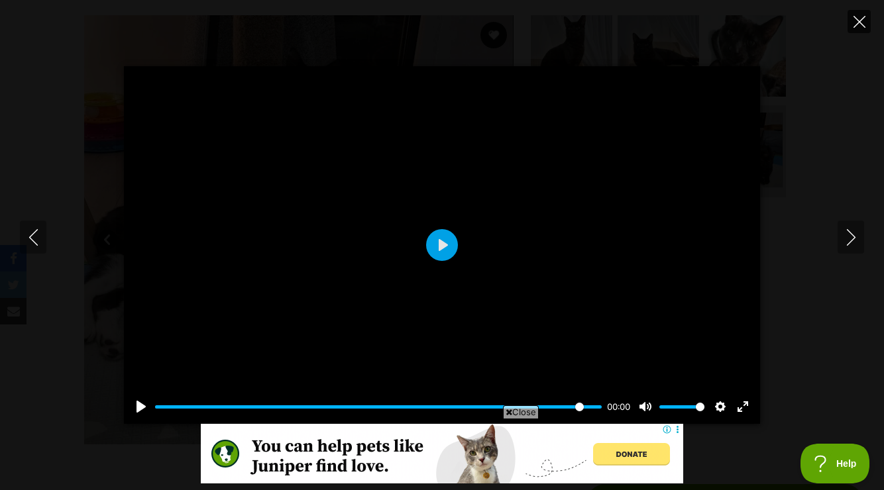
click at [859, 24] on icon "Close" at bounding box center [860, 22] width 12 height 12
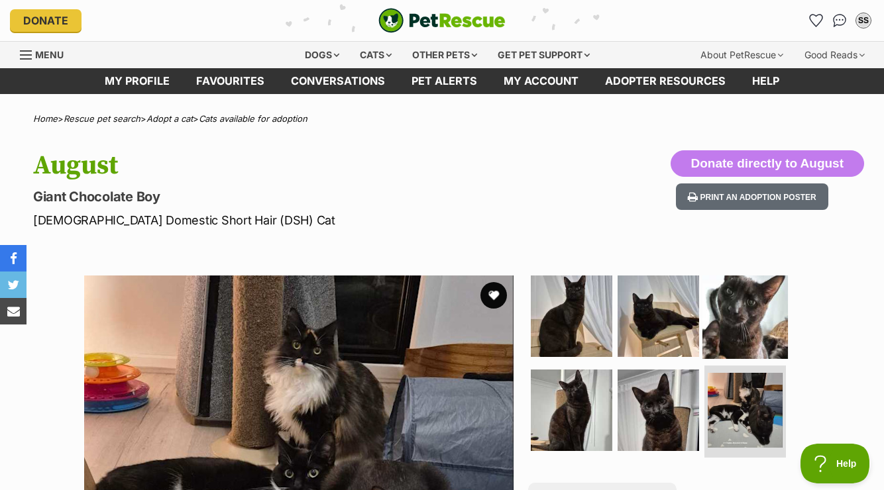
click at [738, 305] on img at bounding box center [745, 316] width 85 height 85
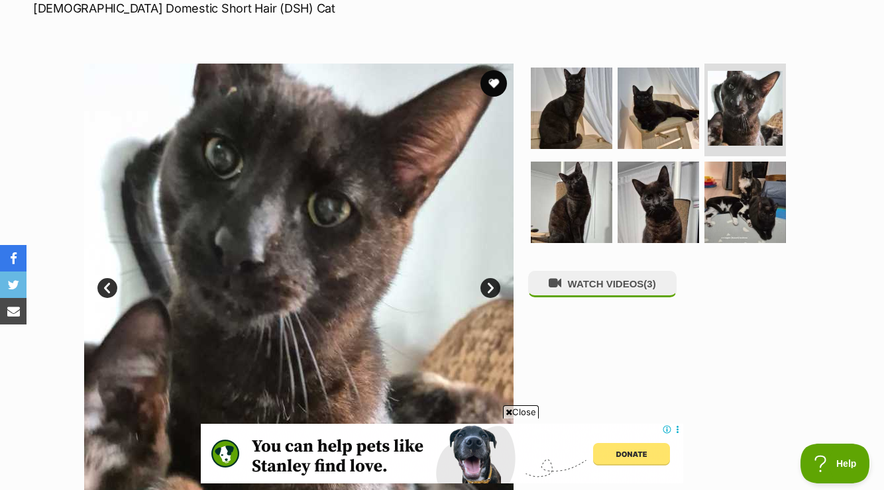
scroll to position [225, 0]
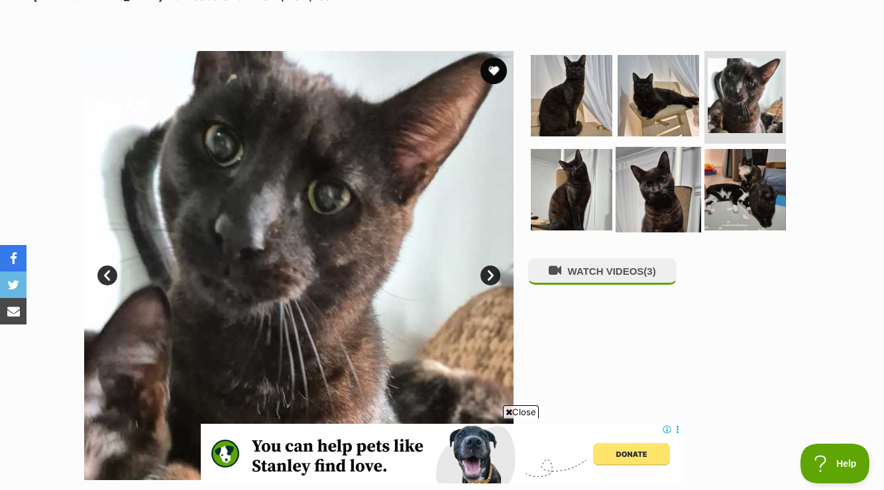
click at [668, 180] on img at bounding box center [658, 188] width 85 height 85
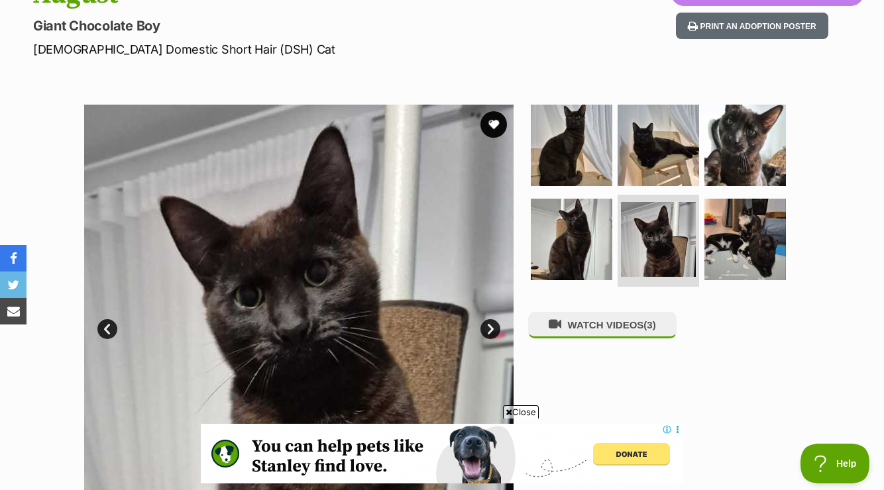
scroll to position [164, 0]
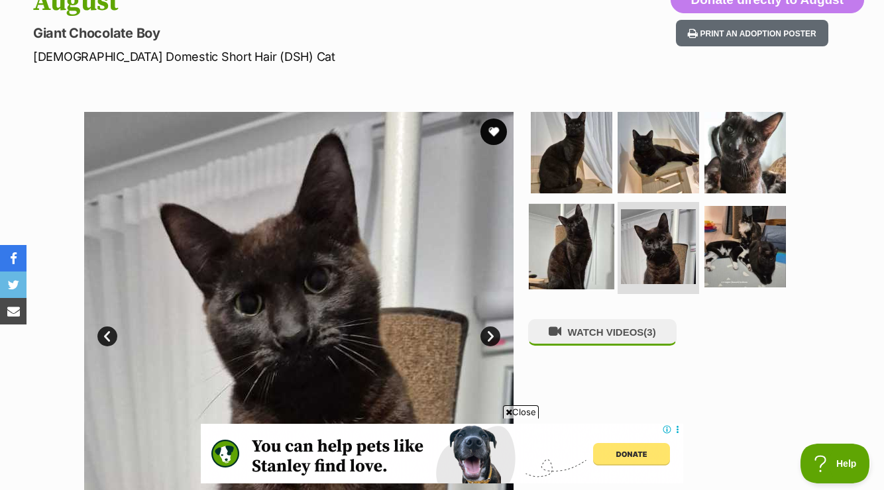
click at [583, 222] on img at bounding box center [571, 245] width 85 height 85
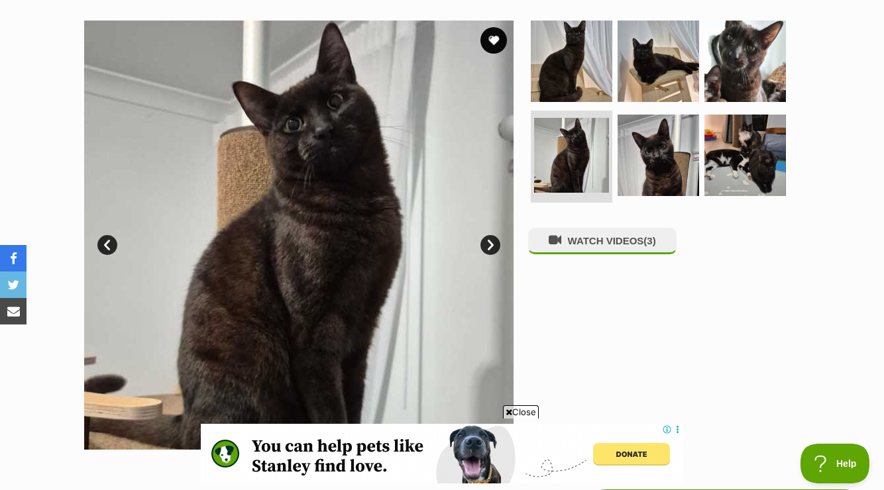
scroll to position [249, 0]
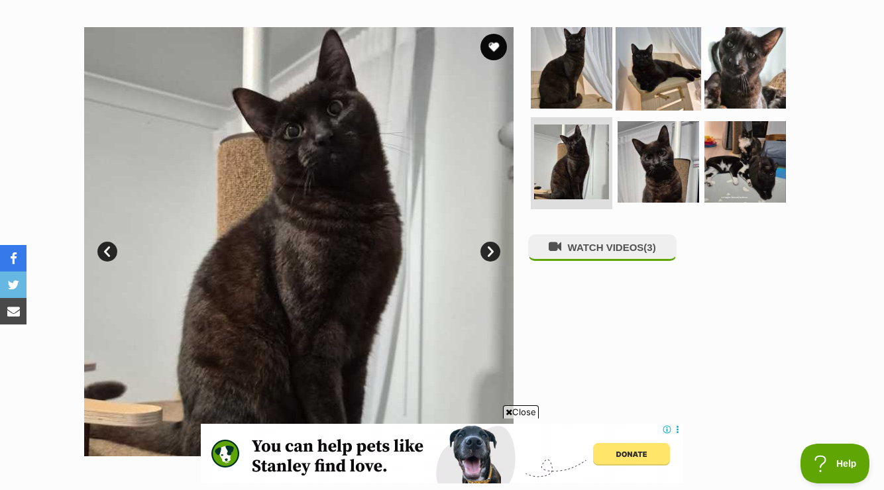
click at [678, 65] on img at bounding box center [658, 67] width 85 height 85
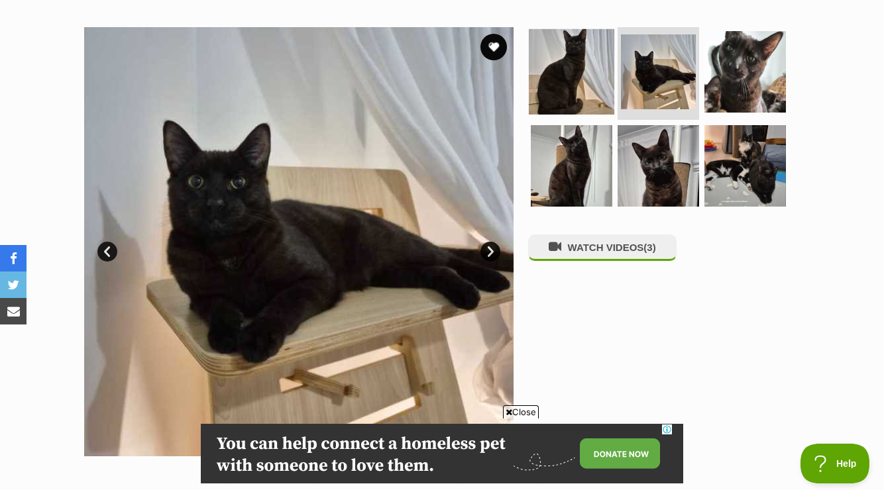
scroll to position [0, 0]
click at [574, 80] on img at bounding box center [571, 71] width 85 height 85
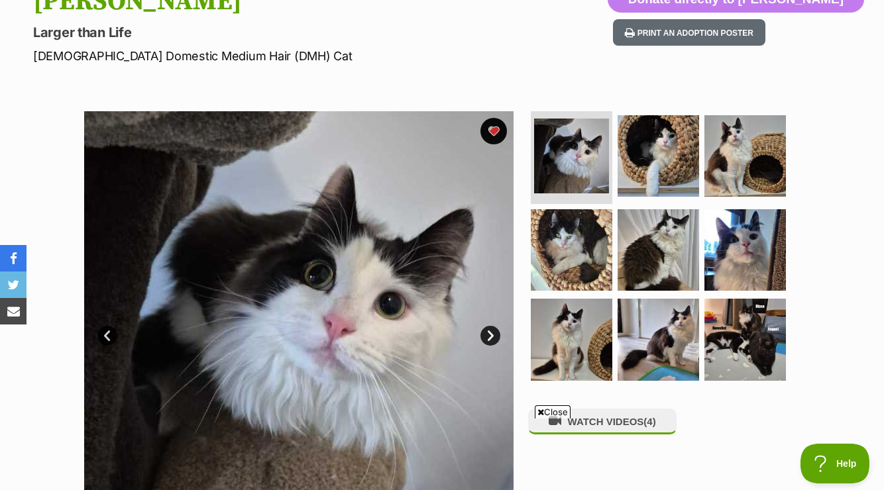
scroll to position [155, 0]
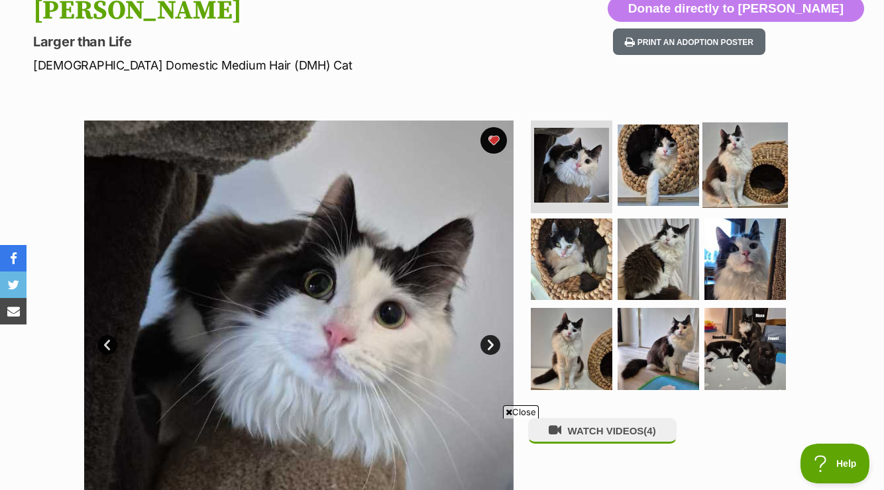
click at [737, 172] on img at bounding box center [745, 165] width 85 height 85
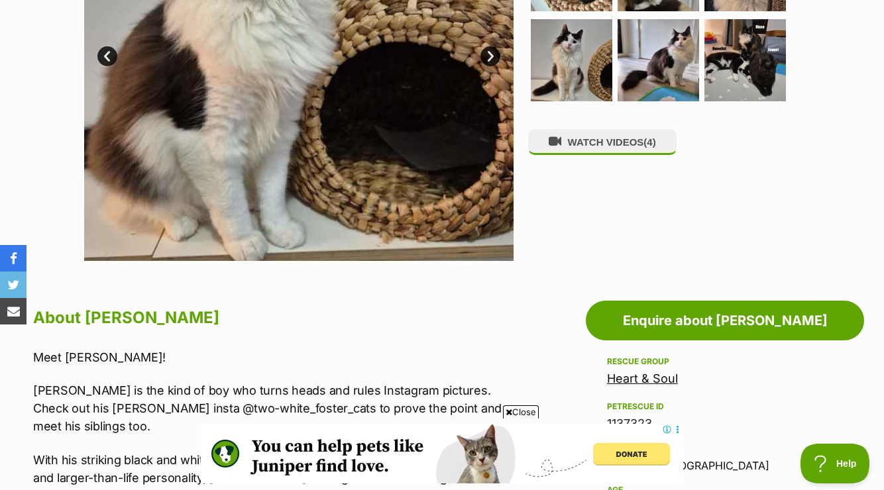
scroll to position [446, 0]
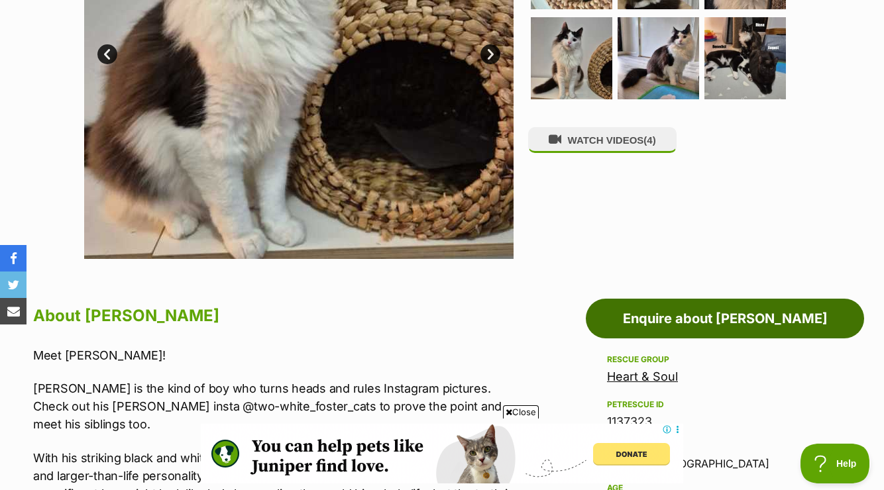
click at [681, 328] on link "Enquire about [PERSON_NAME]" at bounding box center [725, 319] width 278 height 40
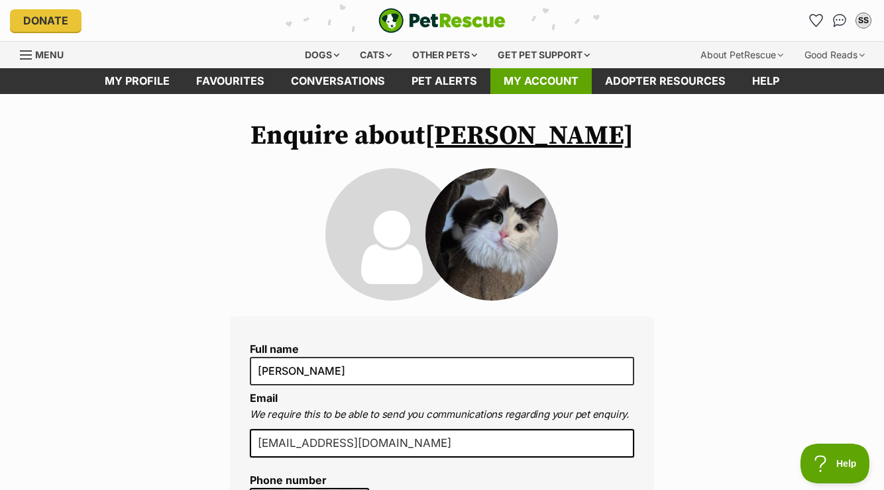
click at [564, 89] on link "My account" at bounding box center [540, 81] width 101 height 26
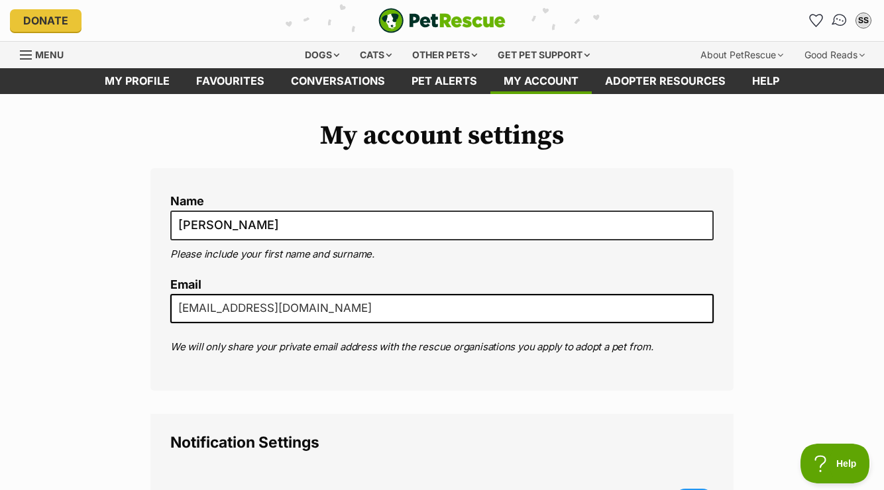
click at [841, 22] on img "Conversations" at bounding box center [840, 20] width 18 height 17
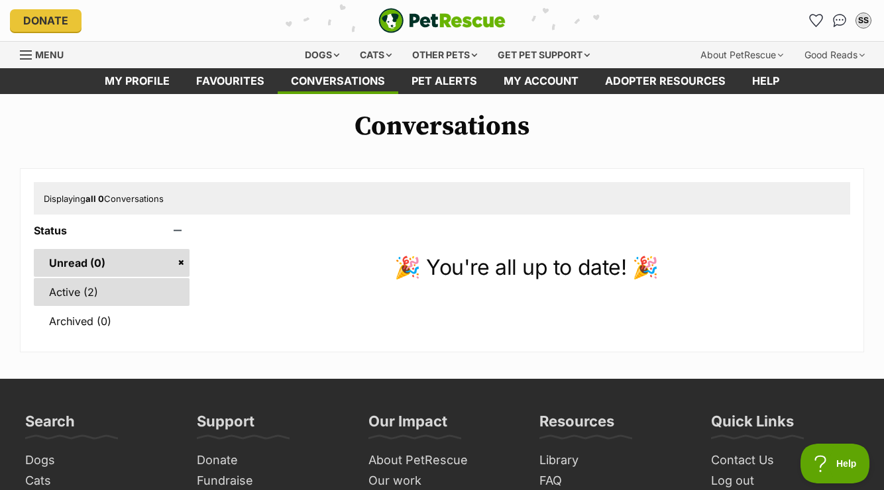
click at [79, 301] on link "Active (2)" at bounding box center [112, 292] width 156 height 28
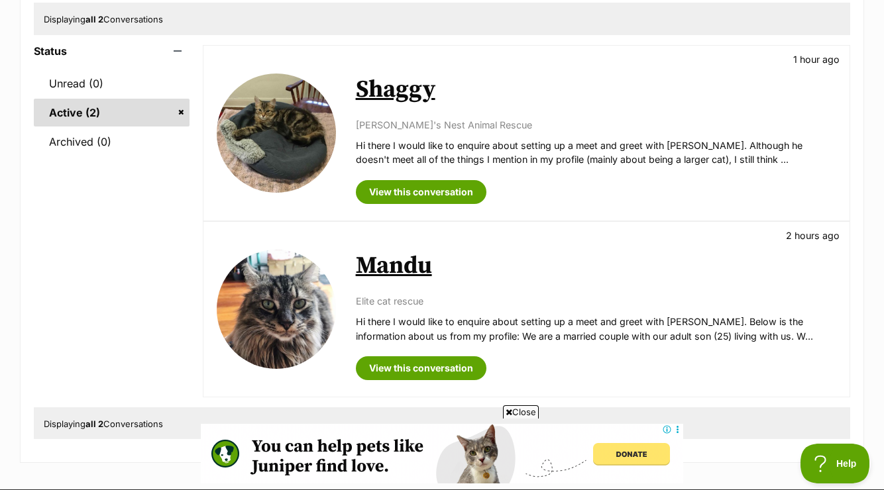
scroll to position [182, 0]
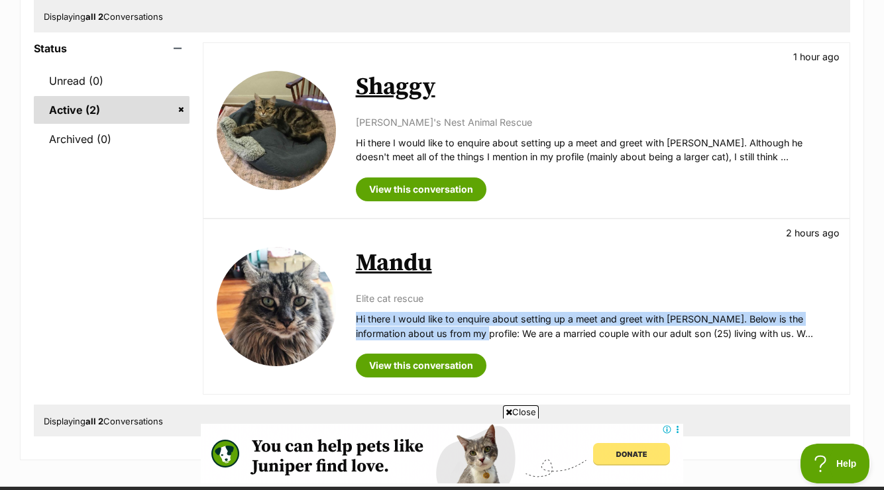
drag, startPoint x: 468, startPoint y: 333, endPoint x: 350, endPoint y: 319, distance: 118.9
click at [349, 317] on div "Available Mandu 2 hours ago Elite cat rescue Hi there I would like to enquire a…" at bounding box center [526, 306] width 646 height 175
copy p "Hi there I would like to enquire about setting up a meet and greet with Mandu. …"
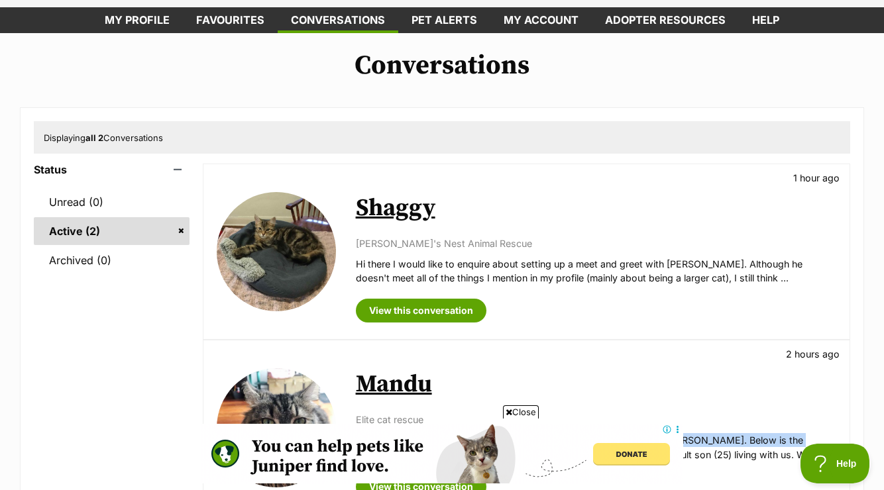
scroll to position [0, 0]
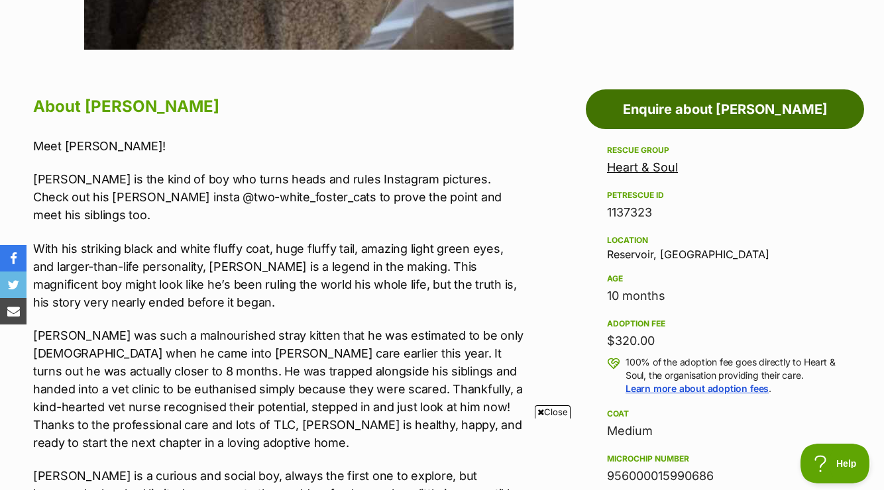
click at [710, 112] on link "Enquire about [PERSON_NAME]" at bounding box center [725, 109] width 278 height 40
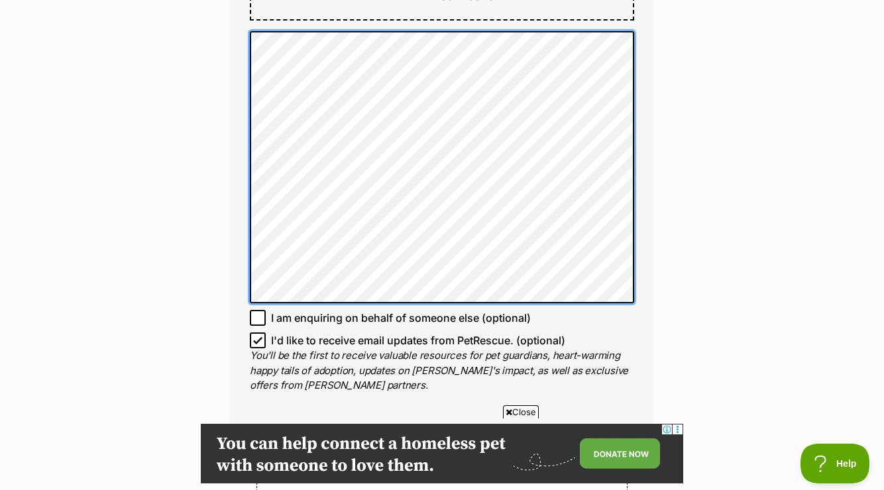
scroll to position [955, 0]
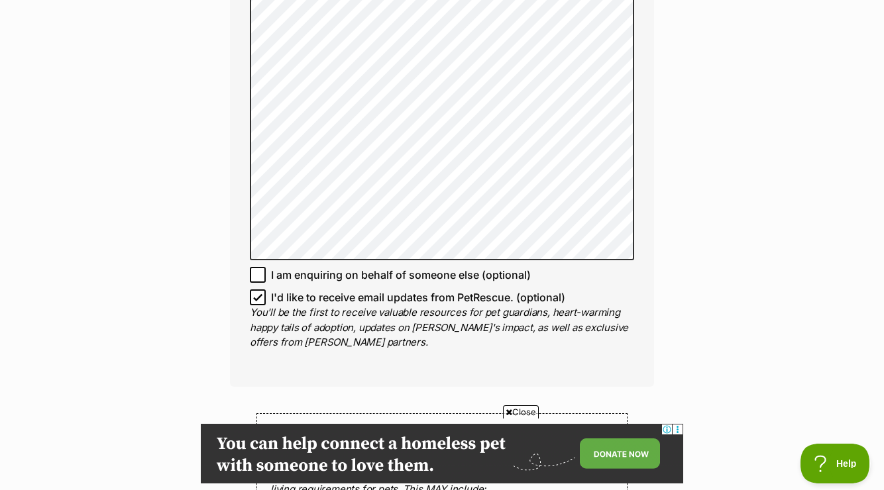
click at [260, 295] on icon at bounding box center [258, 298] width 8 height 6
click at [260, 290] on input "I'd like to receive email updates from PetRescue. (optional)" at bounding box center [258, 298] width 16 height 16
checkbox input "false"
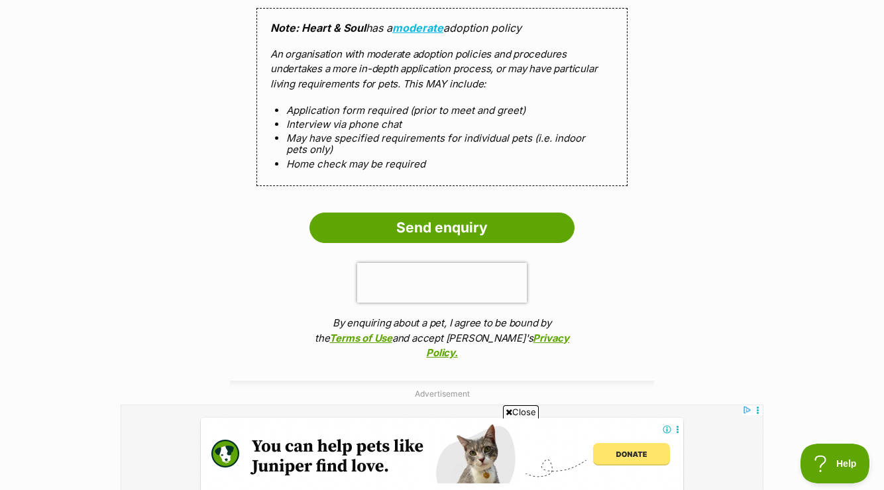
scroll to position [1349, 0]
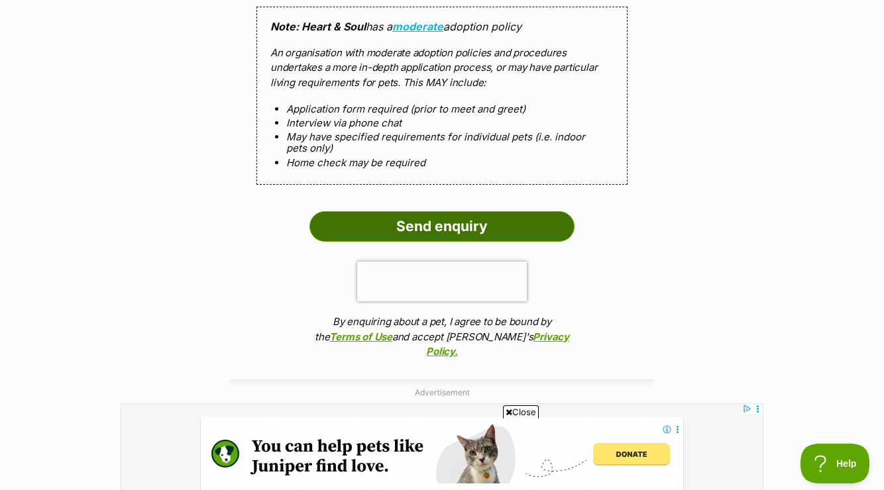
click at [459, 211] on input "Send enquiry" at bounding box center [442, 226] width 265 height 30
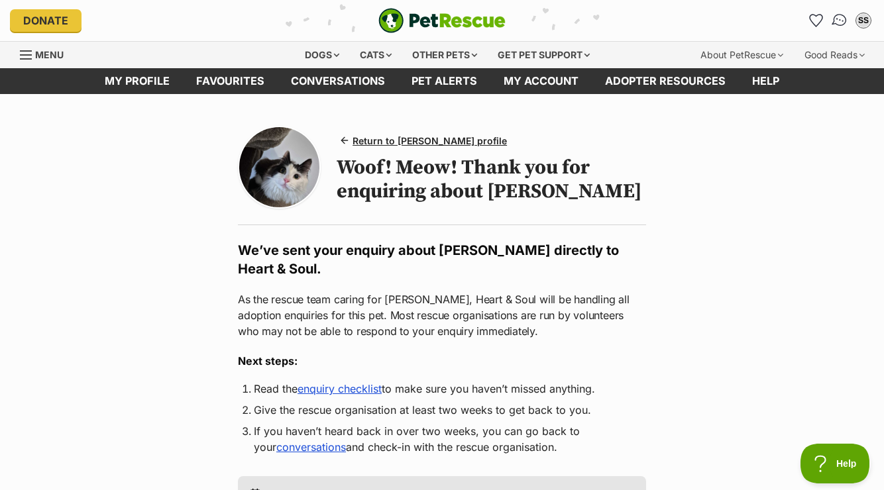
click at [841, 21] on img "Conversations" at bounding box center [840, 20] width 18 height 17
